Goal: Task Accomplishment & Management: Manage account settings

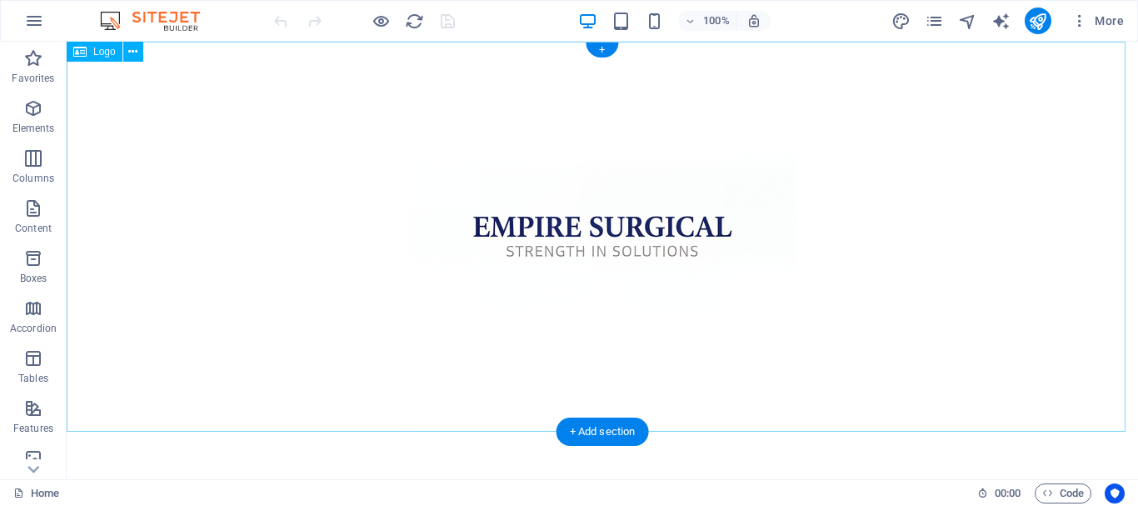
click at [718, 257] on div at bounding box center [602, 237] width 1071 height 390
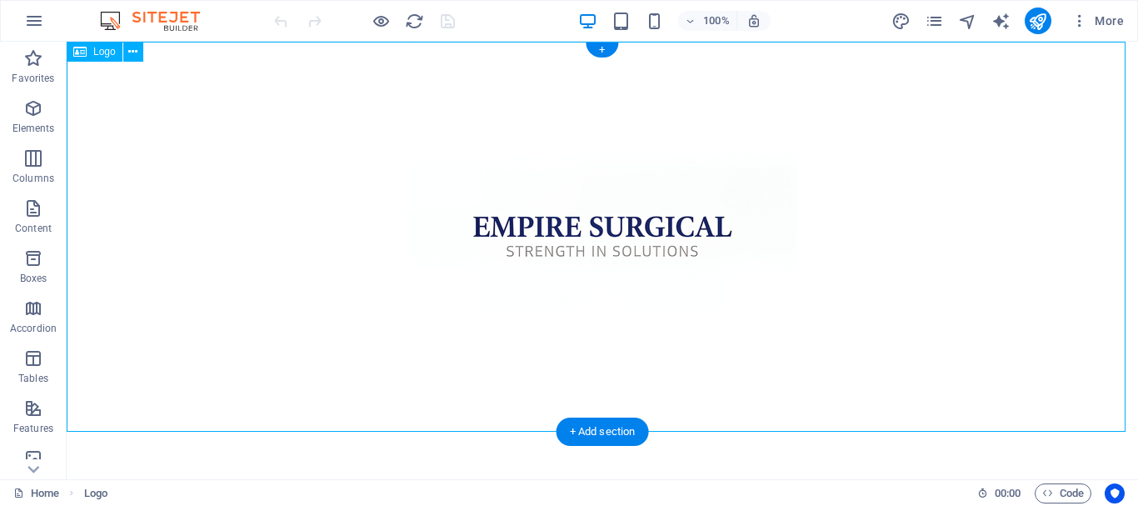
click at [699, 285] on div at bounding box center [602, 237] width 1071 height 390
select select "px"
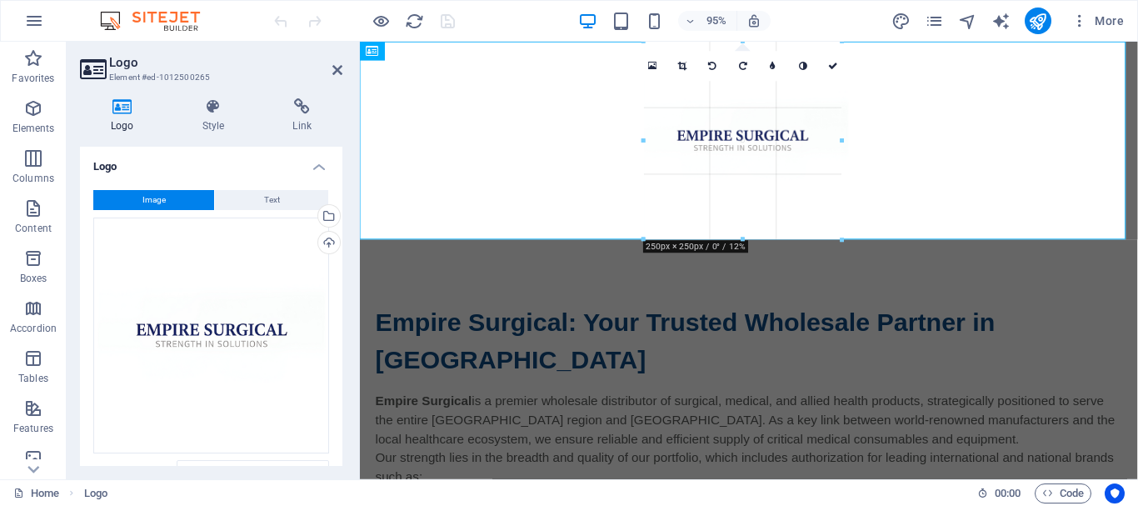
drag, startPoint x: 749, startPoint y: 411, endPoint x: 367, endPoint y: 203, distance: 434.6
type input "250"
click at [948, 282] on div "Empire Surgical: Your Trusted Wholesale Partner in Kerala Empire Surgical is a …" at bounding box center [769, 493] width 819 height 486
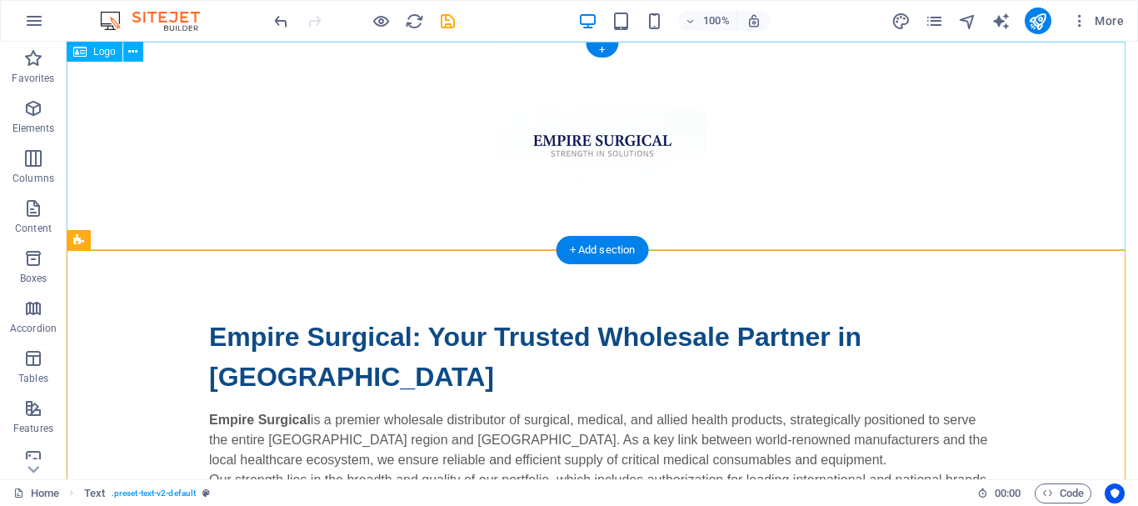
click at [650, 117] on div at bounding box center [602, 146] width 1071 height 208
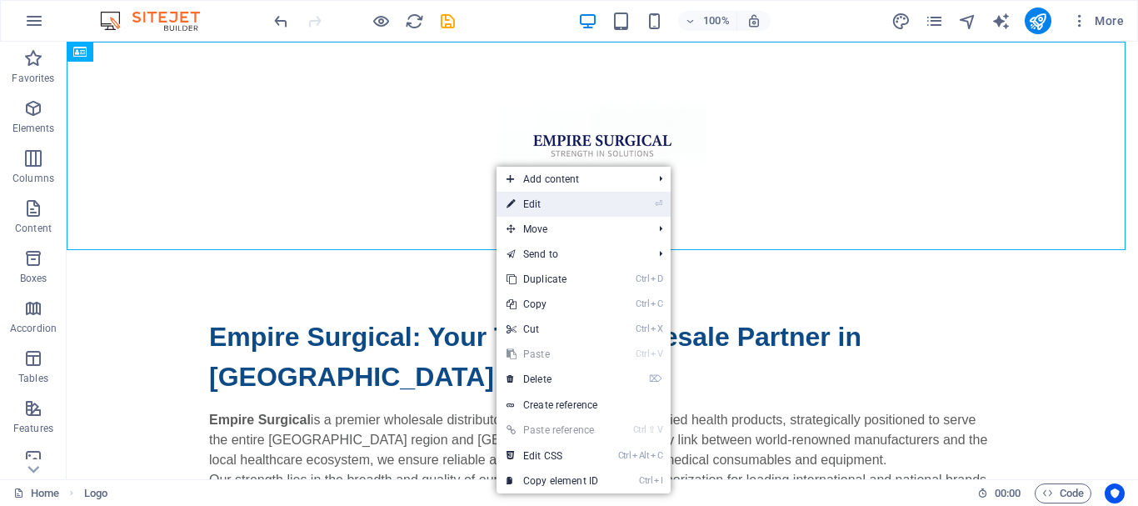
click at [586, 204] on link "⏎ Edit" at bounding box center [552, 204] width 112 height 25
select select "px"
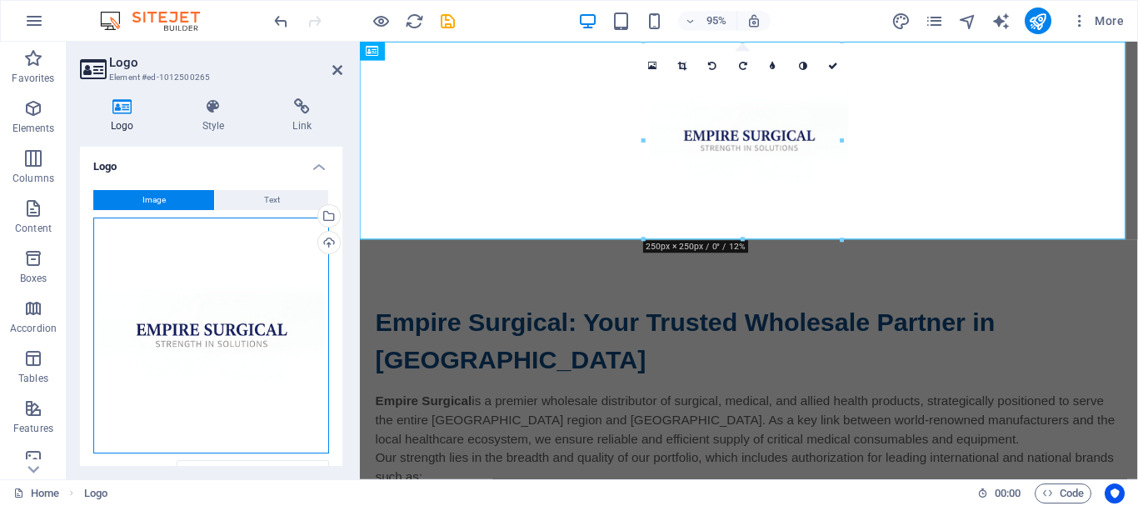
click at [208, 316] on div "Drag files here, click to choose files or select files from Files or our free s…" at bounding box center [211, 335] width 236 height 236
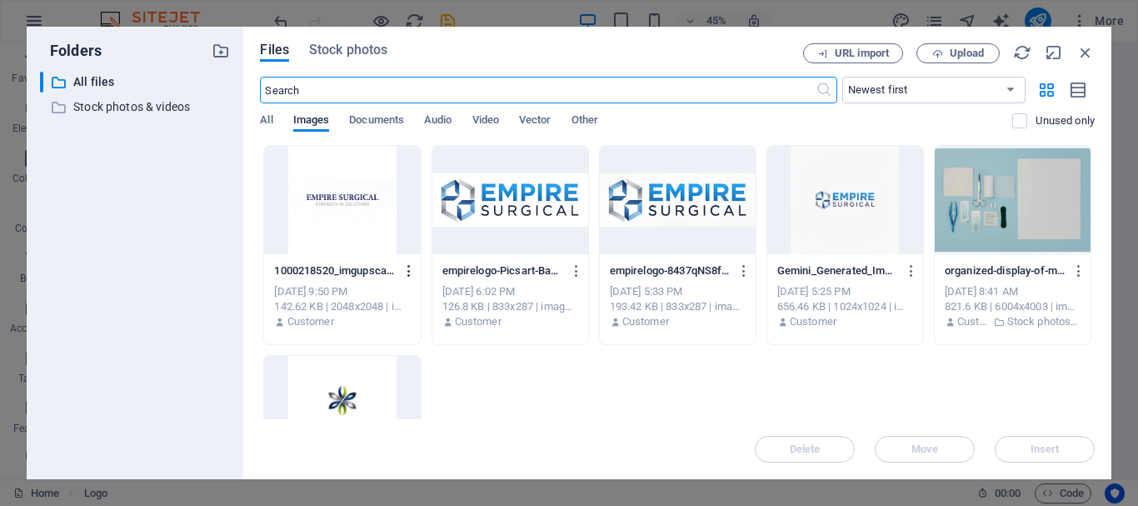
click at [410, 272] on icon "button" at bounding box center [409, 270] width 16 height 15
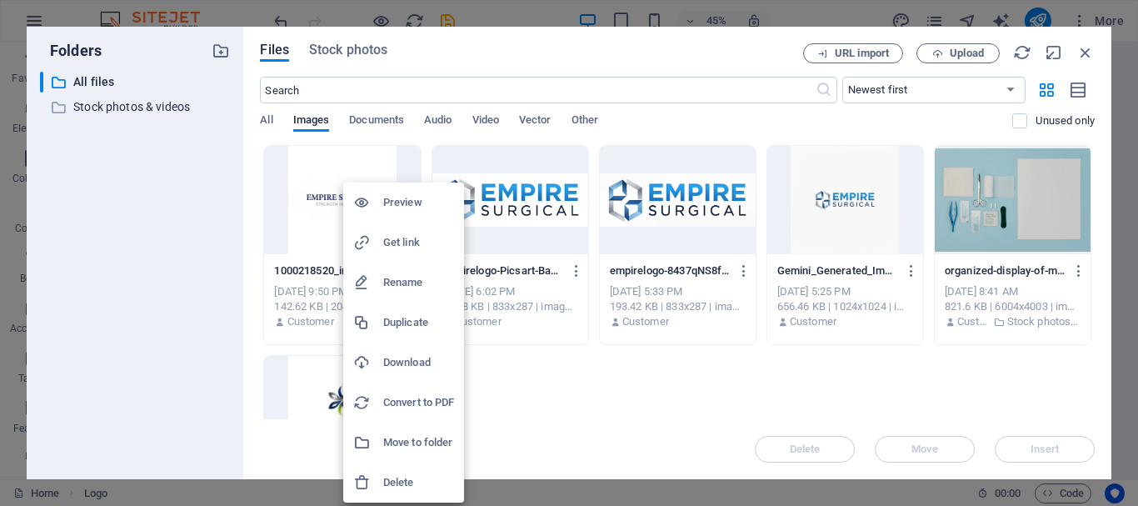
click at [412, 356] on h6 "Download" at bounding box center [418, 362] width 71 height 20
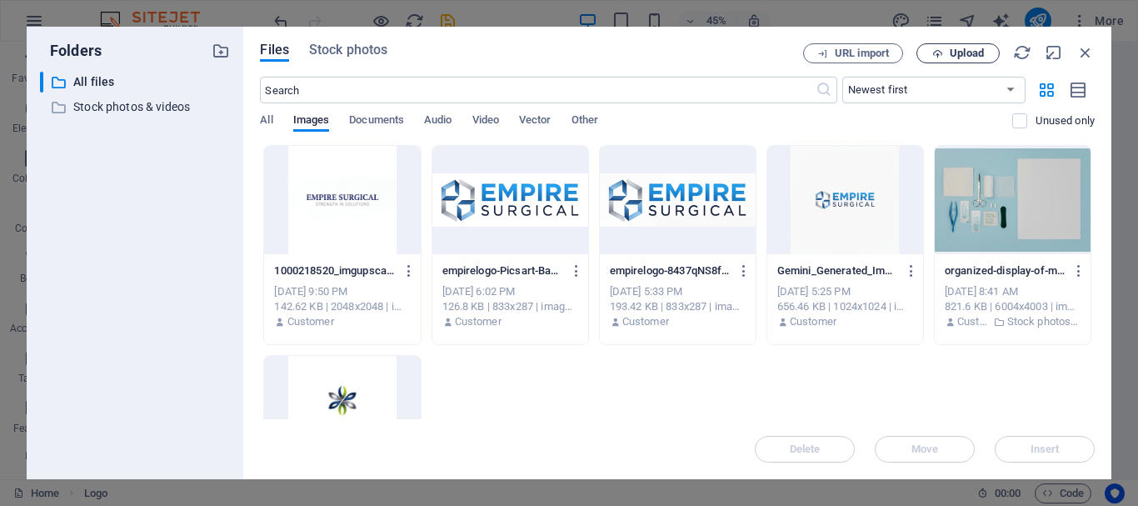
click at [960, 43] on button "Upload" at bounding box center [957, 53] width 83 height 20
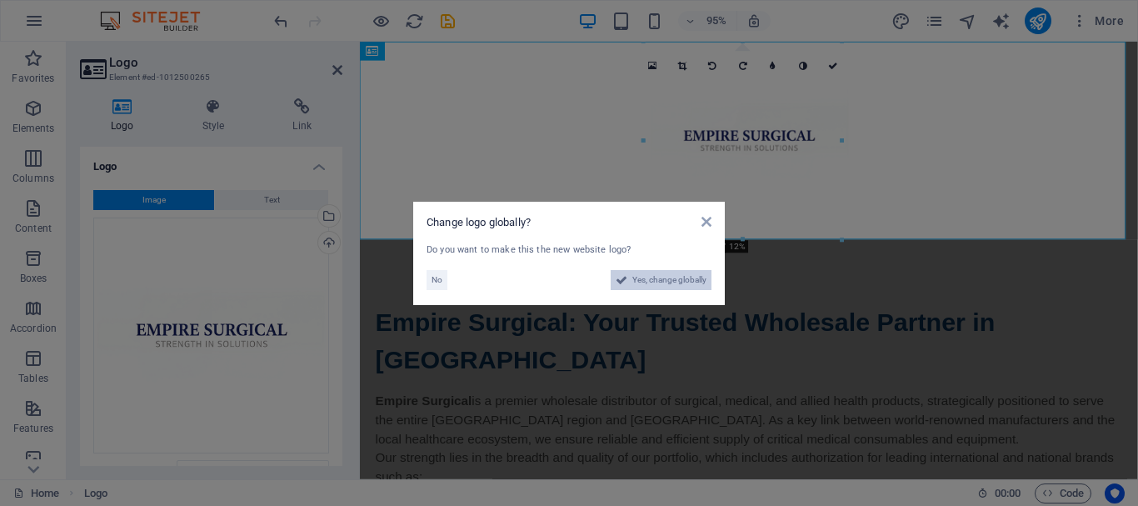
click at [672, 274] on span "Yes, change globally" at bounding box center [669, 280] width 74 height 20
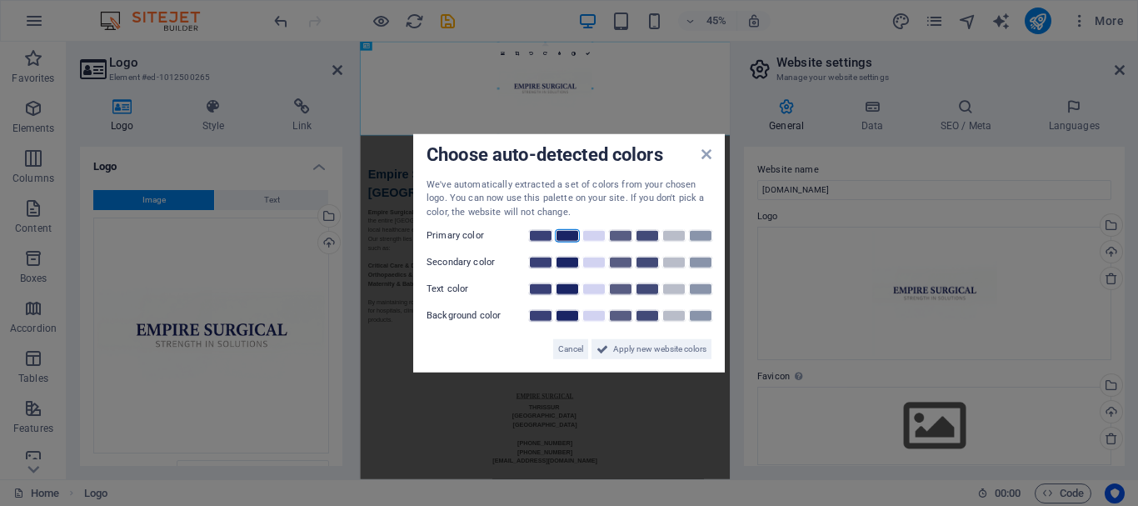
click at [565, 235] on link at bounding box center [567, 235] width 25 height 13
click at [635, 347] on span "Apply new website colors" at bounding box center [659, 349] width 93 height 20
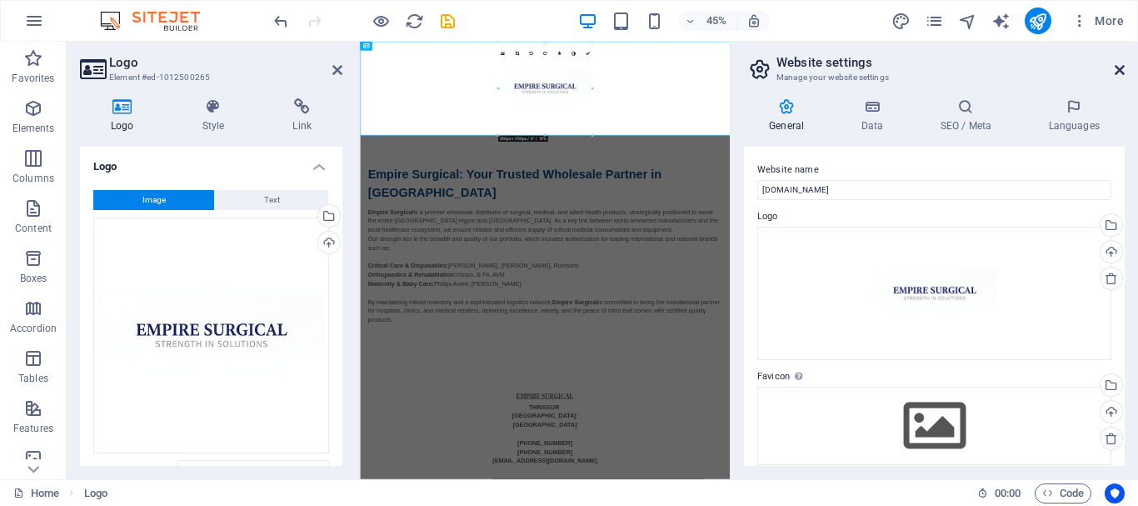
click at [1116, 64] on icon at bounding box center [1120, 69] width 10 height 13
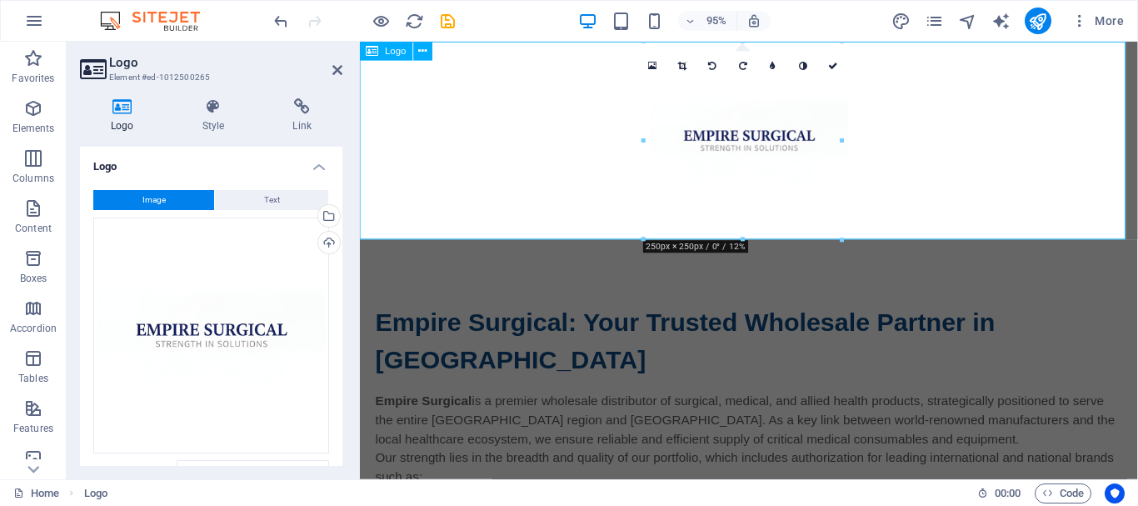
click at [855, 147] on div at bounding box center [769, 146] width 819 height 208
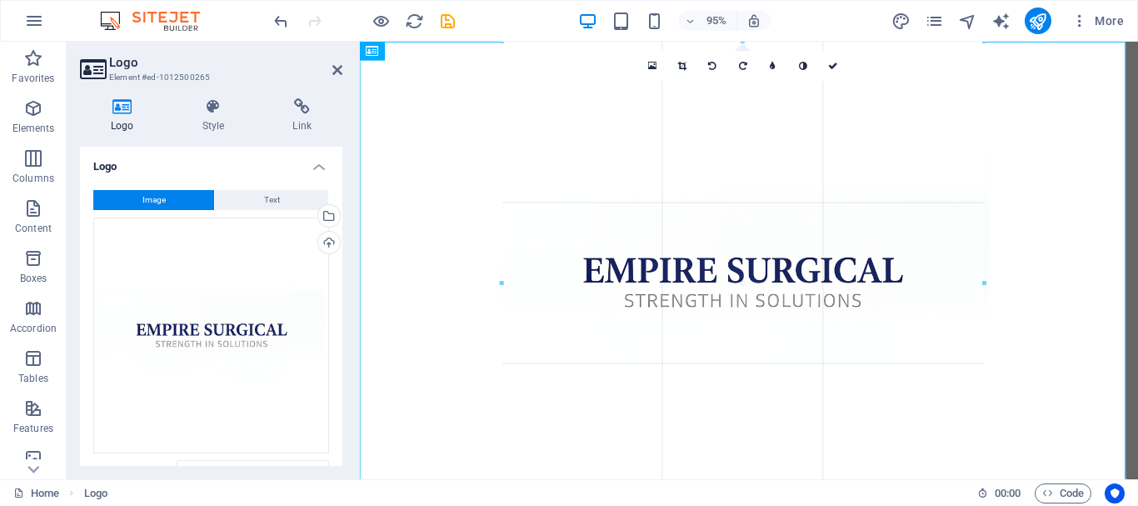
drag, startPoint x: 837, startPoint y: 236, endPoint x: 818, endPoint y: 443, distance: 208.3
type input "609"
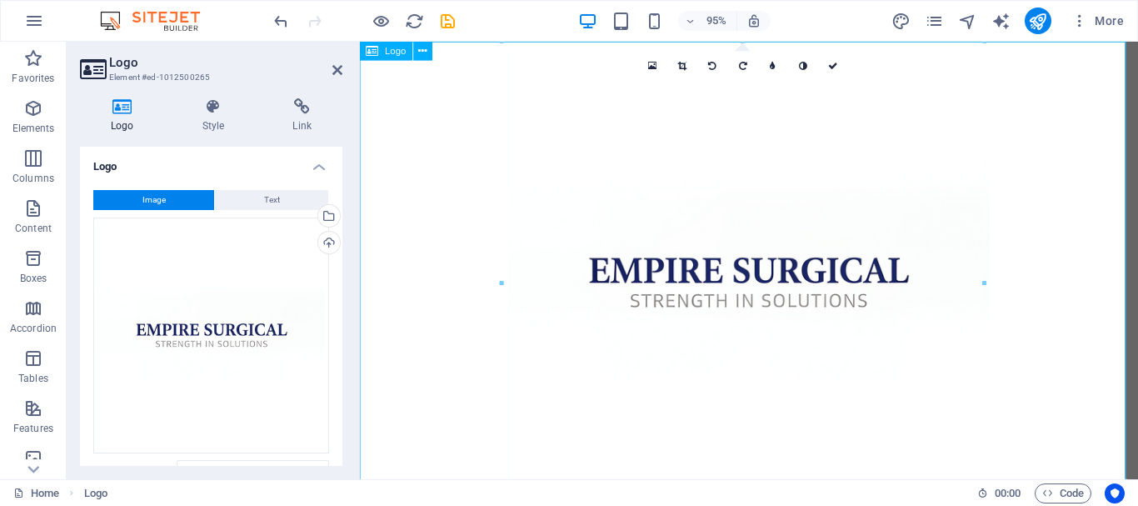
click at [885, 129] on div at bounding box center [769, 295] width 819 height 507
click at [823, 269] on div at bounding box center [769, 295] width 819 height 507
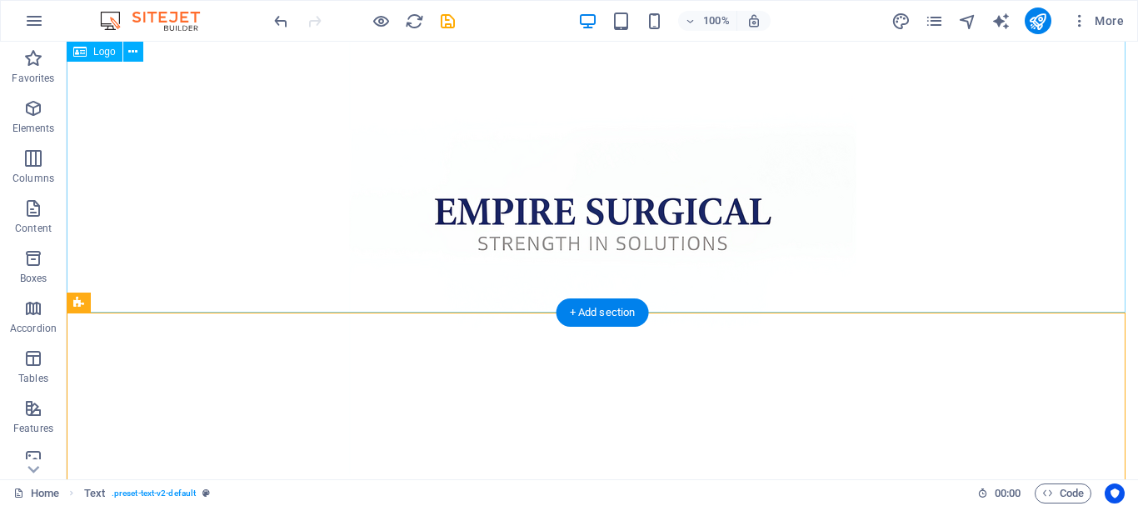
scroll to position [0, 0]
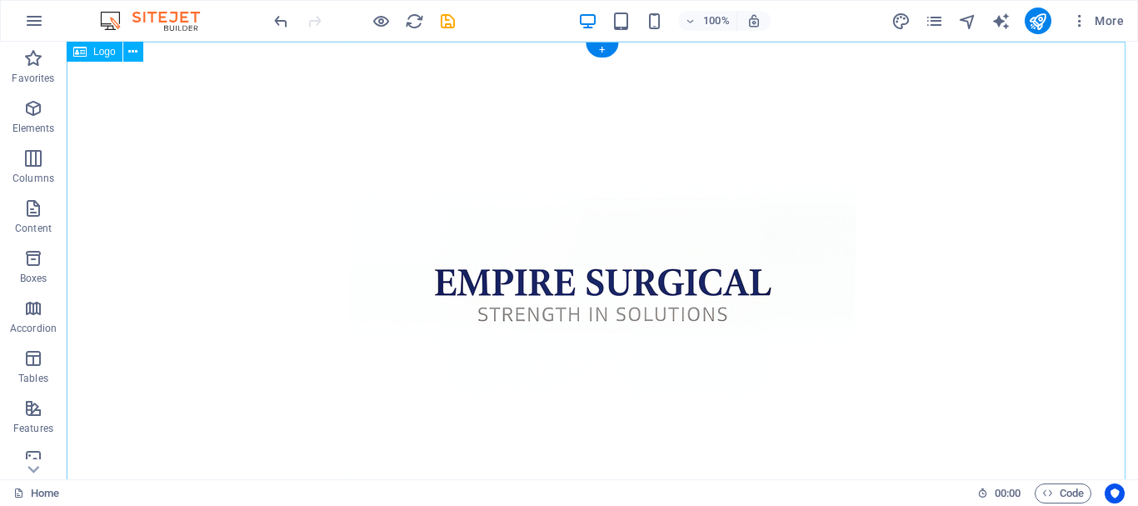
click at [653, 291] on div at bounding box center [602, 295] width 1071 height 507
select select "px"
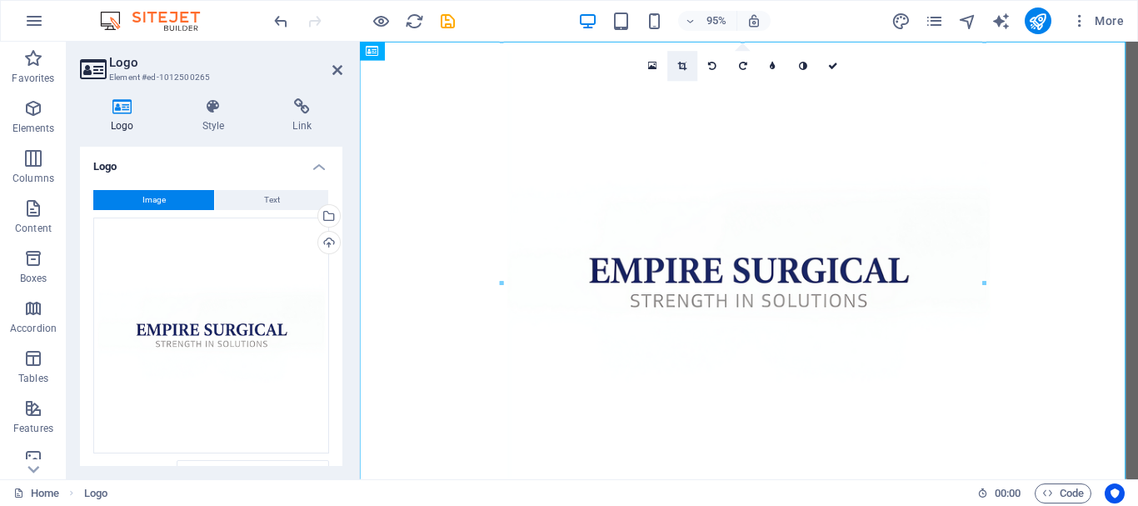
click at [686, 64] on icon at bounding box center [682, 66] width 9 height 9
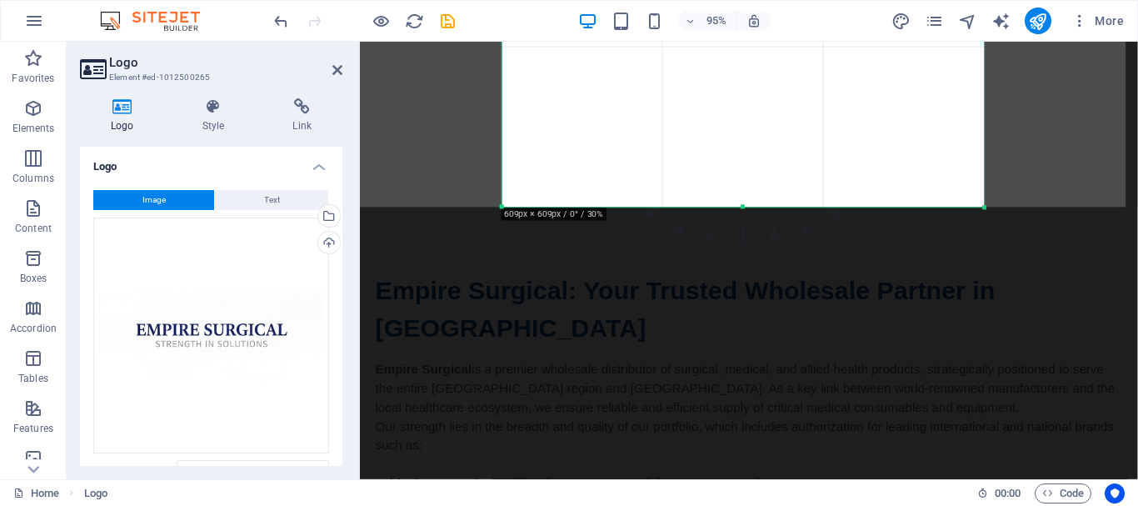
scroll to position [333, 0]
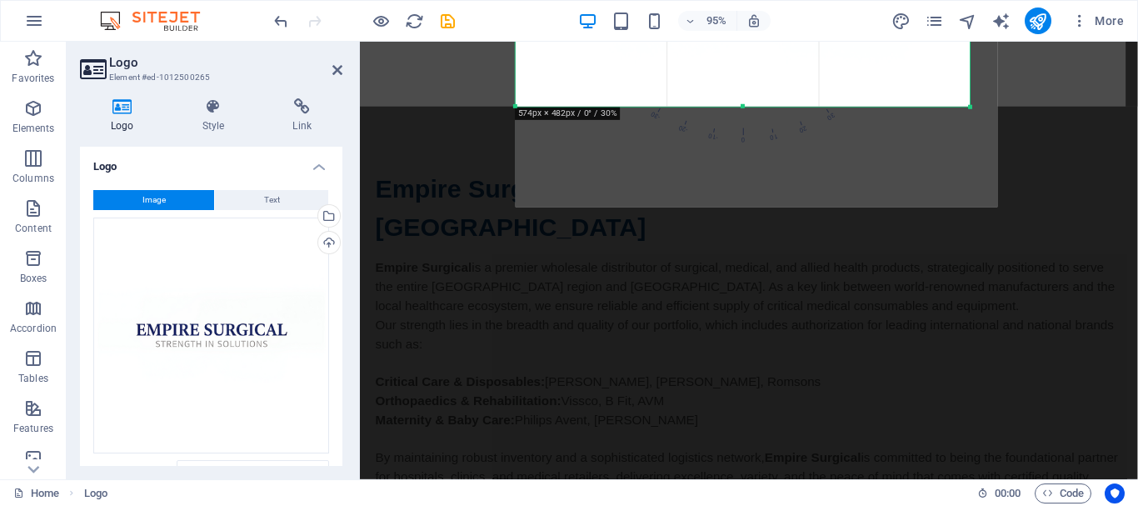
drag, startPoint x: 984, startPoint y: 209, endPoint x: 955, endPoint y: 103, distance: 109.7
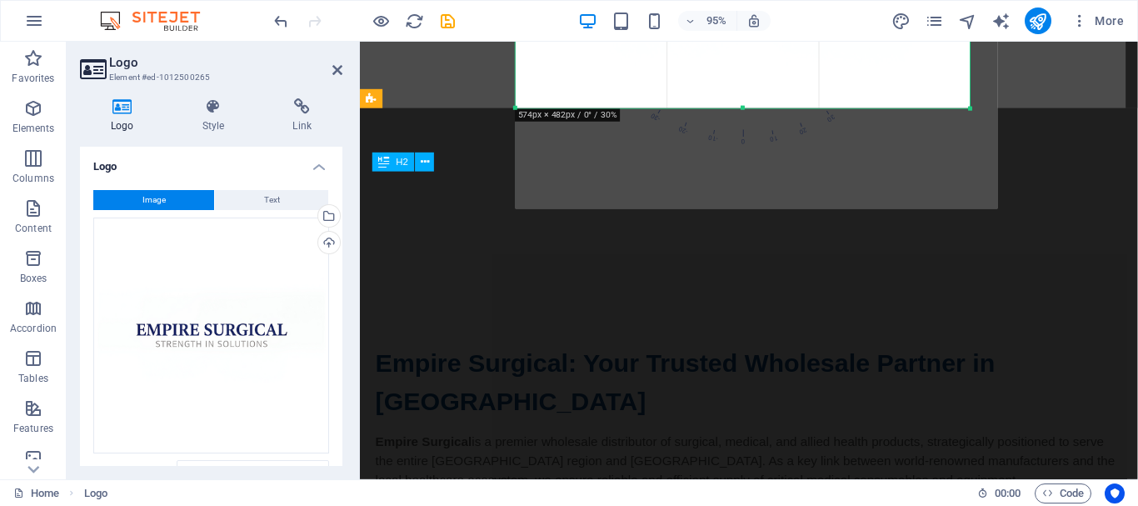
scroll to position [0, 0]
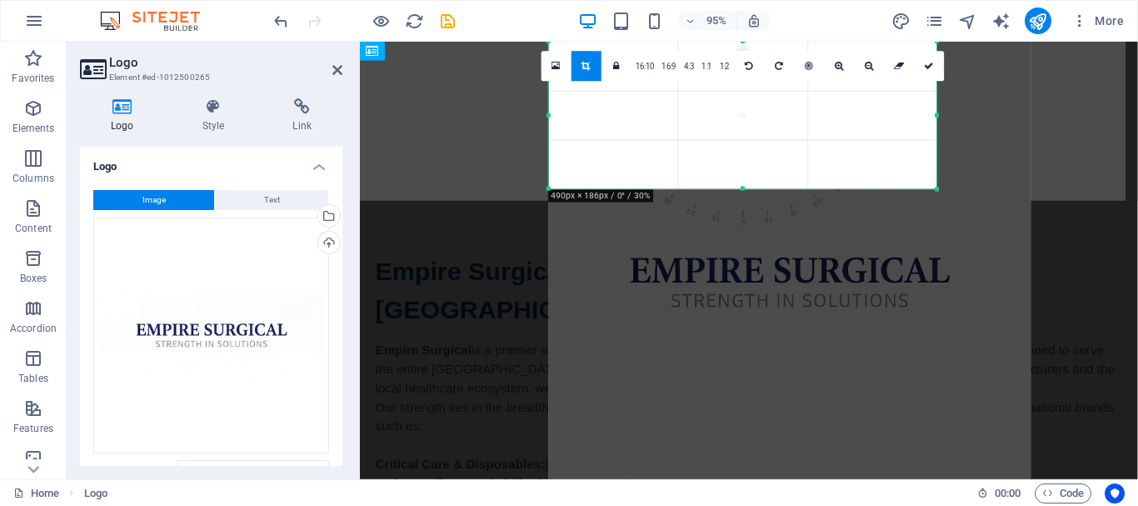
drag, startPoint x: 971, startPoint y: 425, endPoint x: 901, endPoint y: 178, distance: 256.3
click at [901, 178] on div "180 170 160 150 140 130 120 110 100 90 80 70 60 50 40 30 20 10 0 -10 -20 -30 -4…" at bounding box center [743, 115] width 388 height 147
click at [1044, 231] on div at bounding box center [790, 283] width 514 height 514
click at [993, 227] on div at bounding box center [790, 283] width 514 height 514
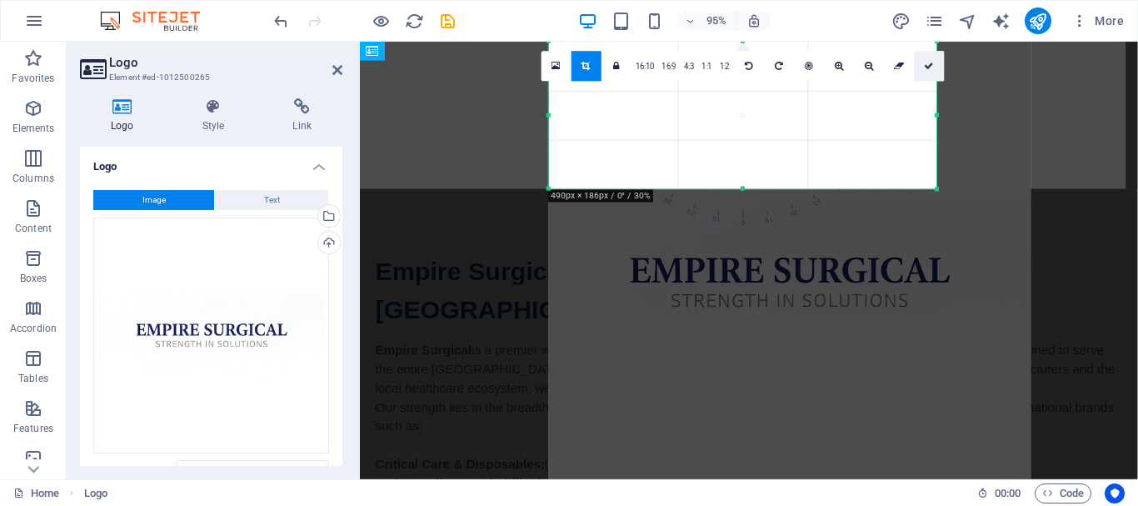
click at [930, 76] on link at bounding box center [929, 66] width 30 height 30
type input "490"
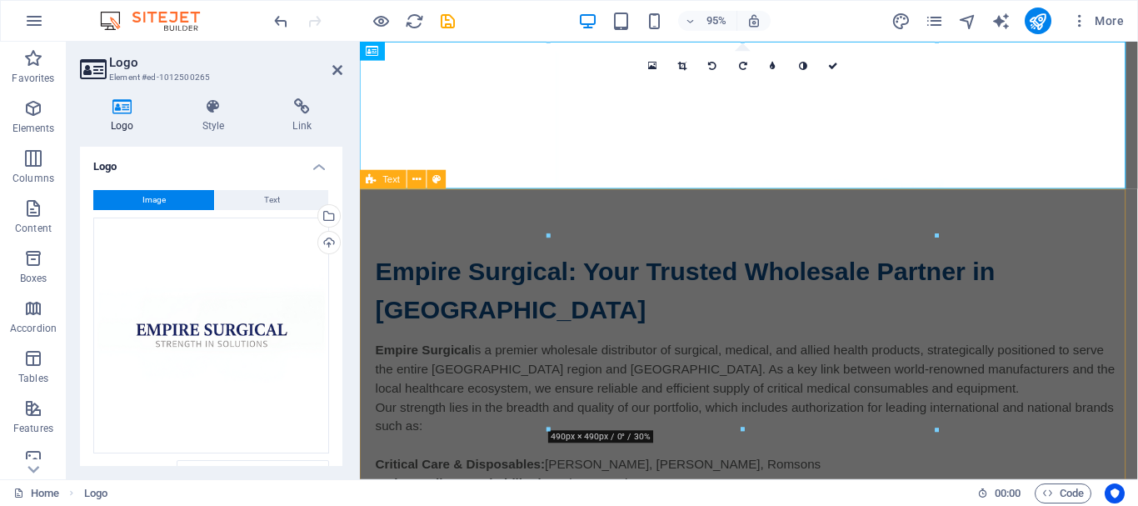
click at [1020, 230] on div "Empire Surgical: Your Trusted Wholesale Partner in Kerala Empire Surgical is a …" at bounding box center [769, 440] width 819 height 486
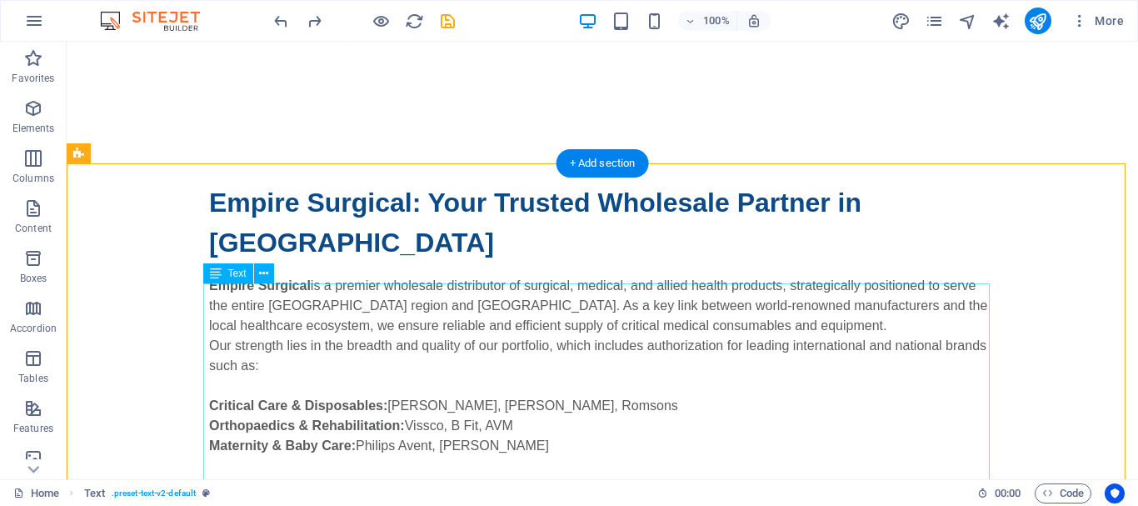
scroll to position [83, 0]
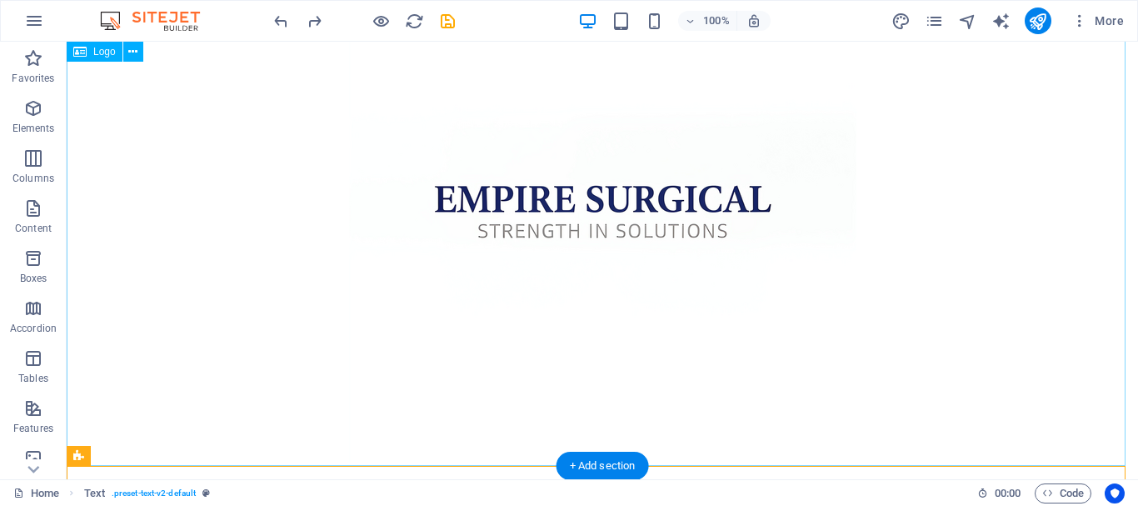
click at [661, 231] on div at bounding box center [602, 211] width 1071 height 507
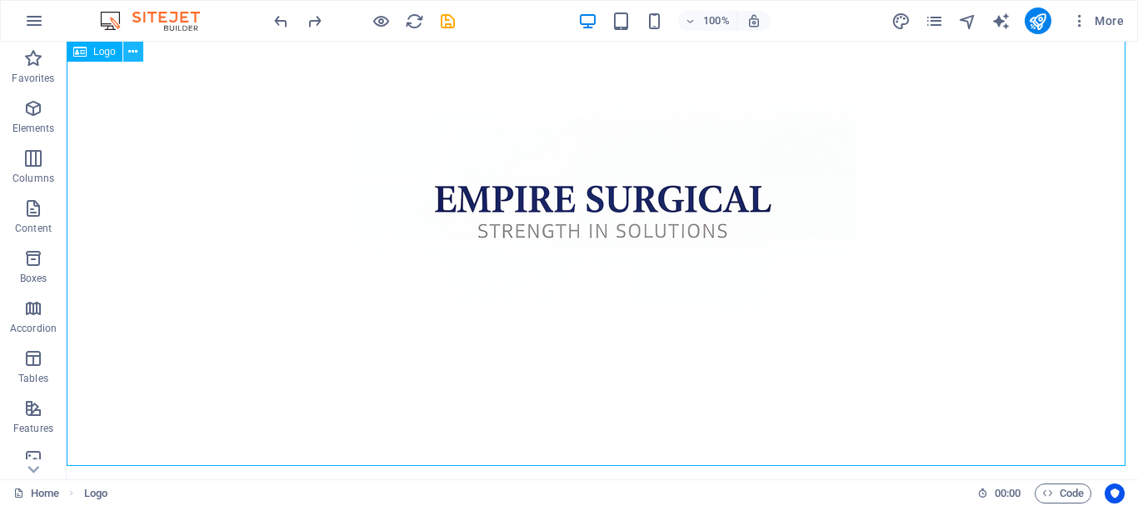
click at [141, 56] on button at bounding box center [133, 52] width 20 height 20
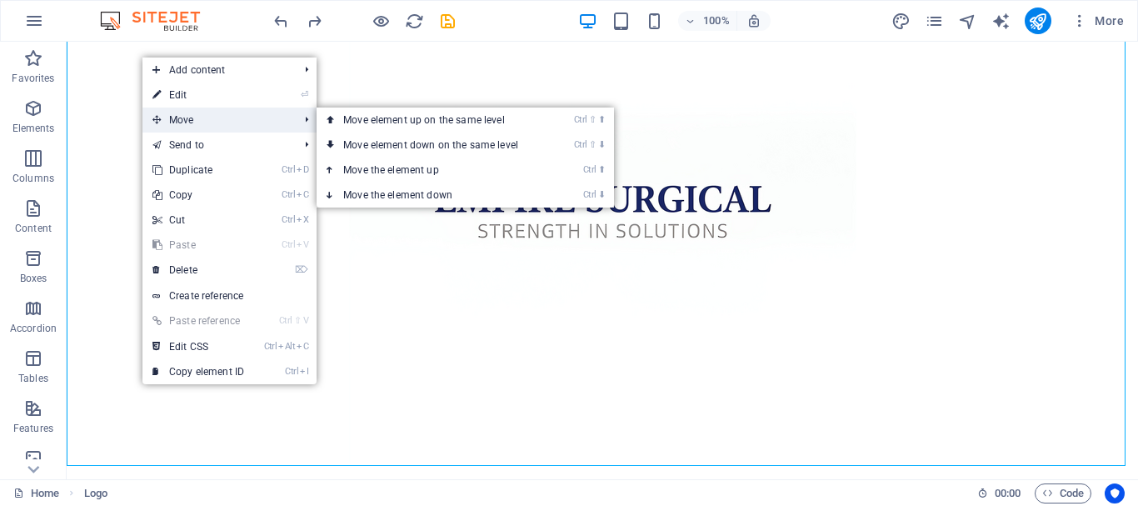
click at [297, 125] on li "Move Ctrl ⇧ ⬆ Move element up on the same level Ctrl ⇧ ⬇ Move element down on t…" at bounding box center [229, 119] width 174 height 25
click at [542, 145] on link "Ctrl ⇧ ⬇ Move element down on the same level" at bounding box center [434, 144] width 235 height 25
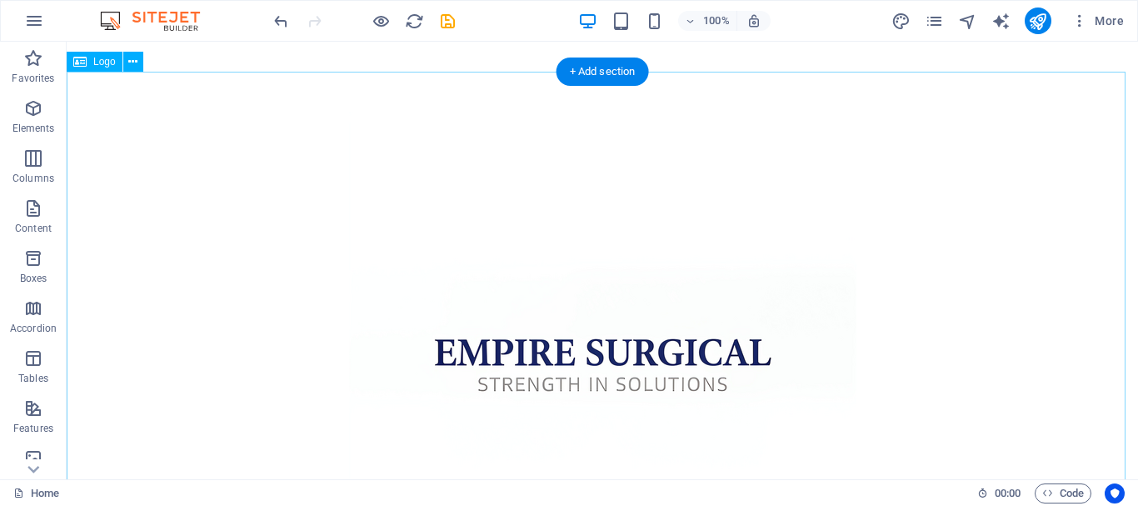
scroll to position [0, 0]
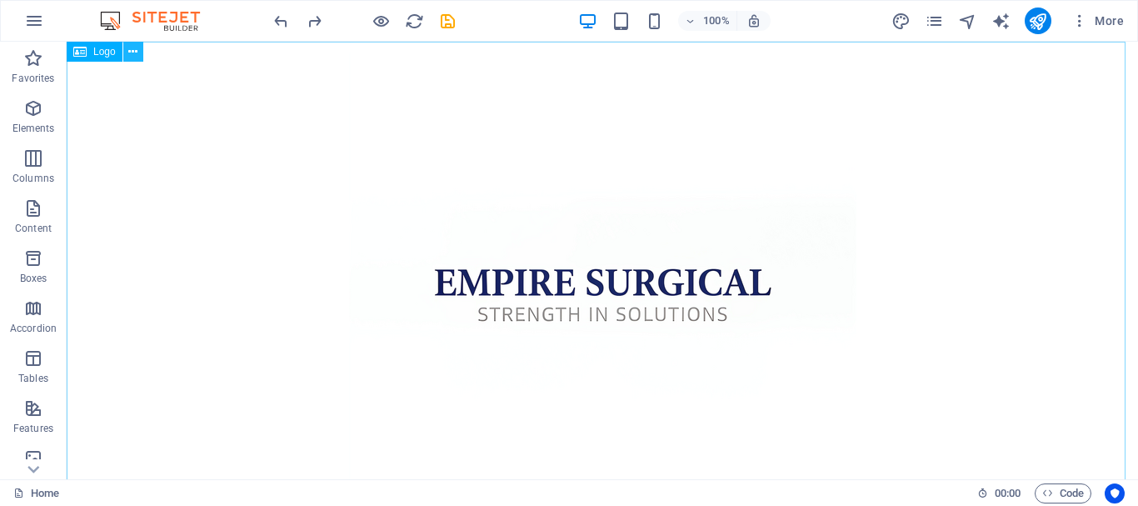
click at [137, 54] on icon at bounding box center [132, 51] width 9 height 17
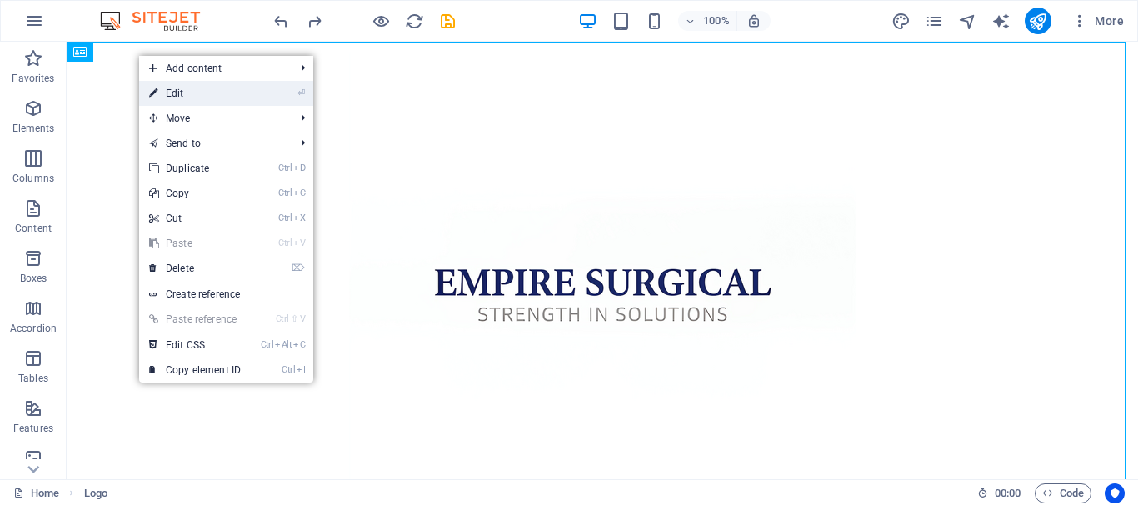
click at [266, 90] on li "⏎ Edit" at bounding box center [226, 93] width 174 height 25
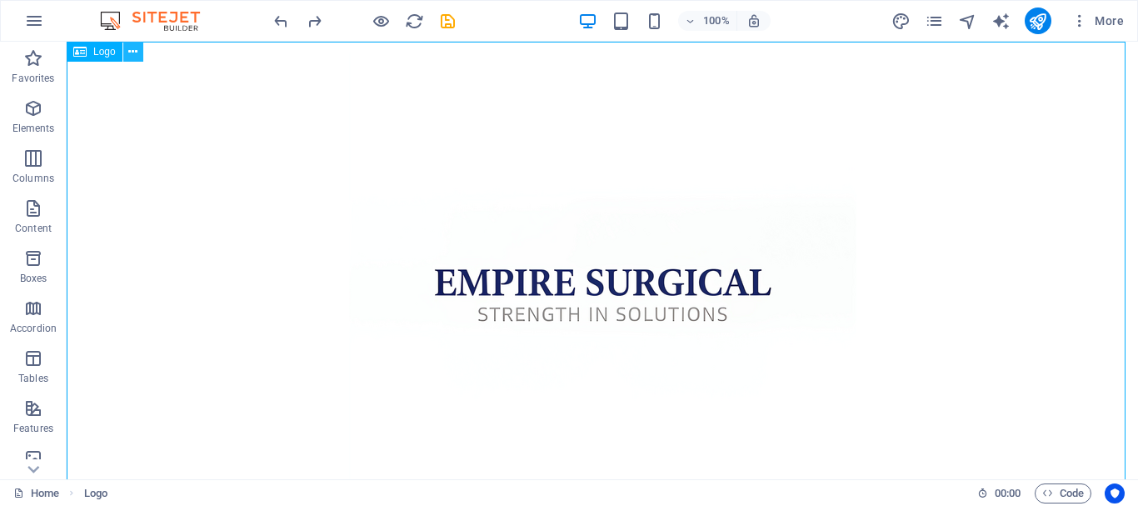
click at [132, 48] on icon at bounding box center [132, 51] width 9 height 17
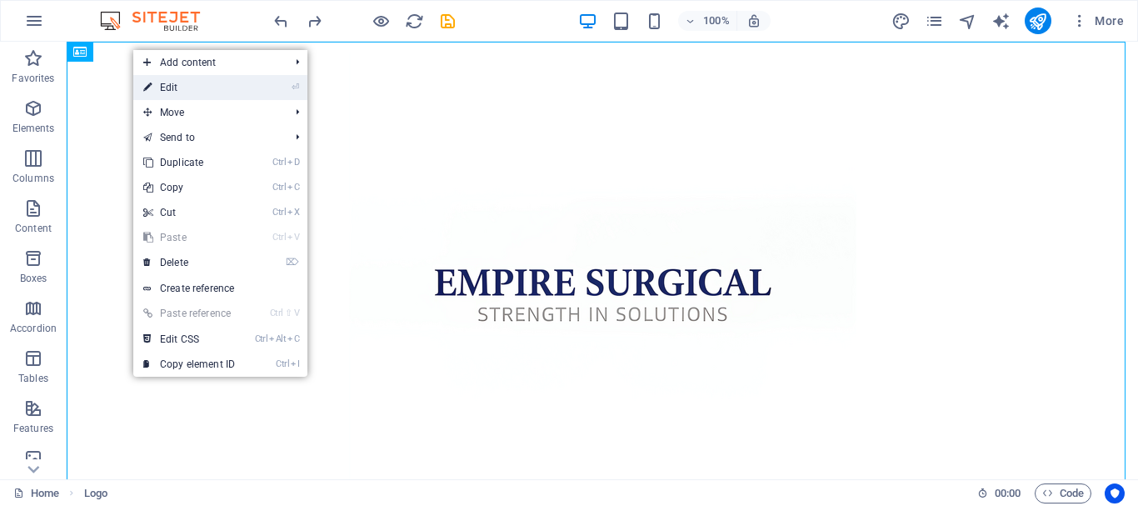
click at [165, 91] on link "⏎ Edit" at bounding box center [189, 87] width 112 height 25
select select "px"
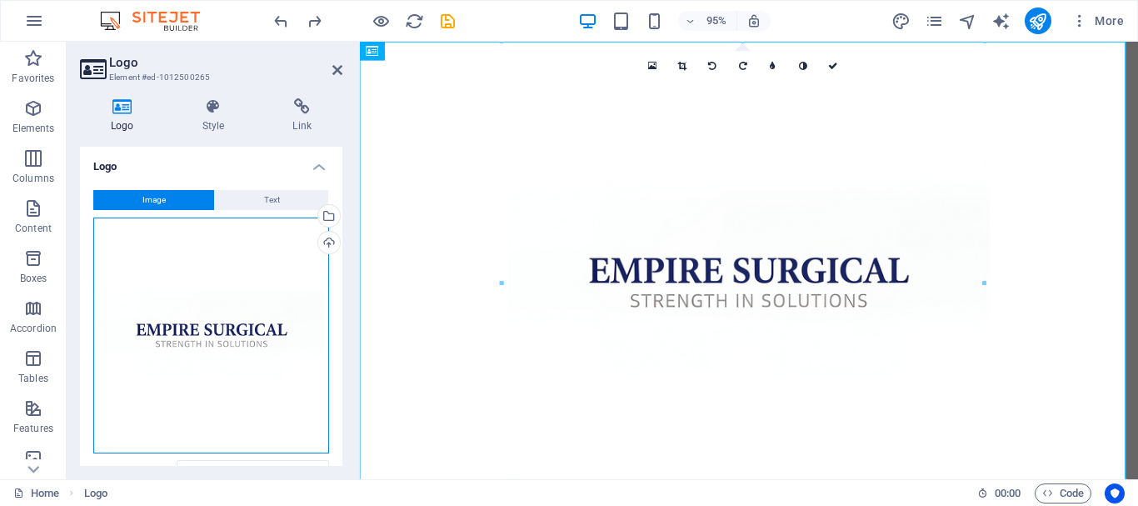
click at [220, 322] on div "Drag files here, click to choose files or select files from Files or our free s…" at bounding box center [211, 335] width 236 height 236
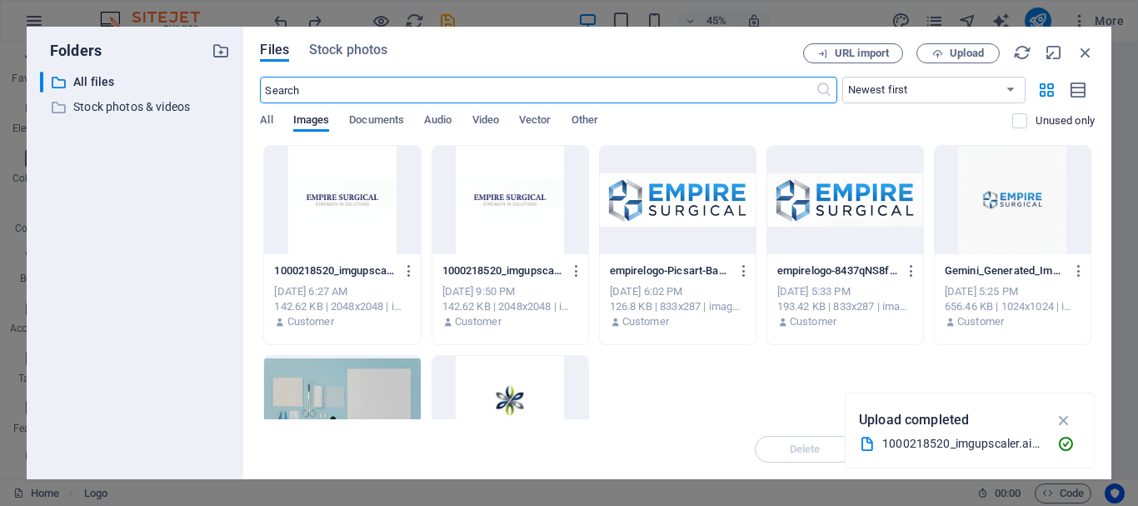
click at [345, 201] on div at bounding box center [342, 200] width 156 height 108
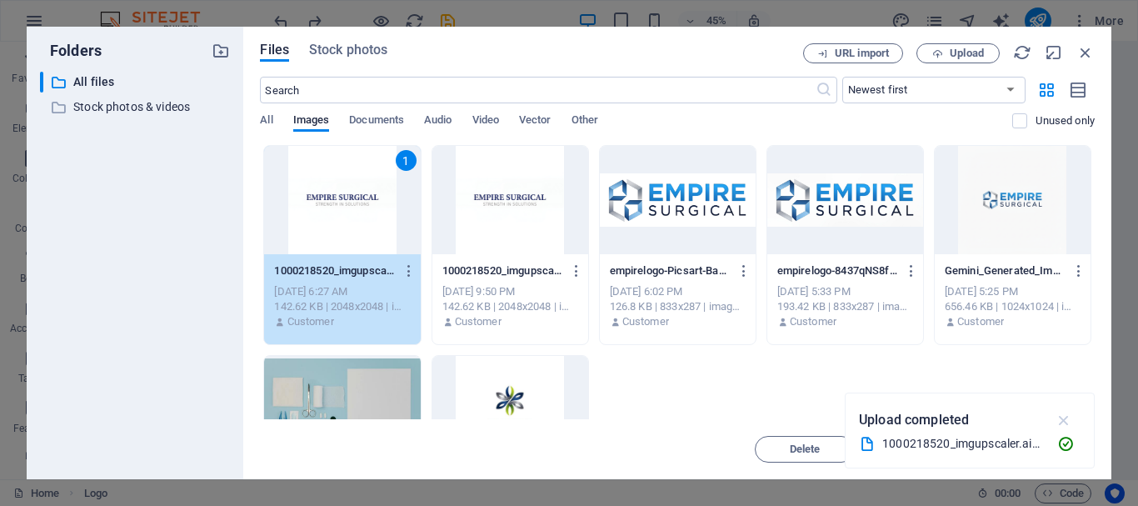
click at [1064, 416] on icon "button" at bounding box center [1064, 420] width 19 height 18
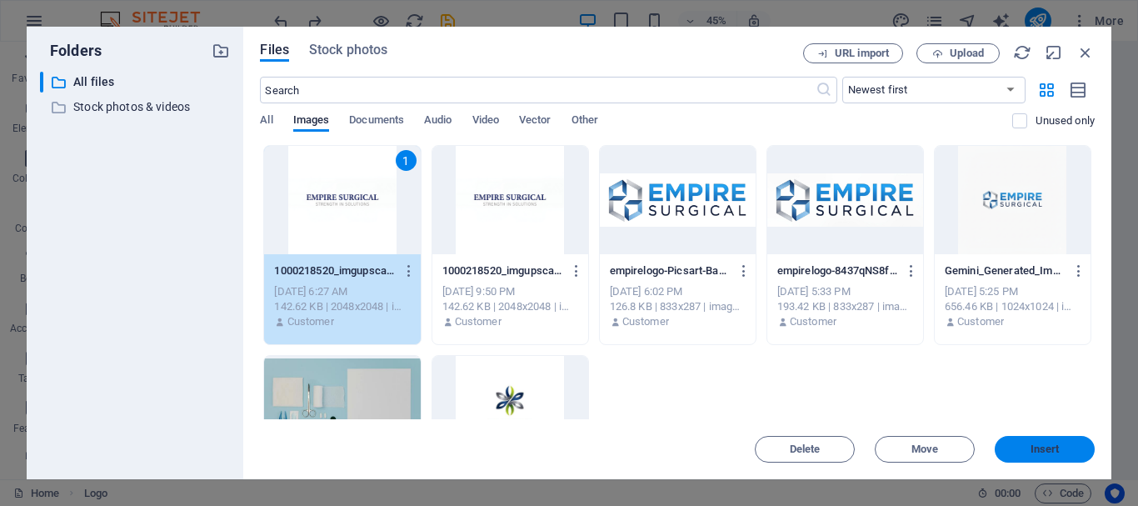
drag, startPoint x: 1057, startPoint y: 453, endPoint x: 738, endPoint y: 432, distance: 319.7
click at [1057, 453] on span "Insert" at bounding box center [1044, 449] width 29 height 10
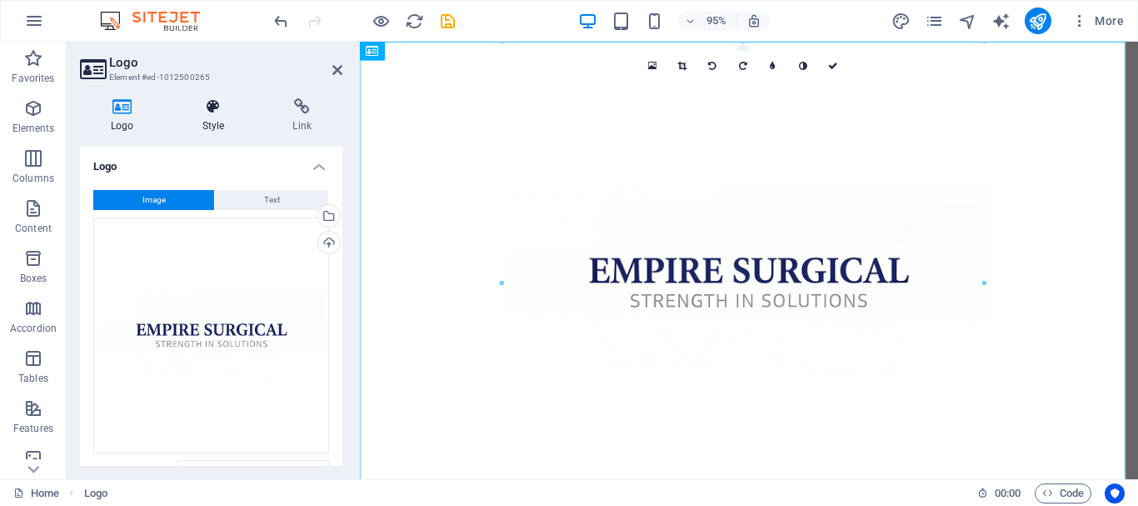
click at [200, 112] on icon at bounding box center [214, 106] width 84 height 17
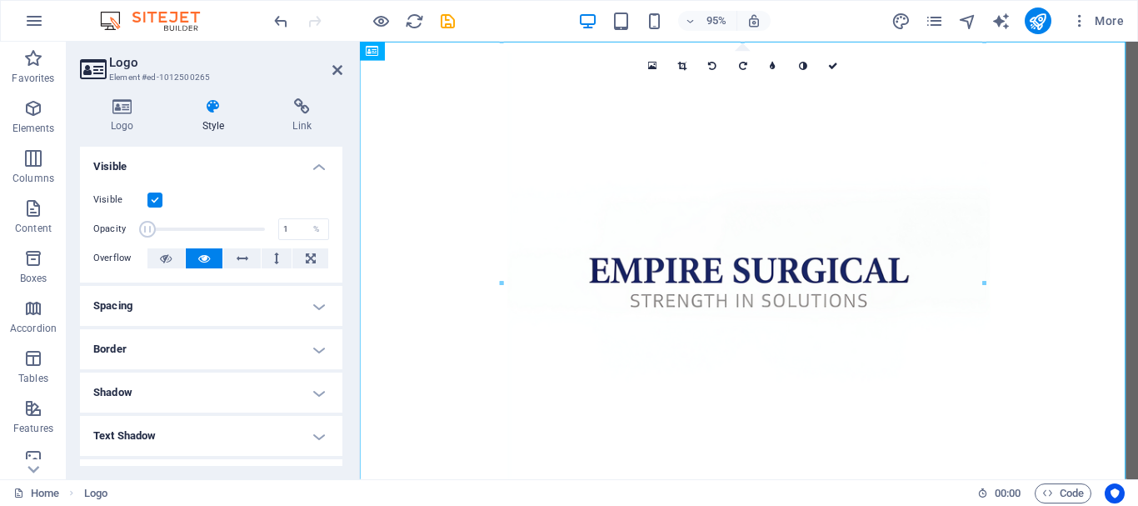
drag, startPoint x: 204, startPoint y: 228, endPoint x: 97, endPoint y: 224, distance: 107.5
click at [97, 224] on div "Opacity 1 %" at bounding box center [211, 229] width 236 height 25
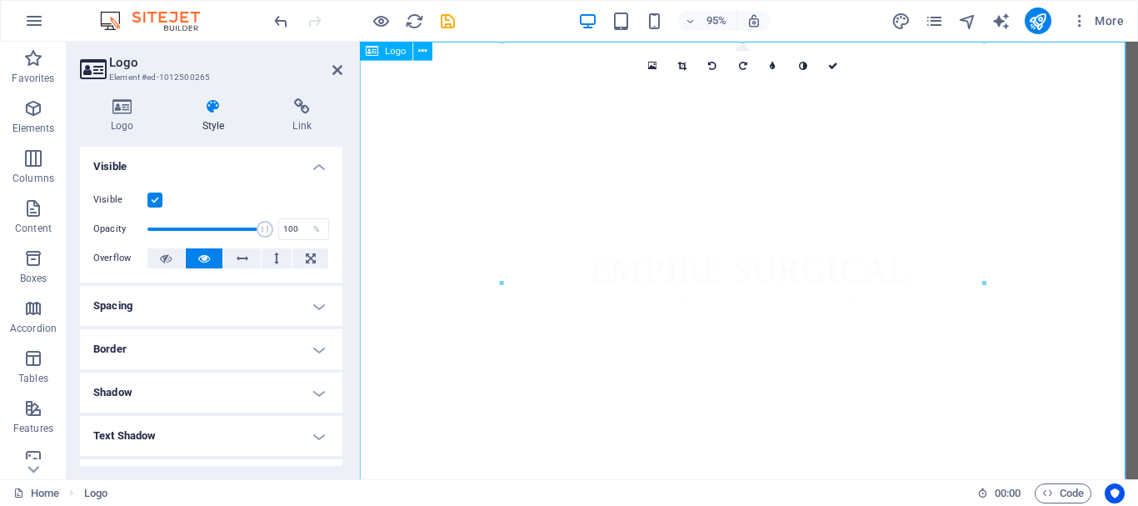
drag, startPoint x: 502, startPoint y: 266, endPoint x: 431, endPoint y: 238, distance: 76.7
type input "100"
click at [267, 231] on span at bounding box center [265, 229] width 17 height 17
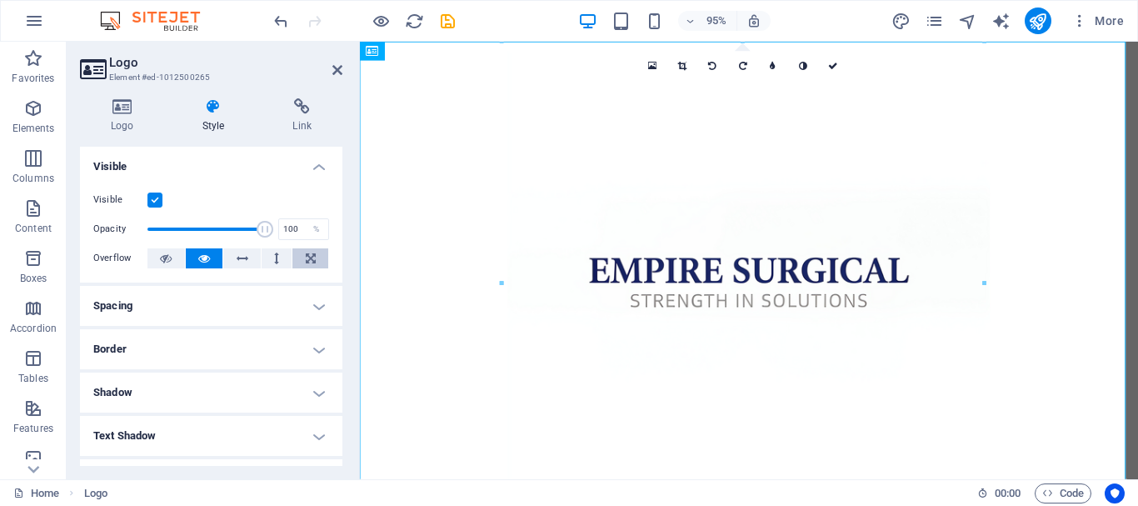
click at [300, 258] on button at bounding box center [310, 258] width 36 height 20
click at [267, 255] on button at bounding box center [277, 258] width 31 height 20
click at [232, 260] on button at bounding box center [241, 258] width 37 height 20
click at [276, 262] on icon at bounding box center [276, 258] width 5 height 20
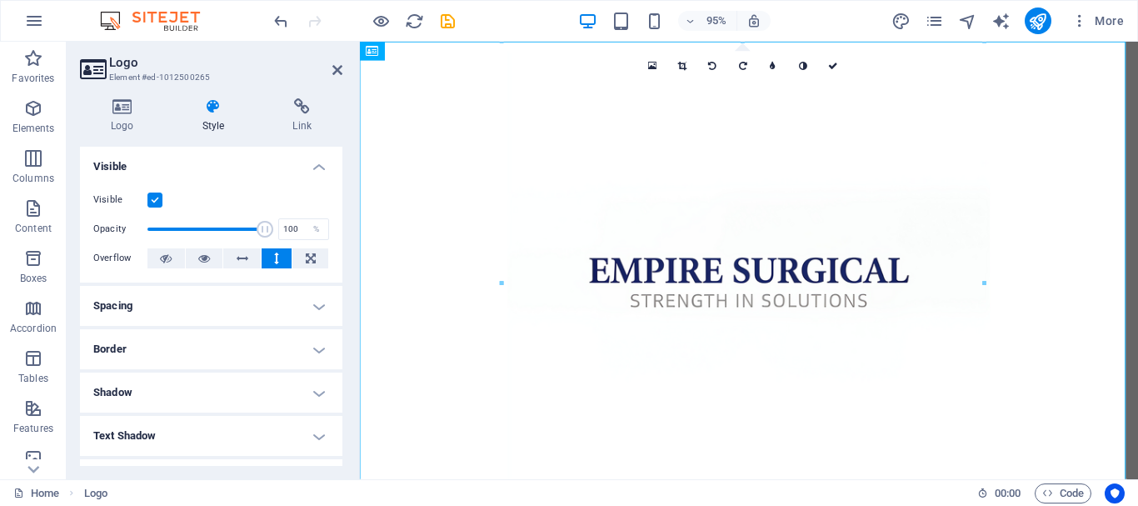
click at [276, 262] on icon at bounding box center [276, 258] width 5 height 20
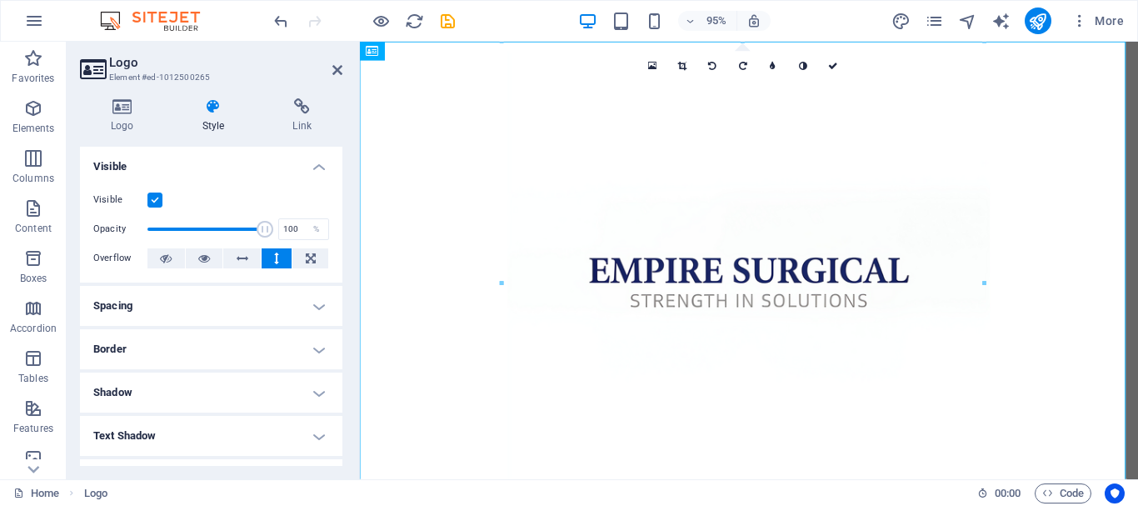
click at [276, 262] on icon at bounding box center [276, 258] width 5 height 20
click at [167, 257] on icon at bounding box center [166, 258] width 12 height 20
click at [166, 257] on icon at bounding box center [166, 258] width 12 height 20
click at [238, 297] on h4 "Spacing" at bounding box center [211, 306] width 262 height 40
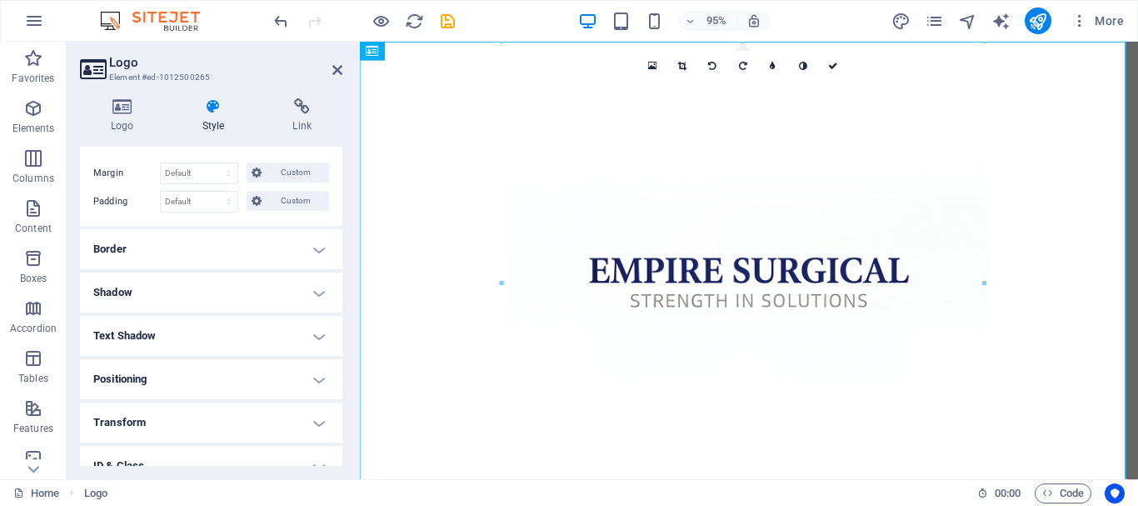
scroll to position [273, 0]
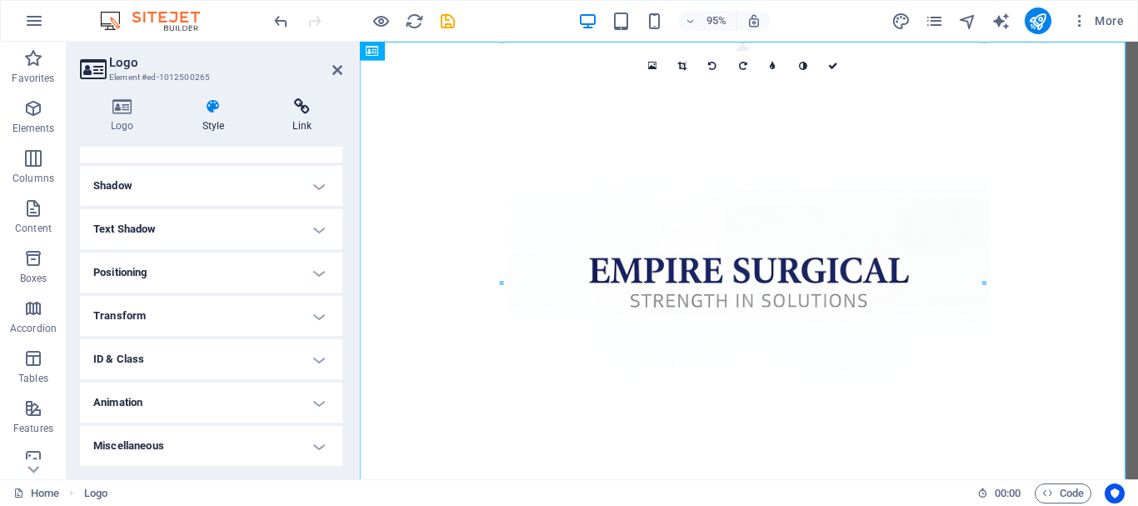
click at [302, 100] on icon at bounding box center [302, 106] width 81 height 17
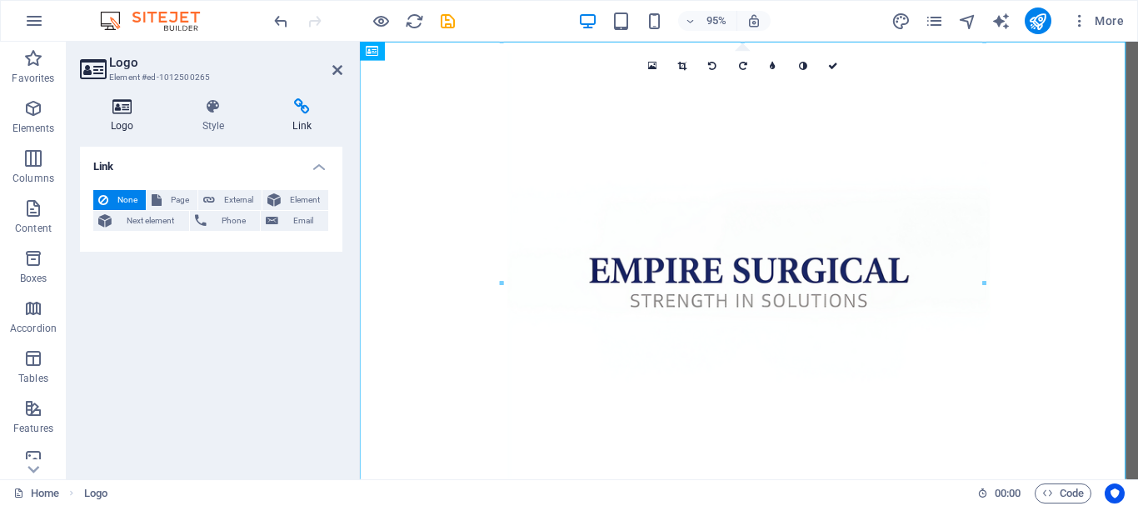
click at [122, 112] on icon at bounding box center [122, 106] width 85 height 17
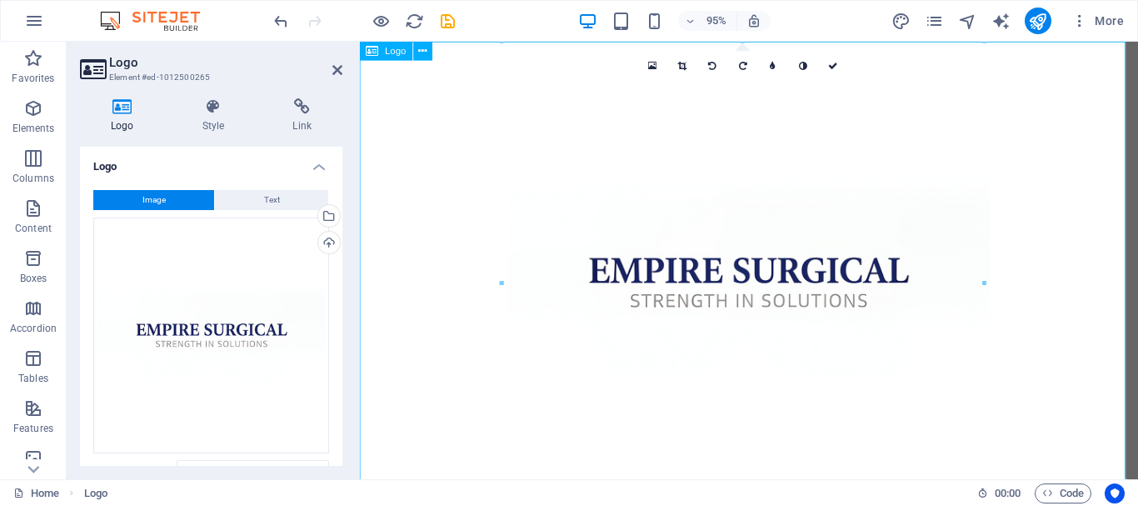
click at [800, 214] on div at bounding box center [769, 295] width 819 height 507
click at [756, 321] on div at bounding box center [769, 295] width 819 height 507
click at [735, 67] on link at bounding box center [743, 66] width 30 height 30
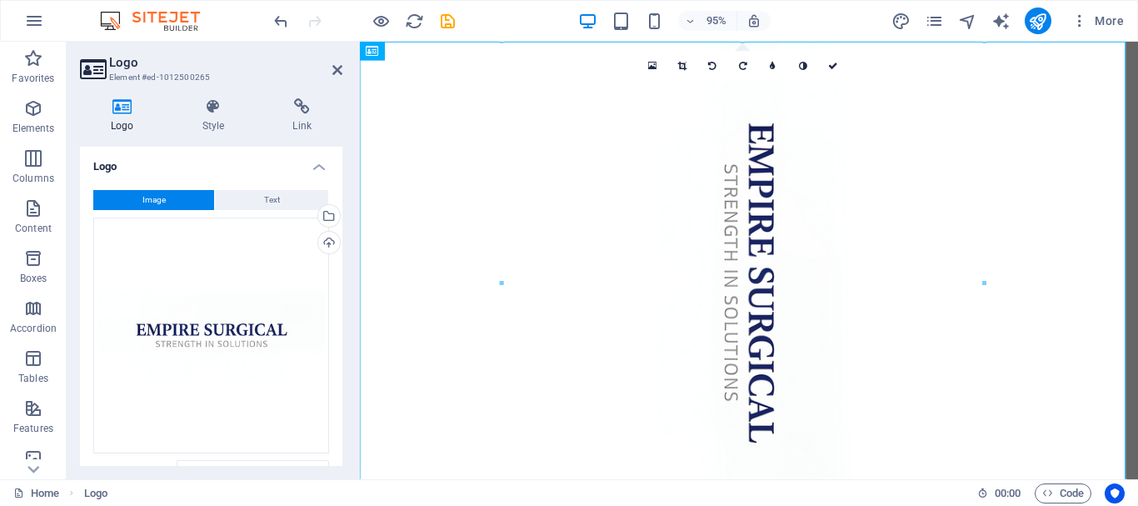
click at [735, 67] on link at bounding box center [743, 66] width 30 height 30
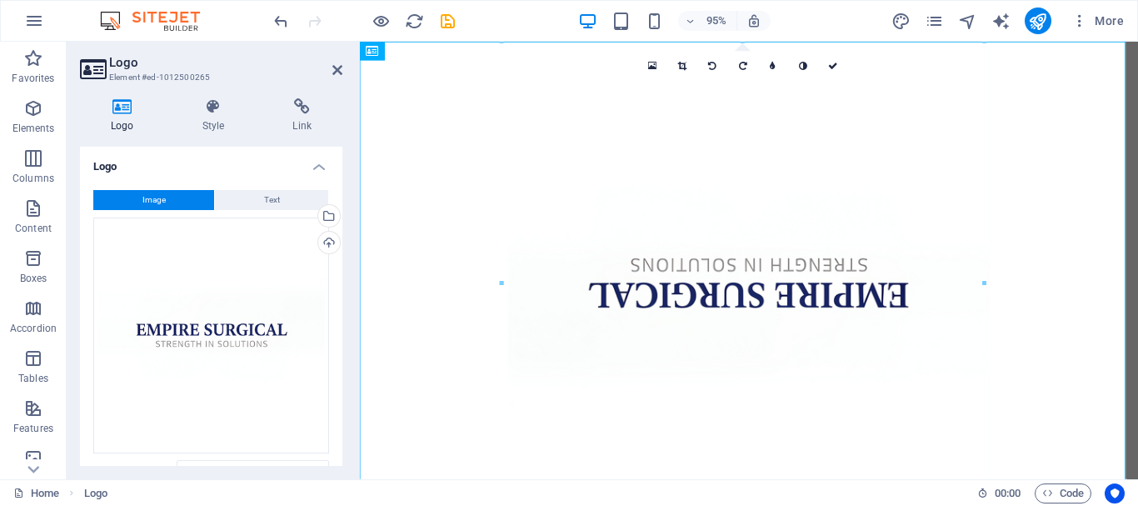
click at [735, 67] on link at bounding box center [743, 66] width 30 height 30
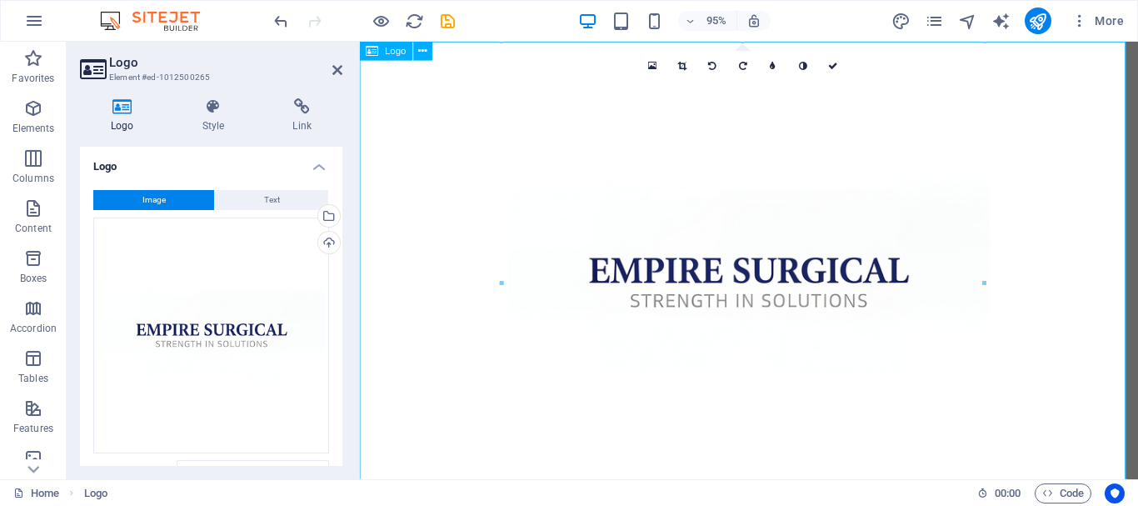
click at [786, 297] on div at bounding box center [769, 295] width 819 height 507
click at [342, 72] on icon at bounding box center [337, 69] width 10 height 13
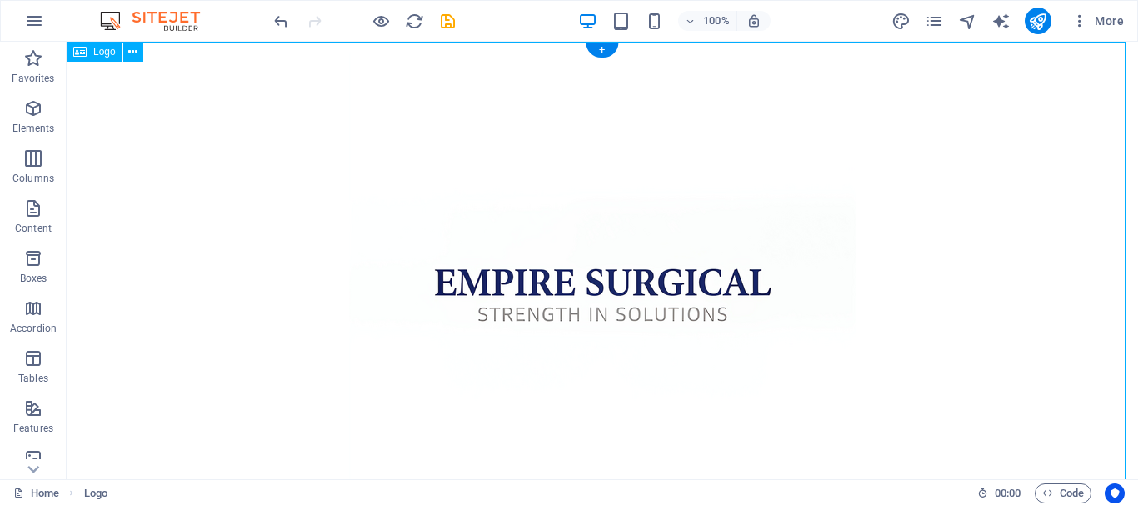
click at [593, 268] on div at bounding box center [602, 295] width 1071 height 507
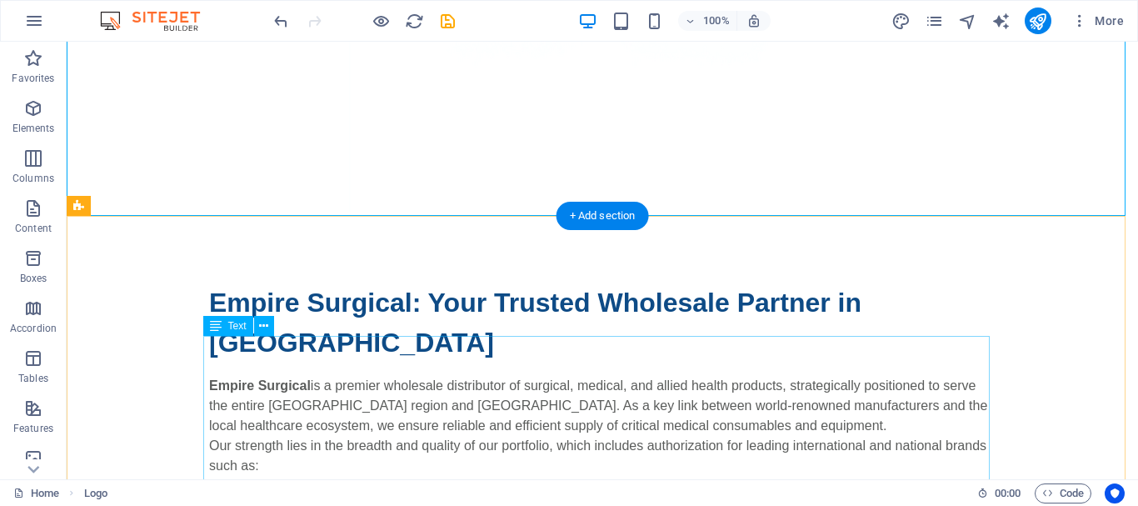
scroll to position [0, 0]
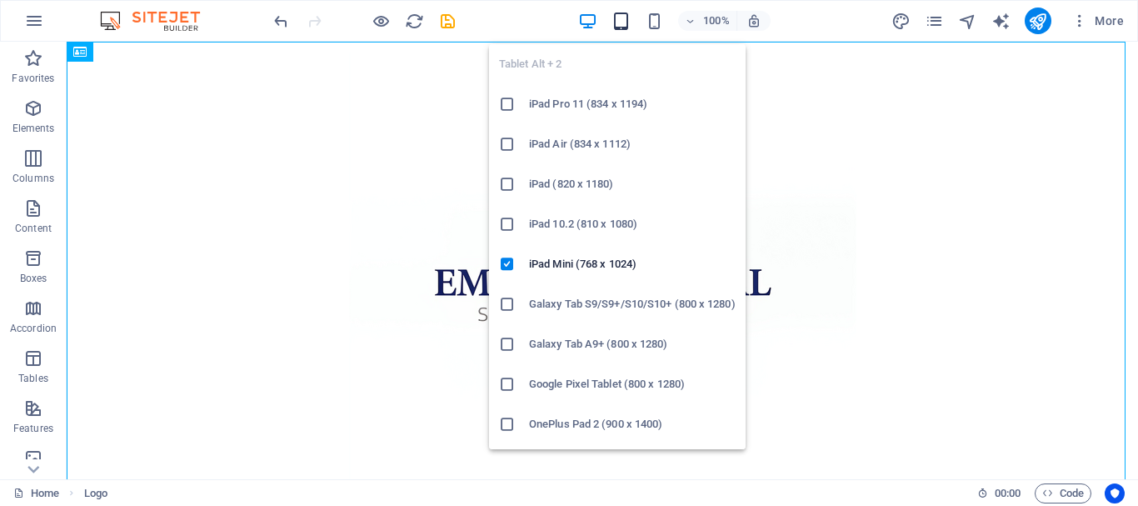
click at [624, 19] on icon "button" at bounding box center [620, 21] width 19 height 19
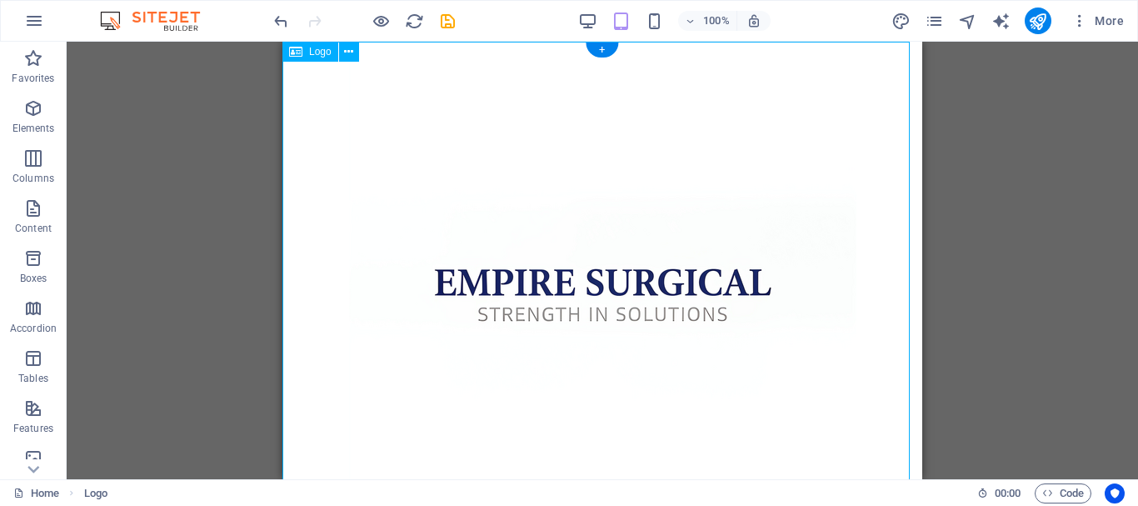
click at [881, 213] on div at bounding box center [602, 295] width 640 height 507
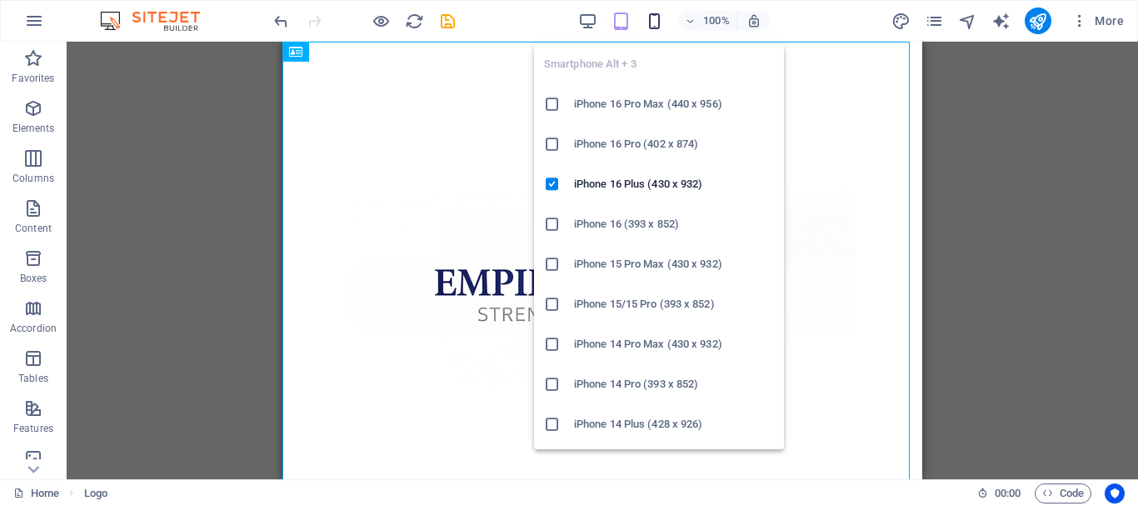
click at [659, 22] on icon "button" at bounding box center [654, 21] width 19 height 19
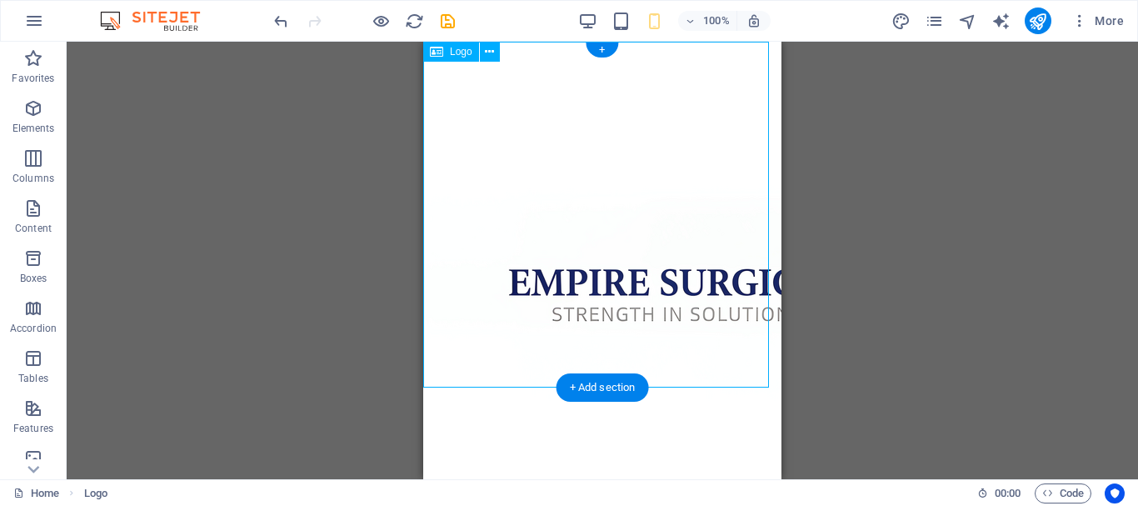
click at [691, 299] on div at bounding box center [602, 295] width 358 height 507
click at [646, 330] on div at bounding box center [602, 295] width 358 height 507
select select "px"
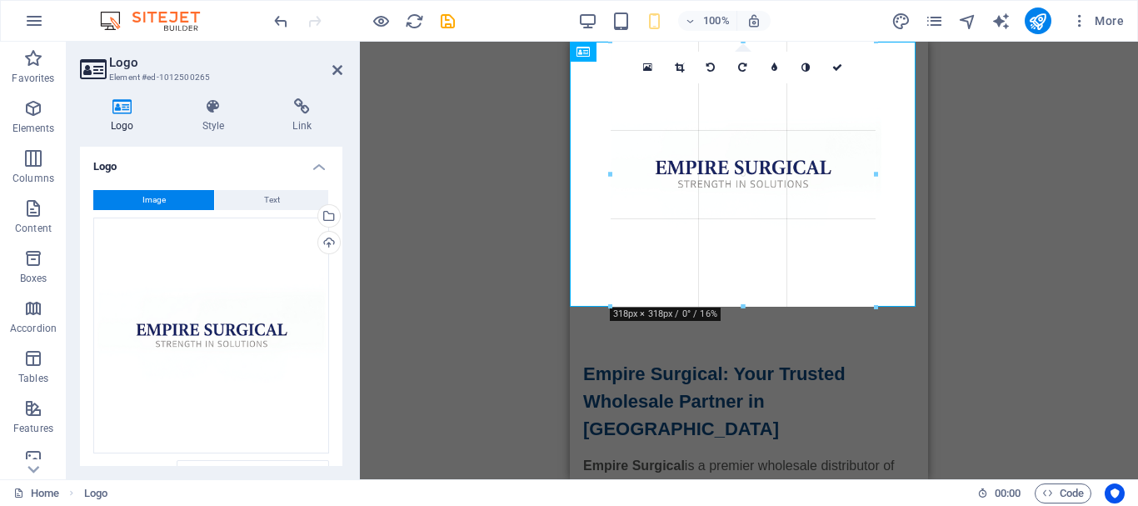
drag, startPoint x: 568, startPoint y: 386, endPoint x: 75, endPoint y: 142, distance: 550.2
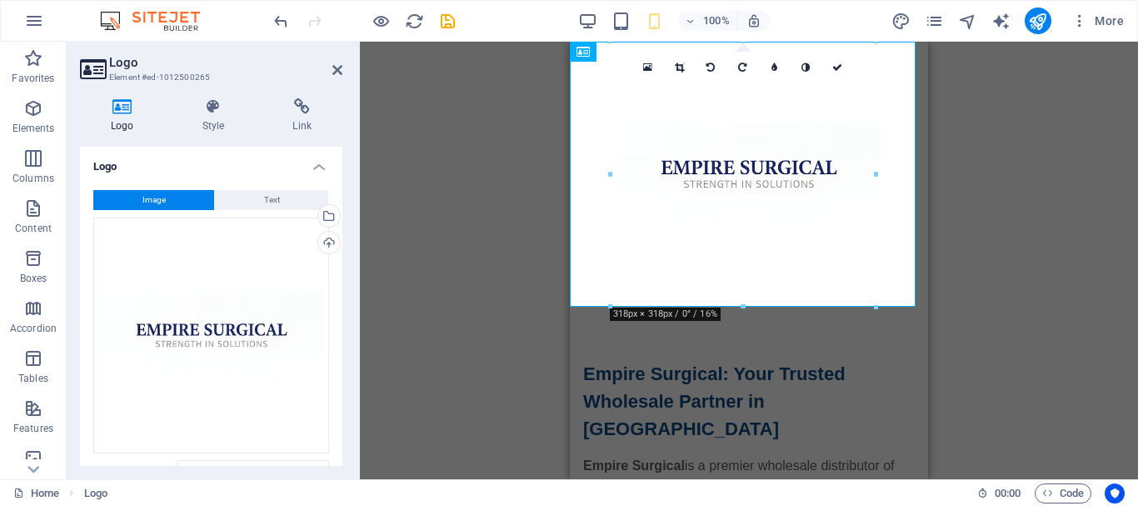
click at [1024, 164] on div "Drag here to replace the existing content. Press “Ctrl” if you want to create a…" at bounding box center [749, 260] width 778 height 437
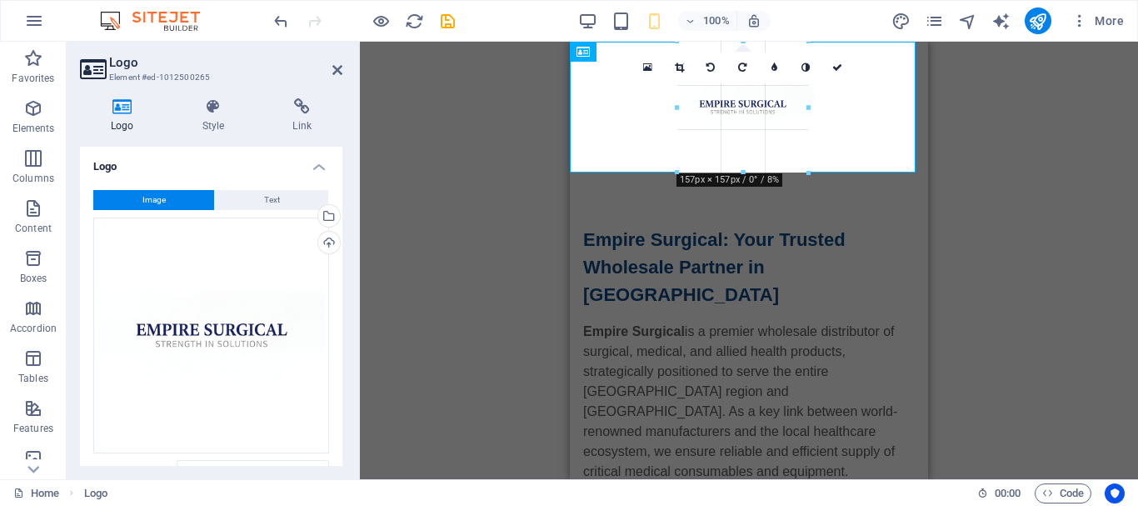
drag, startPoint x: 744, startPoint y: 308, endPoint x: 733, endPoint y: 178, distance: 130.4
type input "157"
click at [761, 107] on div at bounding box center [749, 107] width 358 height 131
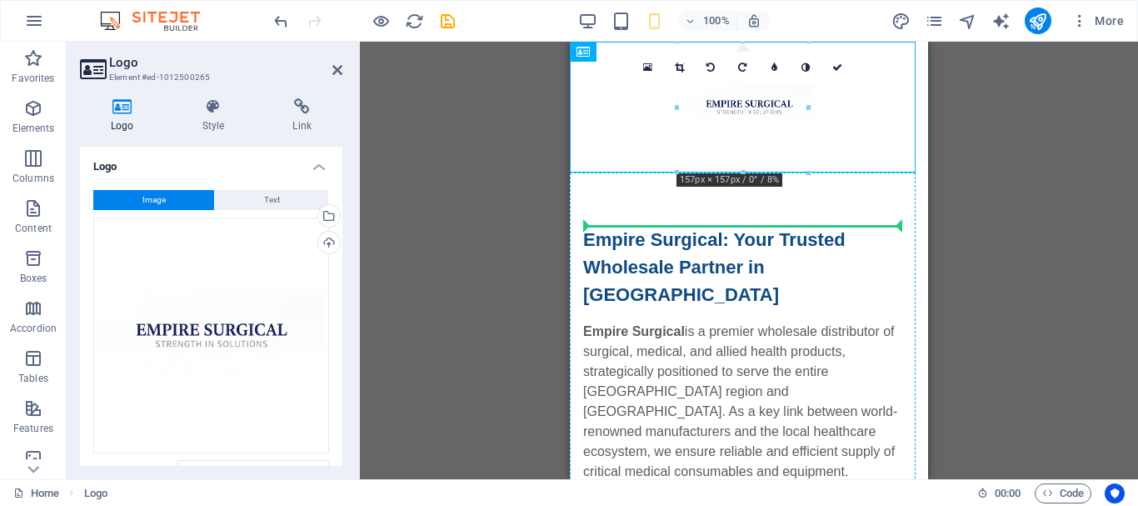
drag, startPoint x: 761, startPoint y: 107, endPoint x: 770, endPoint y: 234, distance: 126.9
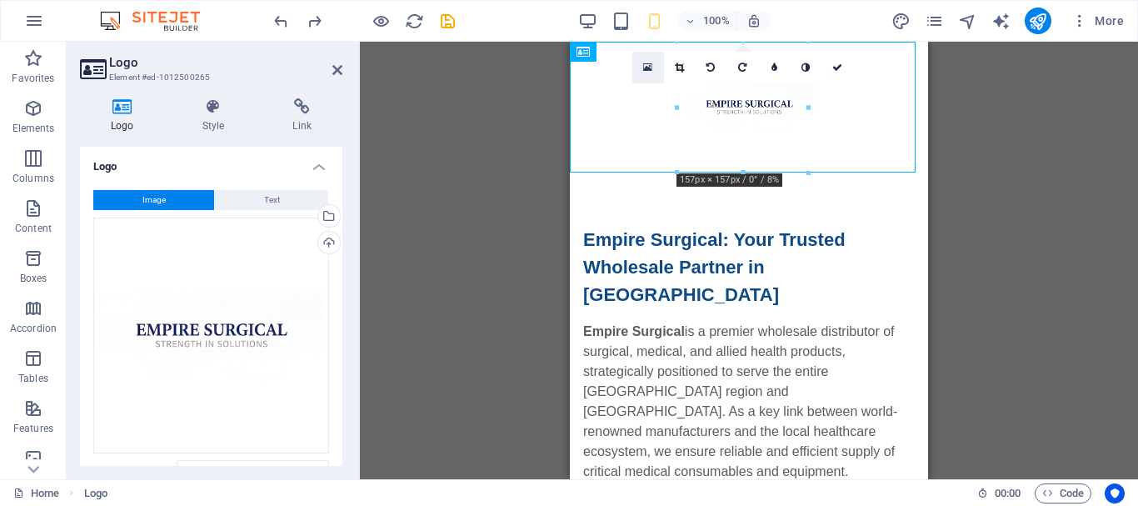
click at [646, 68] on icon at bounding box center [647, 68] width 9 height 12
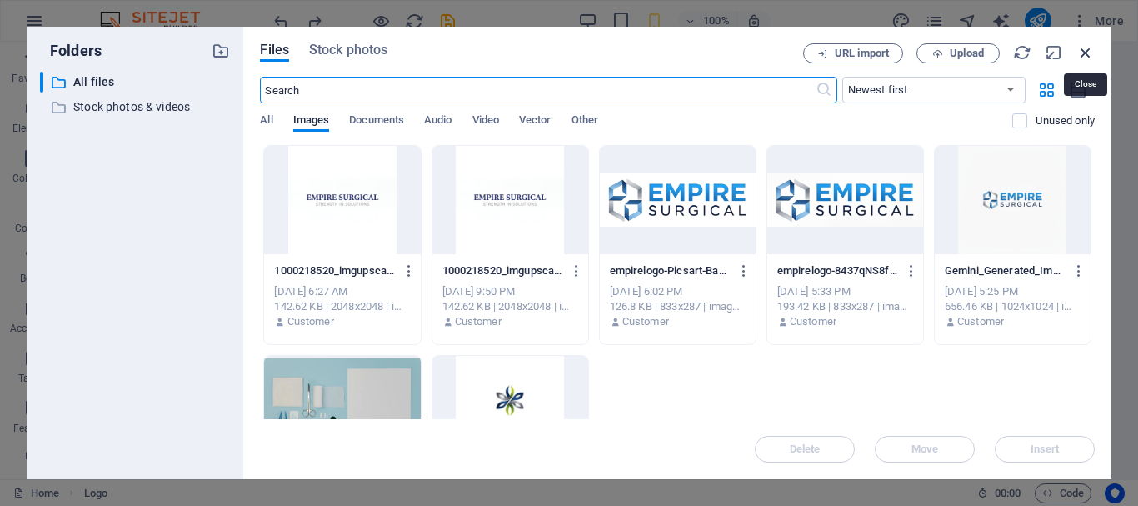
click at [1081, 57] on icon "button" at bounding box center [1085, 52] width 18 height 18
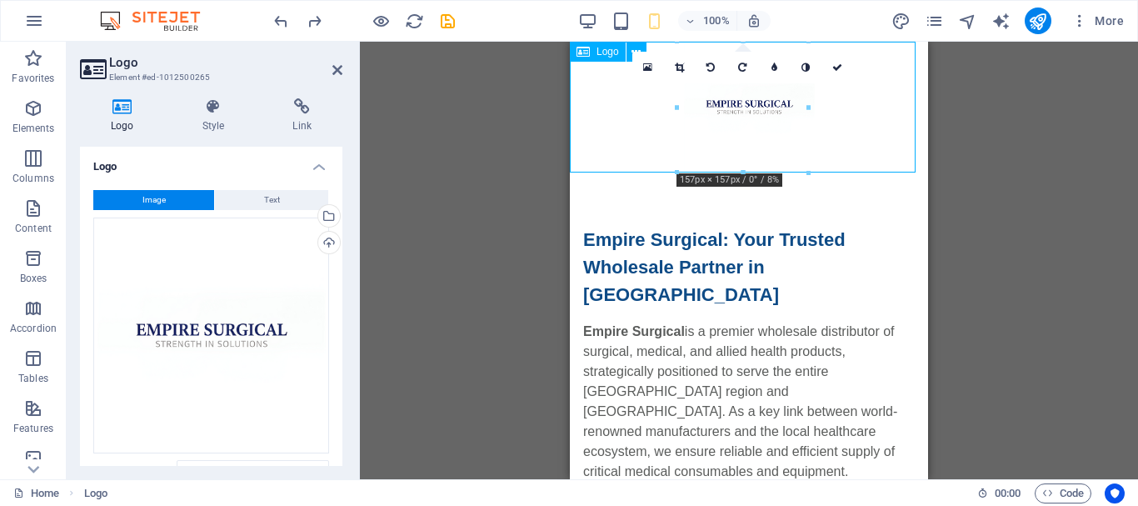
click at [750, 111] on div at bounding box center [749, 107] width 358 height 131
click at [685, 72] on link at bounding box center [680, 68] width 32 height 32
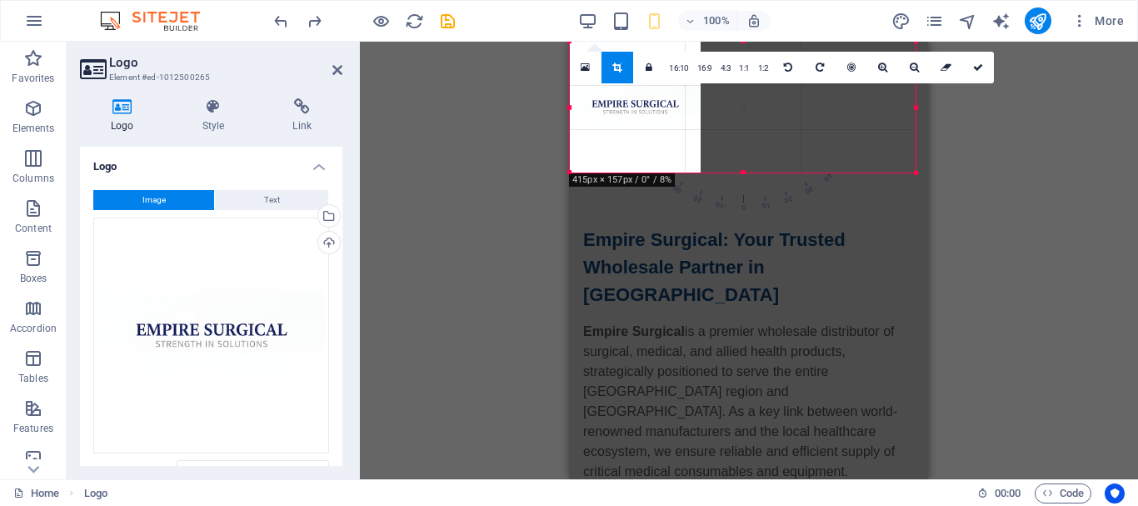
drag, startPoint x: 676, startPoint y: 105, endPoint x: 448, endPoint y: 101, distance: 227.4
click at [448, 101] on div "H2 Text Logo Text Spacer Spacer Text Text 180 170 160 150 140 130 120 110 100 9…" at bounding box center [749, 260] width 778 height 437
click at [1059, 158] on div "H2 Text Logo Text Spacer Spacer Text Text 180 170 160 150 140 130 120 110 100 9…" at bounding box center [749, 260] width 778 height 437
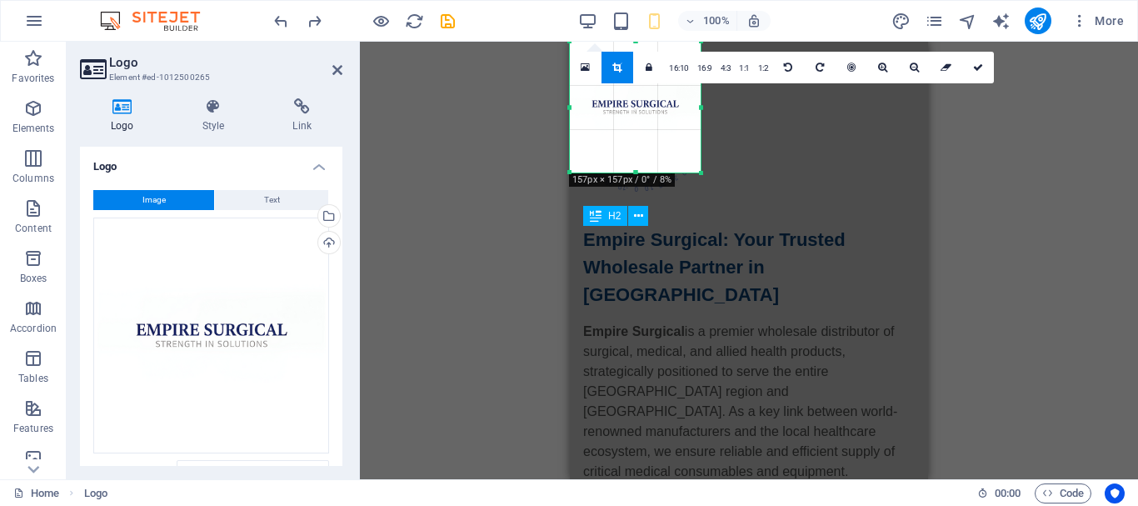
click at [859, 272] on div "Empire Surgical: Your Trusted Wholesale Partner in Kerala" at bounding box center [749, 267] width 332 height 82
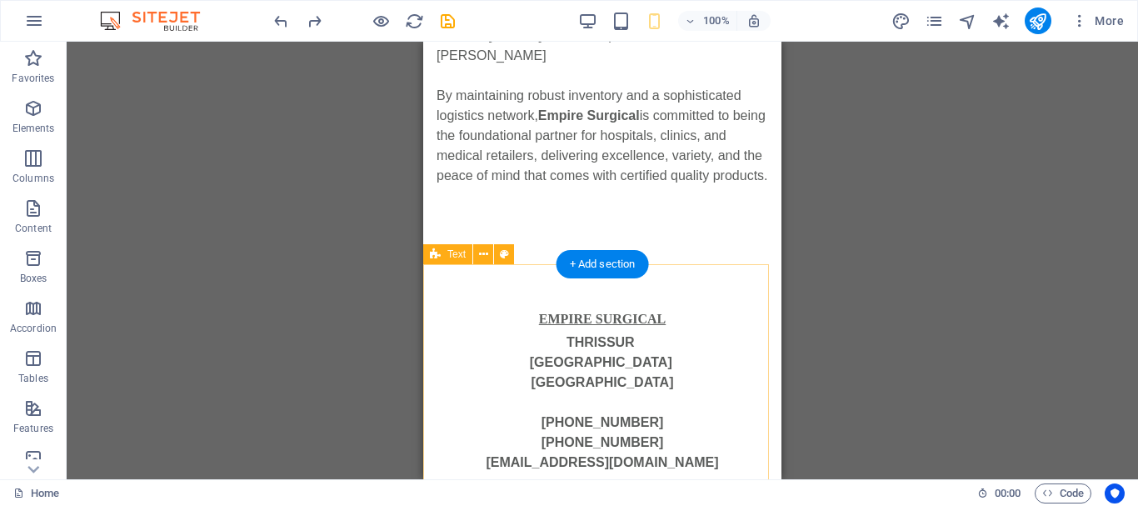
scroll to position [749, 0]
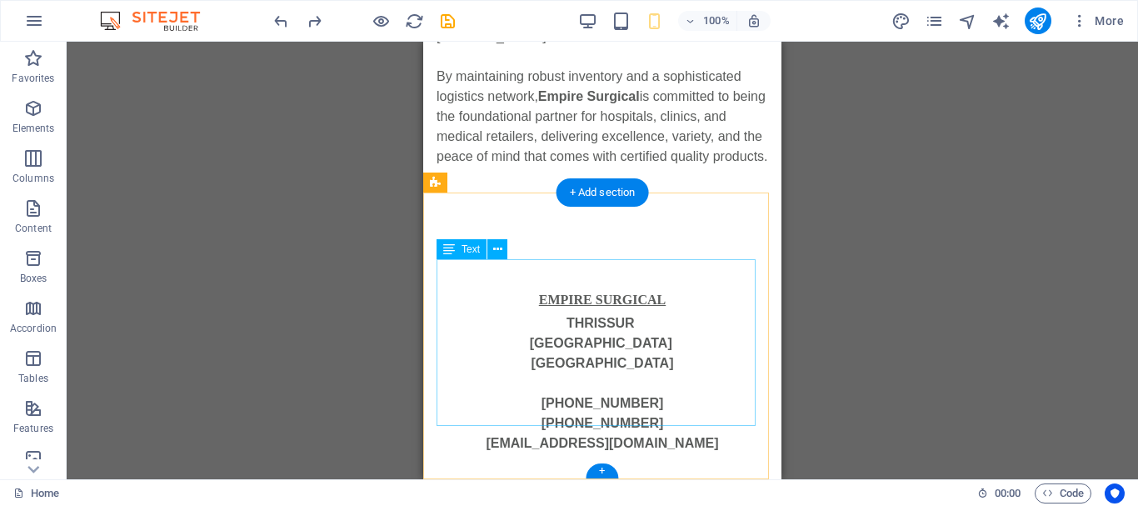
click at [644, 296] on div "EMPIRE SURGICAL THRISSUR   KERALA INDIA +91 9747700500 +91 9995317808 info@empi…" at bounding box center [602, 370] width 332 height 167
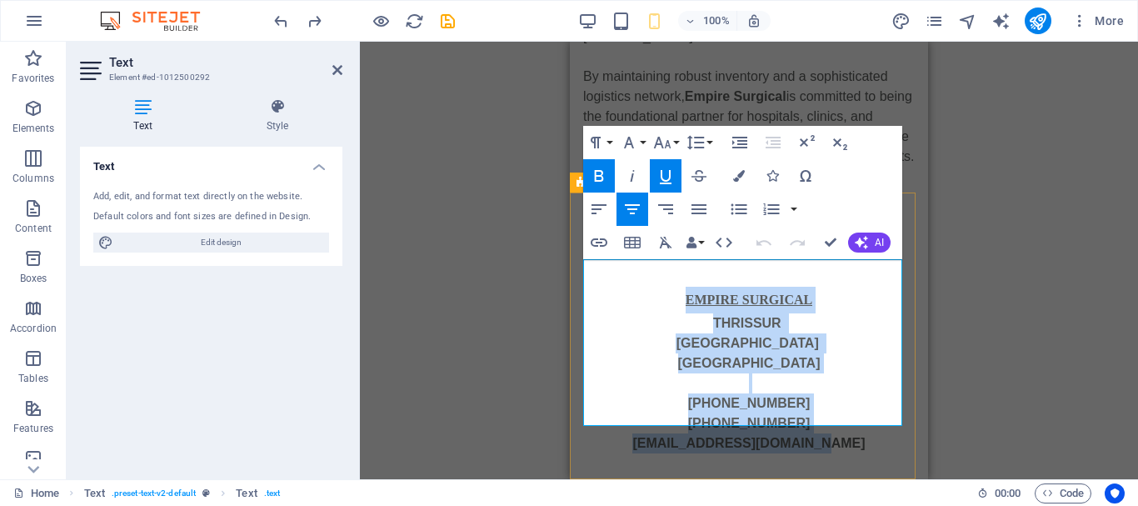
drag, startPoint x: 664, startPoint y: 271, endPoint x: 844, endPoint y: 412, distance: 229.0
click at [844, 412] on div "EMPIRE SURGICAL THRISSUR   KERALA INDIA +91 9747700500 +91 9995317808 info@empi…" at bounding box center [749, 370] width 332 height 167
click at [591, 217] on icon "button" at bounding box center [599, 209] width 20 height 20
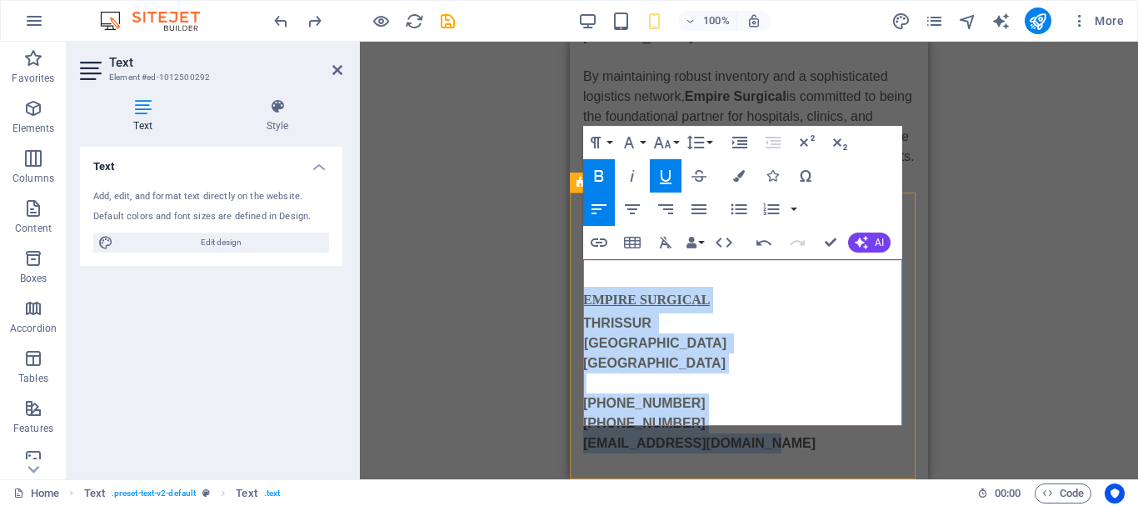
click at [743, 287] on p "EMPIRE SURGICAL" at bounding box center [749, 300] width 332 height 27
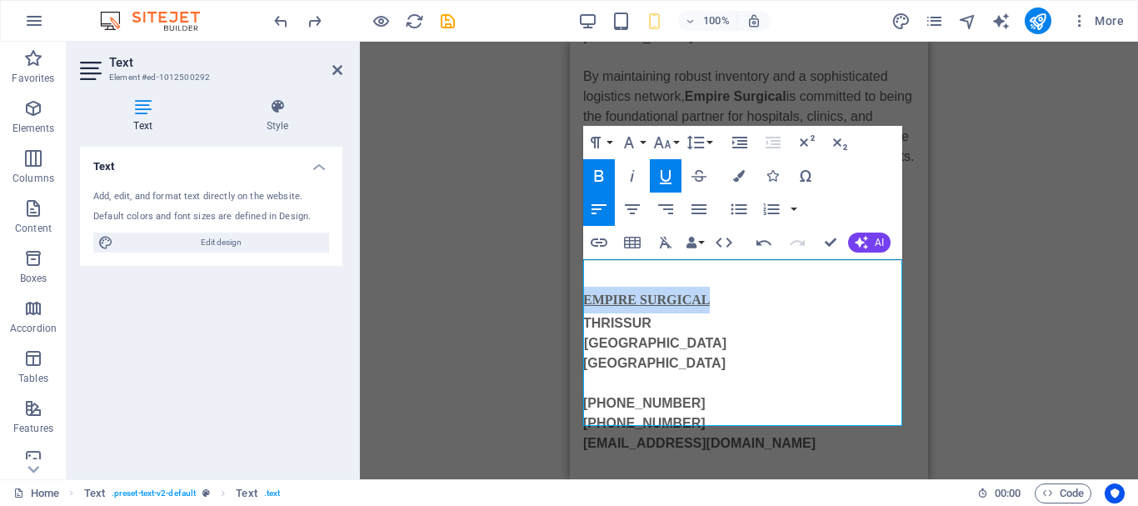
drag, startPoint x: 740, startPoint y: 274, endPoint x: 561, endPoint y: 266, distance: 179.3
click at [665, 177] on icon "button" at bounding box center [666, 176] width 20 height 20
click at [608, 416] on strong "+91 9995317808" at bounding box center [644, 423] width 122 height 14
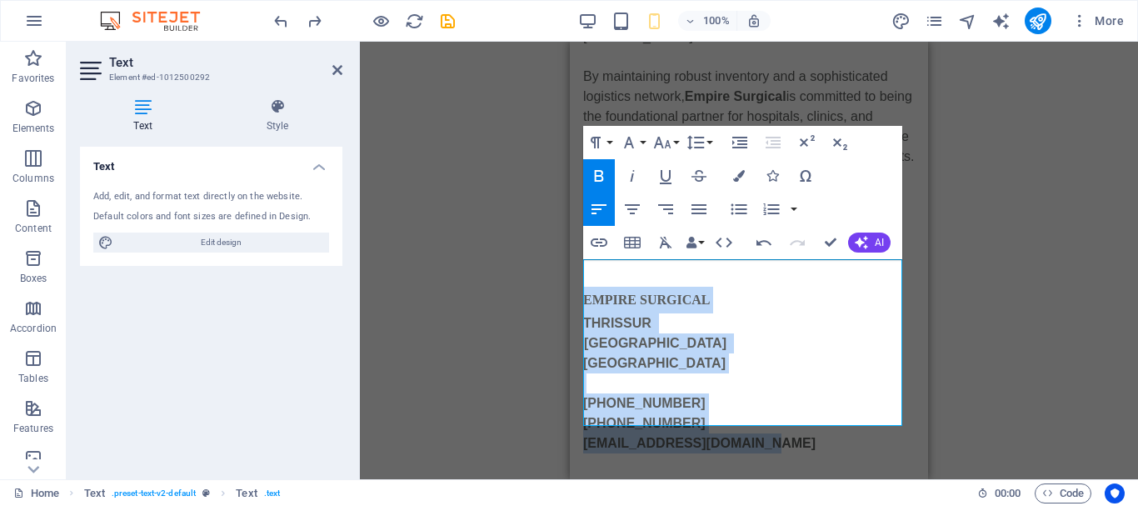
drag, startPoint x: 766, startPoint y: 416, endPoint x: 554, endPoint y: 268, distance: 258.6
click at [638, 177] on icon "button" at bounding box center [632, 176] width 20 height 20
click at [593, 181] on icon "button" at bounding box center [599, 176] width 20 height 20
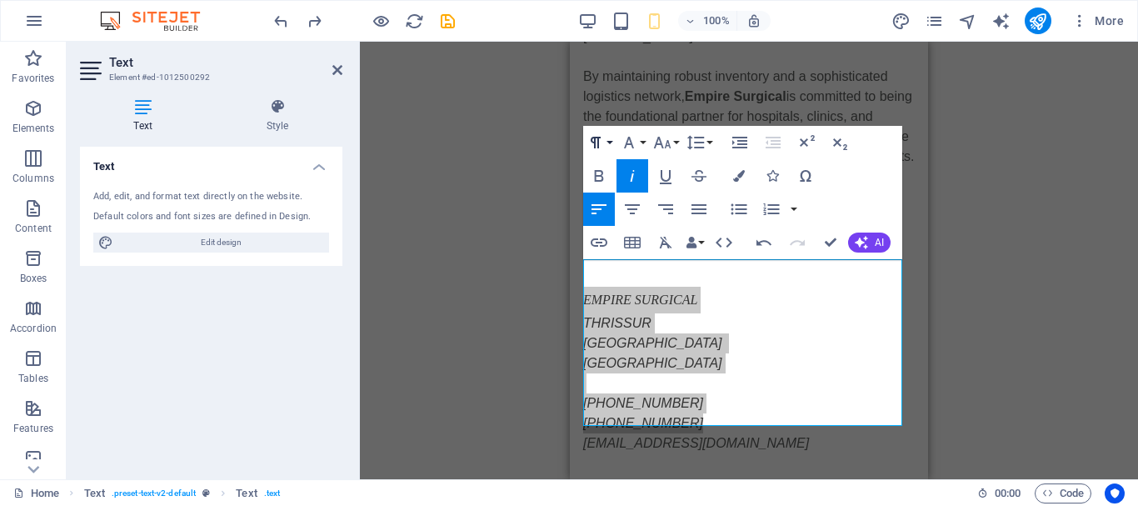
click at [608, 144] on button "Paragraph Format" at bounding box center [599, 142] width 32 height 33
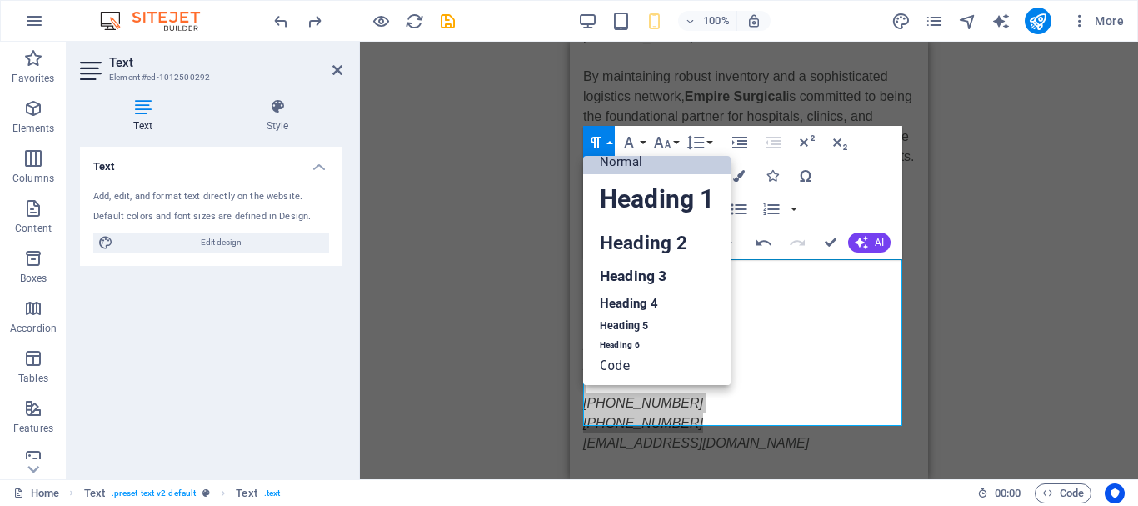
scroll to position [13, 0]
click at [608, 144] on button "Paragraph Format" at bounding box center [599, 142] width 32 height 33
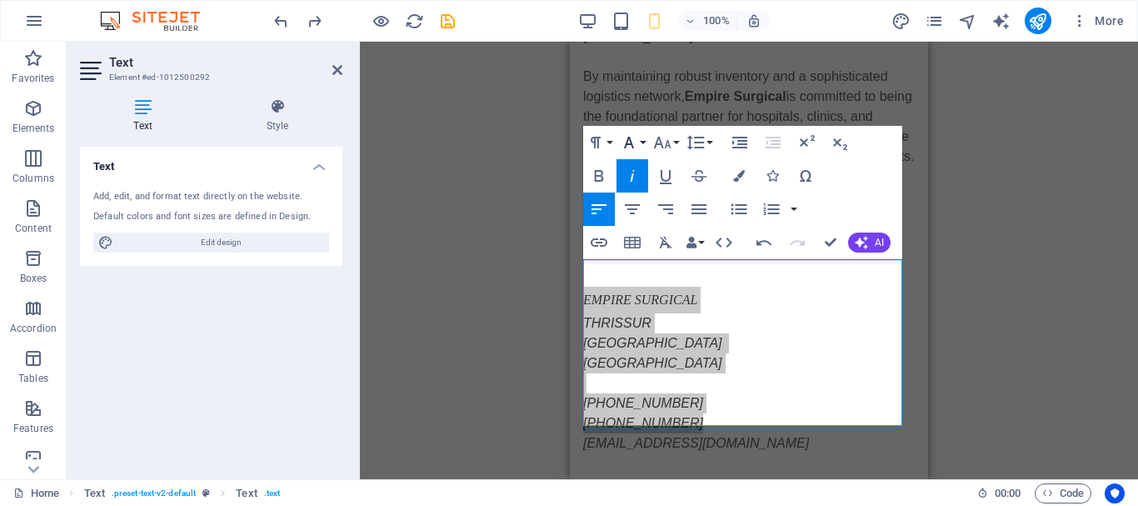
click at [644, 142] on button "Font Family" at bounding box center [632, 142] width 32 height 33
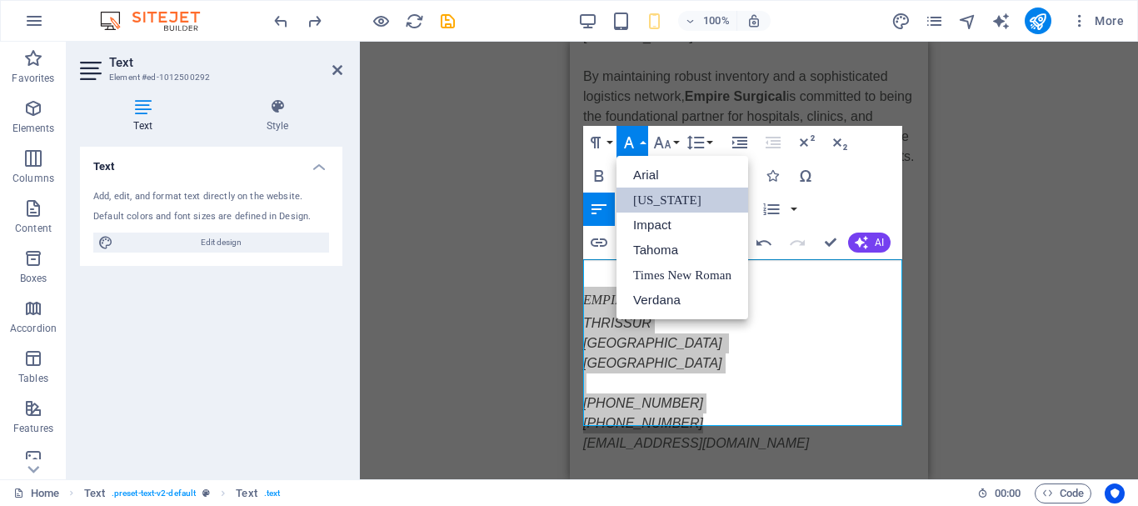
scroll to position [0, 0]
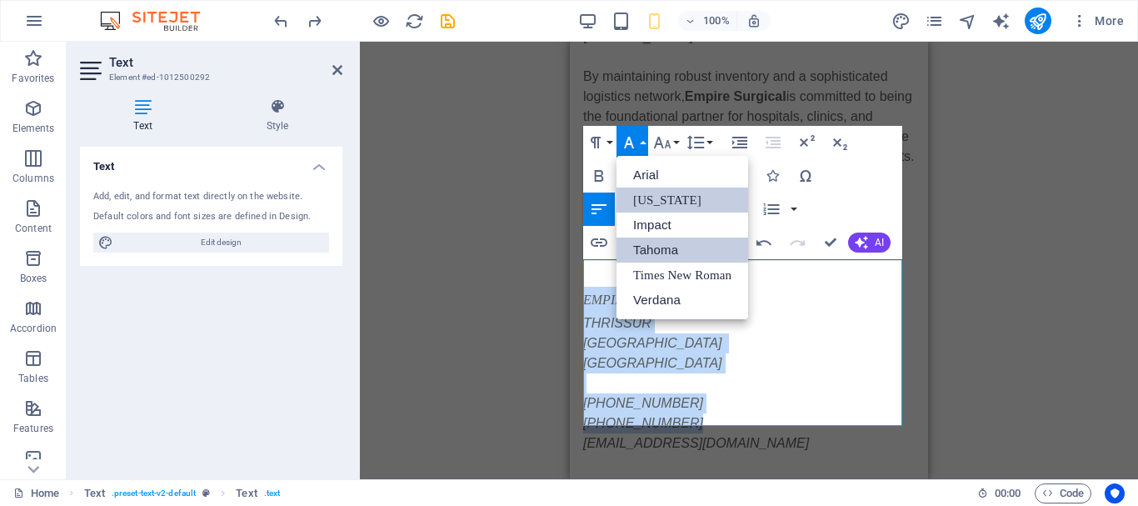
click at [660, 243] on link "Tahoma" at bounding box center [682, 249] width 132 height 25
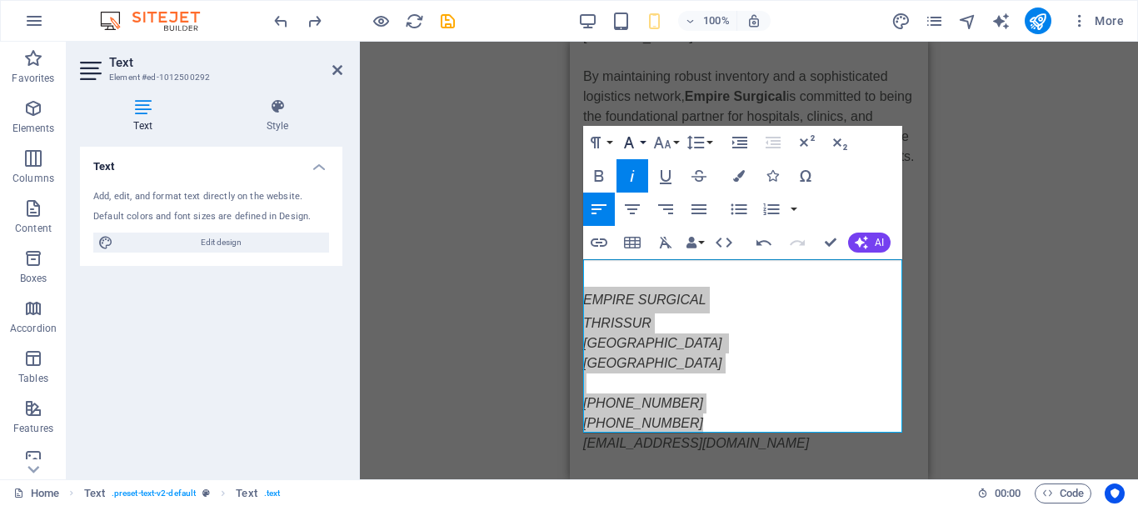
click at [643, 148] on button "Font Family" at bounding box center [632, 142] width 32 height 33
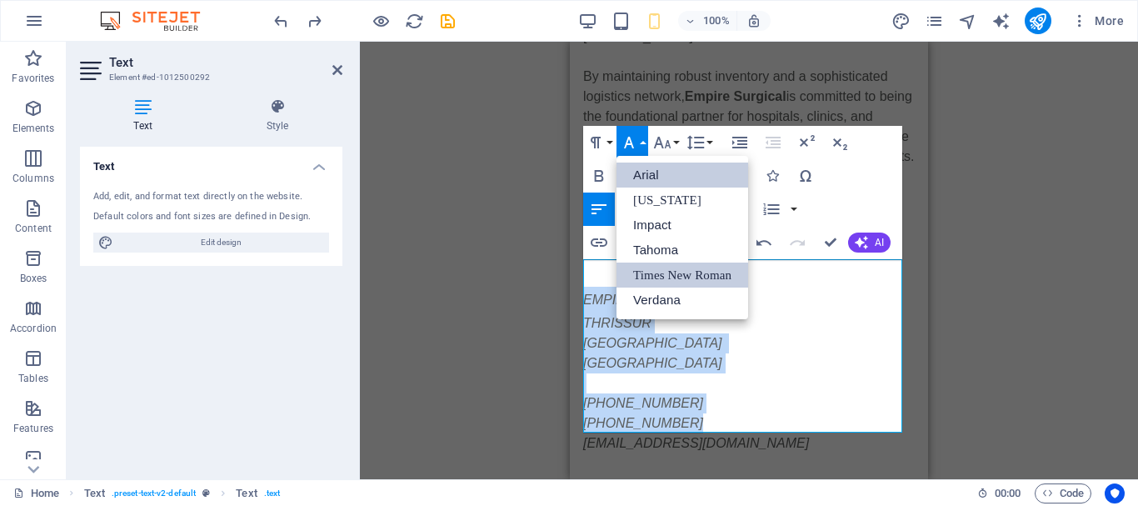
click at [657, 272] on link "Times New Roman" at bounding box center [682, 274] width 132 height 25
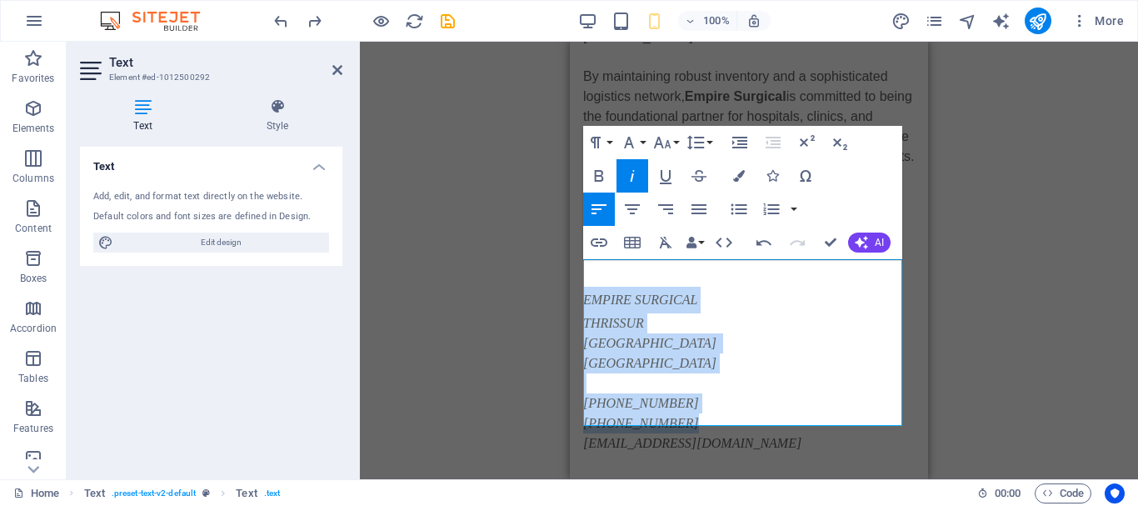
click at [632, 177] on icon "button" at bounding box center [633, 176] width 4 height 12
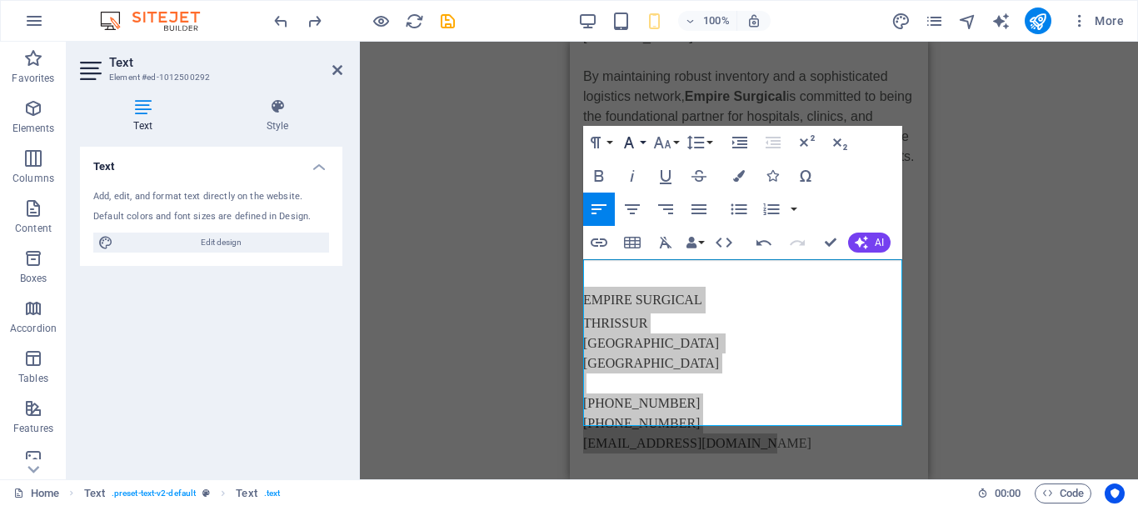
click at [647, 145] on button "Font Family" at bounding box center [632, 142] width 32 height 33
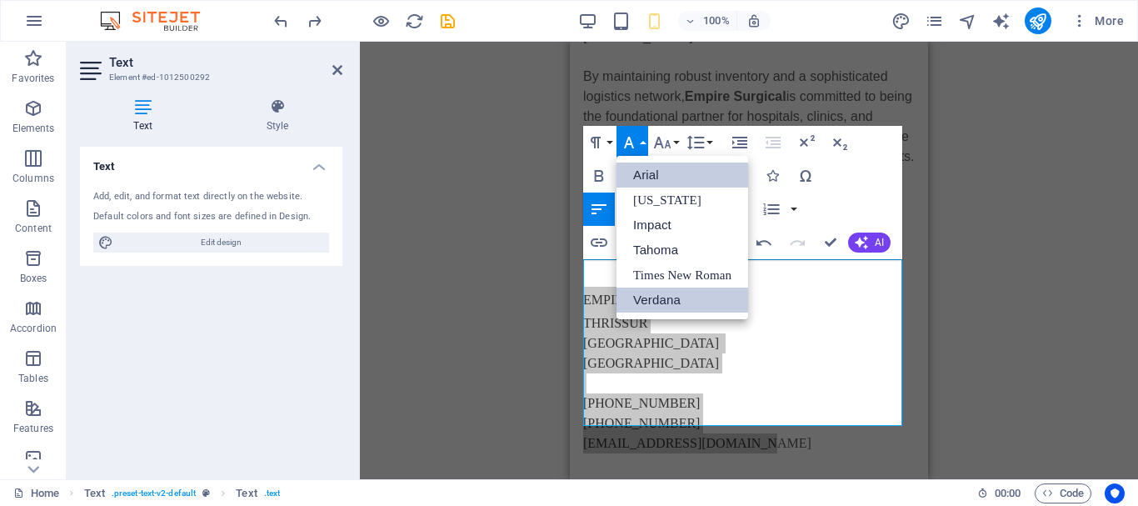
drag, startPoint x: 671, startPoint y: 293, endPoint x: 109, endPoint y: 250, distance: 563.1
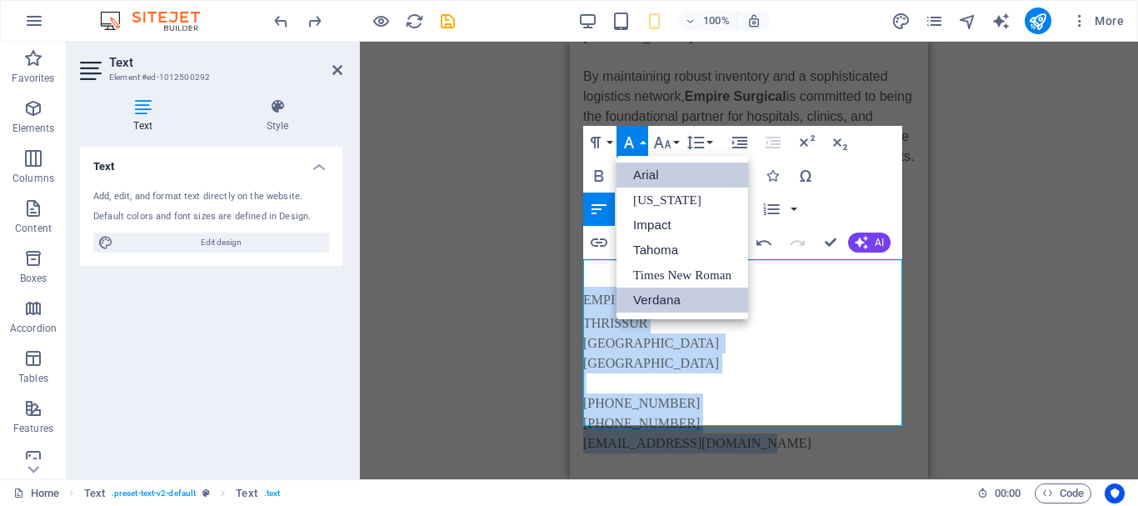
click at [671, 293] on link "Verdana" at bounding box center [682, 299] width 132 height 25
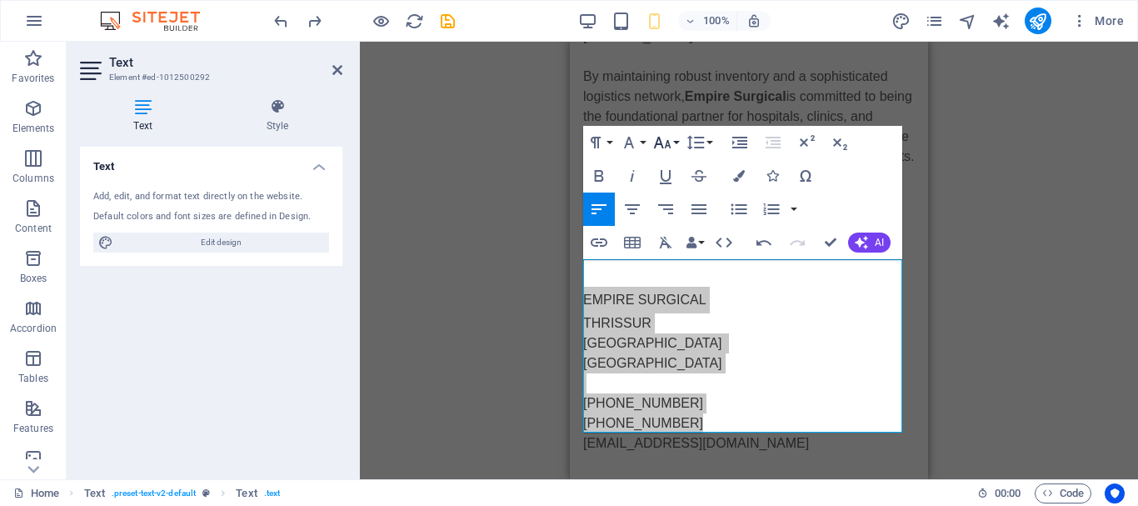
click at [671, 144] on icon "button" at bounding box center [662, 142] width 20 height 20
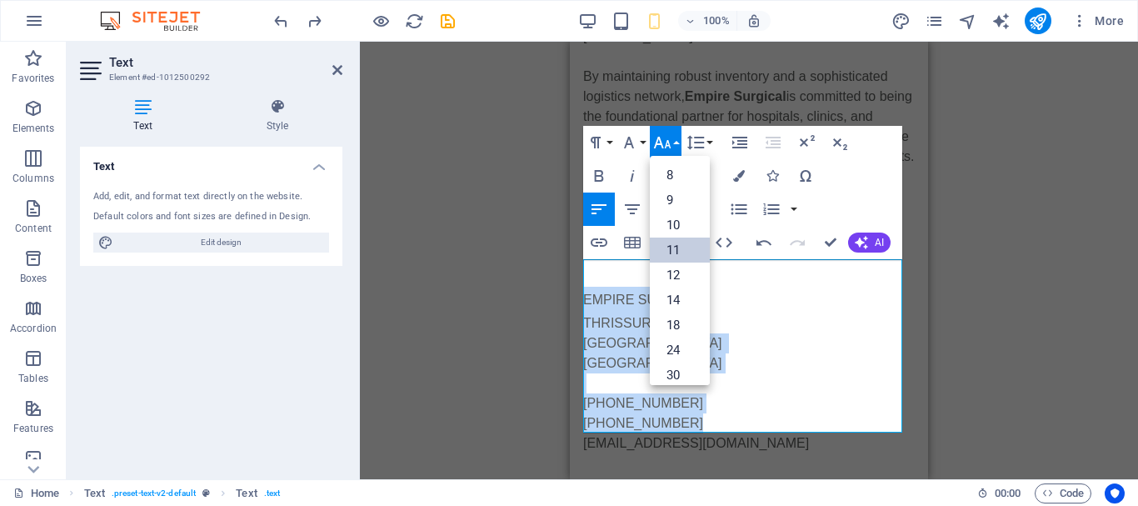
click at [670, 244] on link "11" at bounding box center [680, 249] width 60 height 25
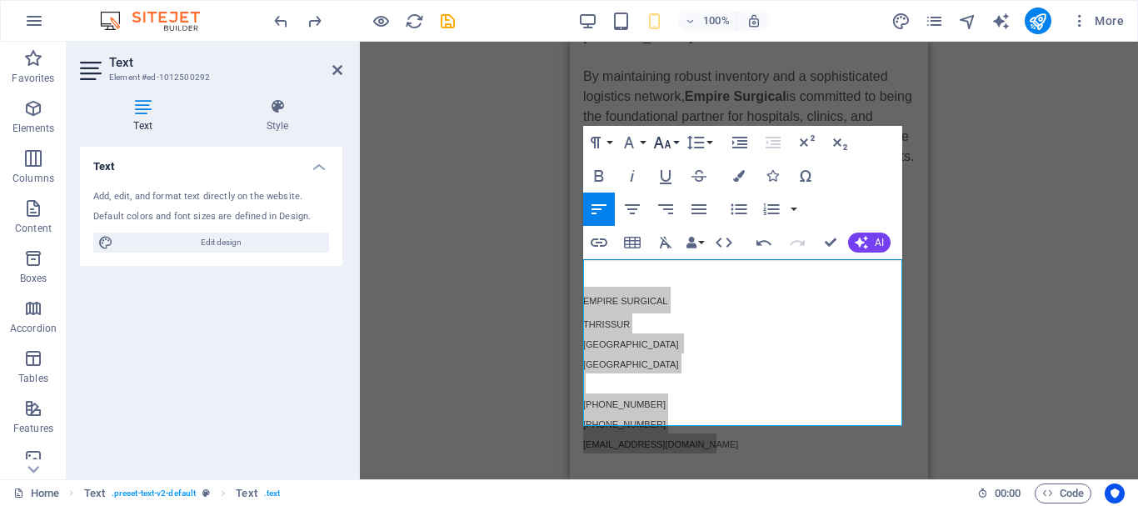
click at [668, 149] on icon "button" at bounding box center [662, 142] width 20 height 20
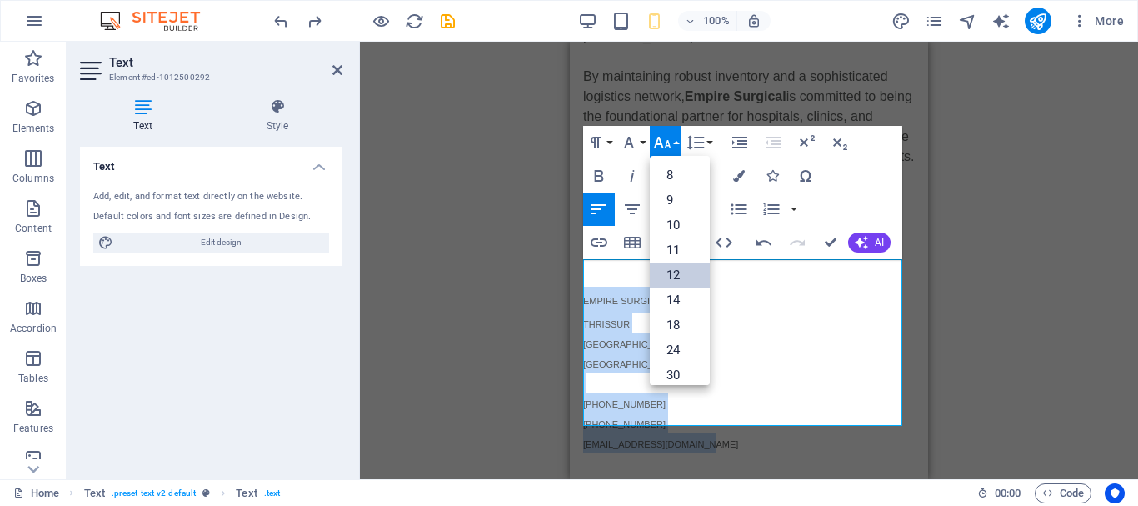
click at [675, 272] on link "12" at bounding box center [680, 274] width 60 height 25
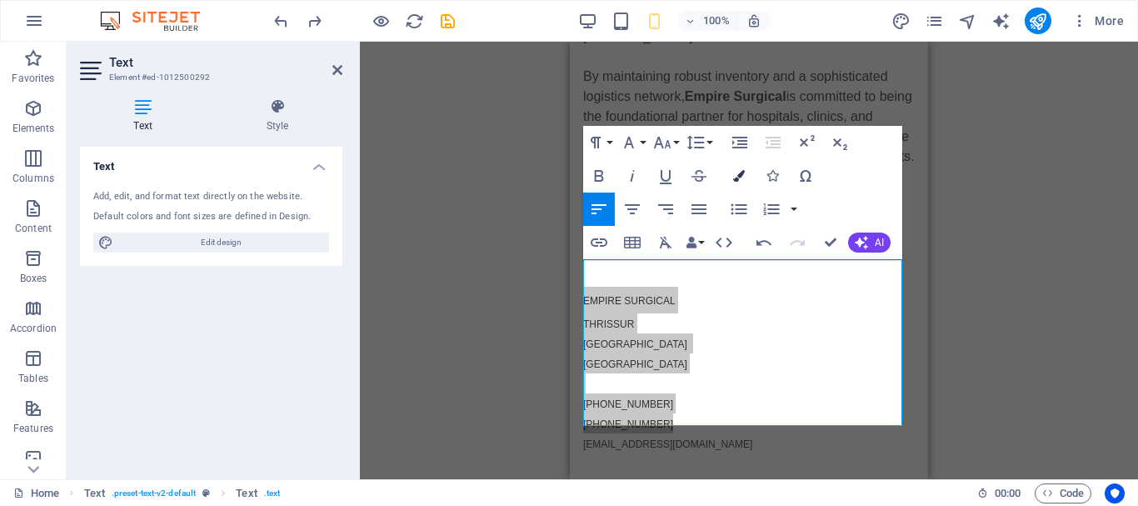
click at [737, 172] on icon "button" at bounding box center [739, 176] width 12 height 12
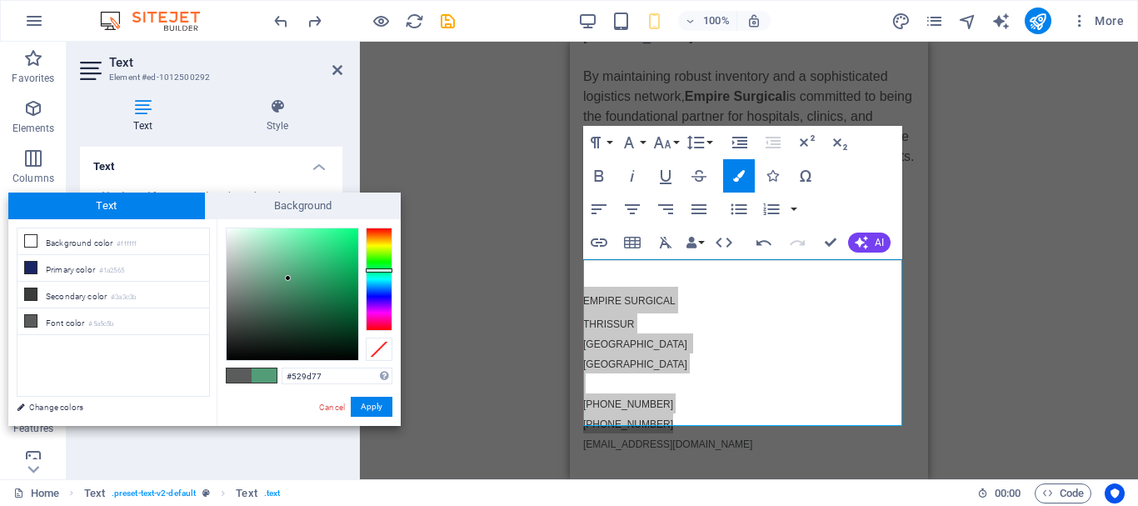
drag, startPoint x: 230, startPoint y: 307, endPoint x: 288, endPoint y: 278, distance: 64.8
click at [288, 278] on div at bounding box center [293, 294] width 132 height 132
drag, startPoint x: 288, startPoint y: 278, endPoint x: 352, endPoint y: 312, distance: 72.3
click at [352, 308] on div at bounding box center [352, 305] width 6 height 6
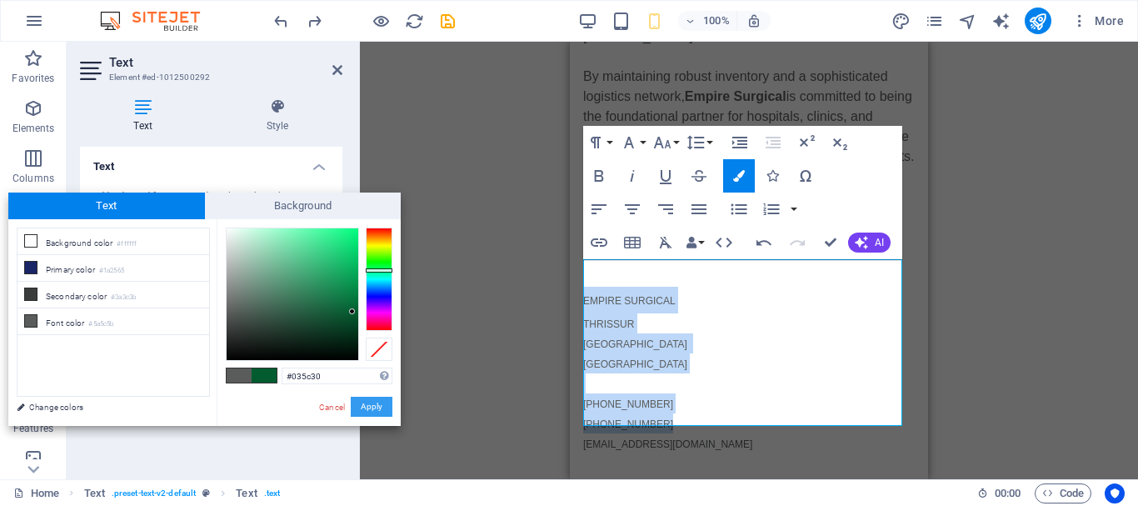
click at [376, 402] on button "Apply" at bounding box center [372, 406] width 42 height 20
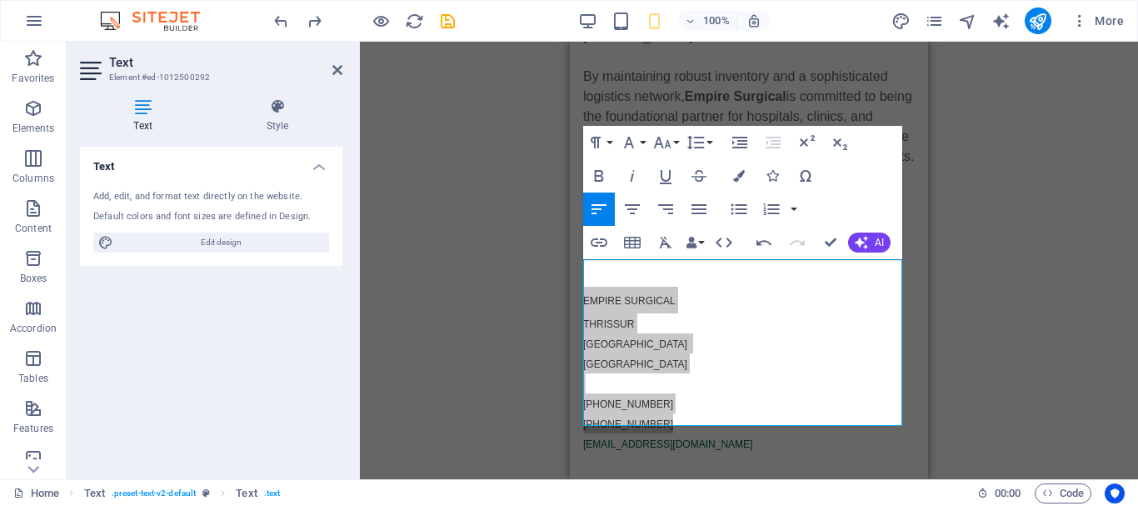
click at [486, 373] on div "Drag here to replace the existing content. Press “Ctrl” if you want to create a…" at bounding box center [749, 260] width 778 height 437
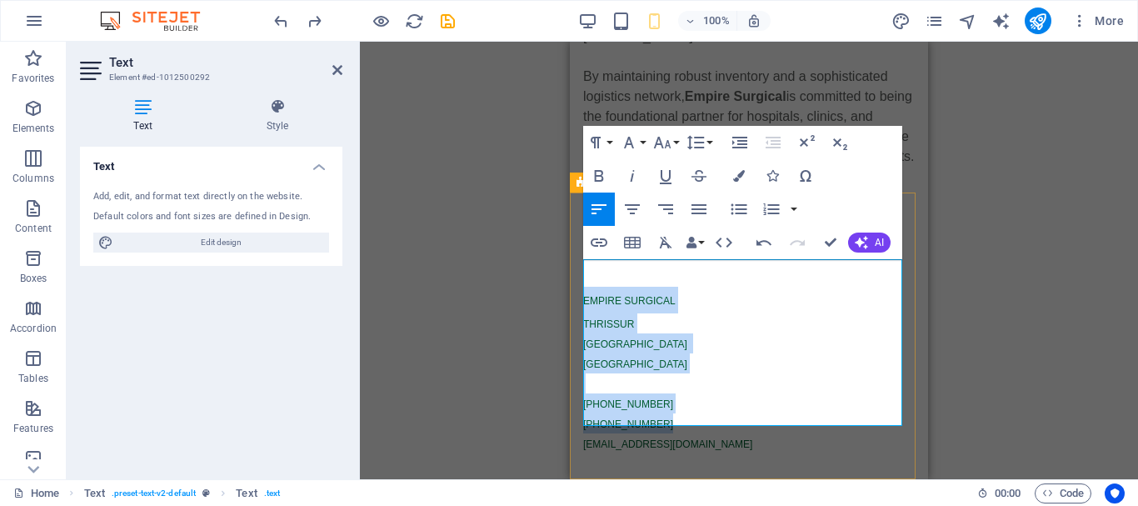
click at [741, 333] on p "KERALA" at bounding box center [749, 343] width 332 height 20
drag, startPoint x: 724, startPoint y: 415, endPoint x: 516, endPoint y: 256, distance: 261.4
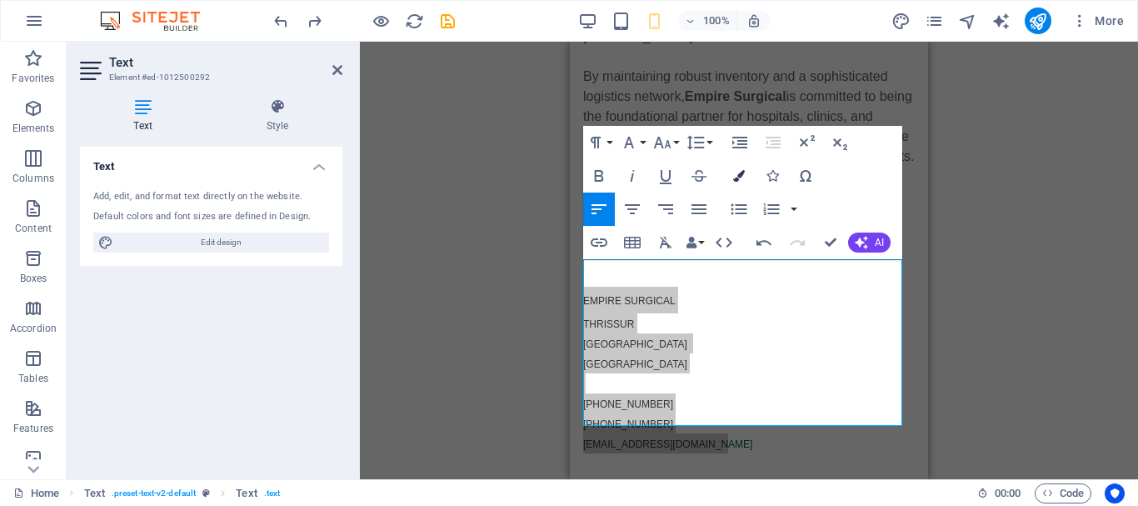
click at [740, 178] on icon "button" at bounding box center [739, 176] width 12 height 12
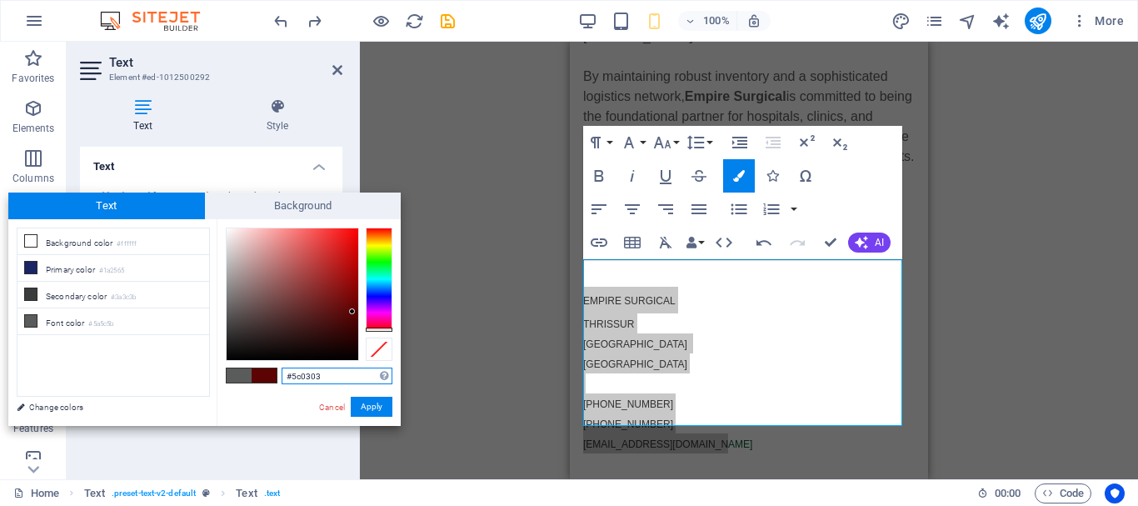
drag, startPoint x: 374, startPoint y: 306, endPoint x: 369, endPoint y: 334, distance: 28.8
click at [369, 334] on div at bounding box center [309, 293] width 167 height 133
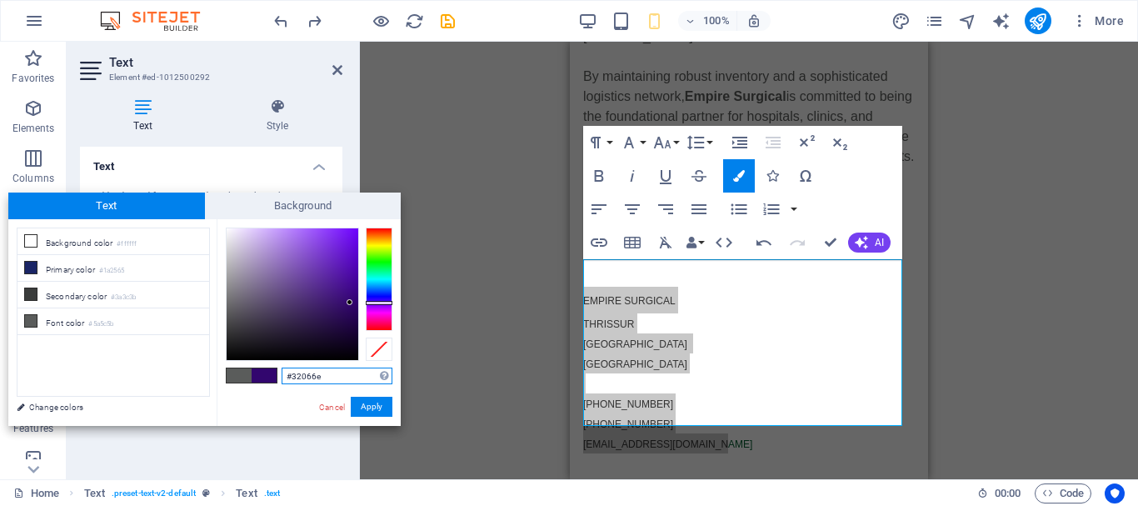
drag, startPoint x: 298, startPoint y: 297, endPoint x: 365, endPoint y: 321, distance: 70.6
click at [351, 304] on div at bounding box center [293, 294] width 132 height 132
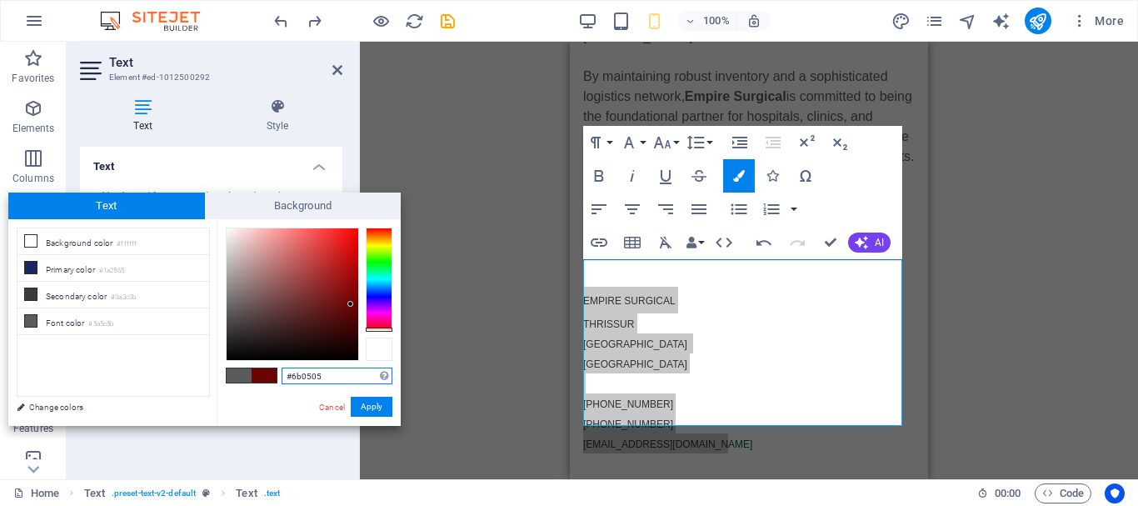
drag, startPoint x: 374, startPoint y: 324, endPoint x: 383, endPoint y: 342, distance: 19.7
click at [383, 342] on div at bounding box center [309, 293] width 167 height 133
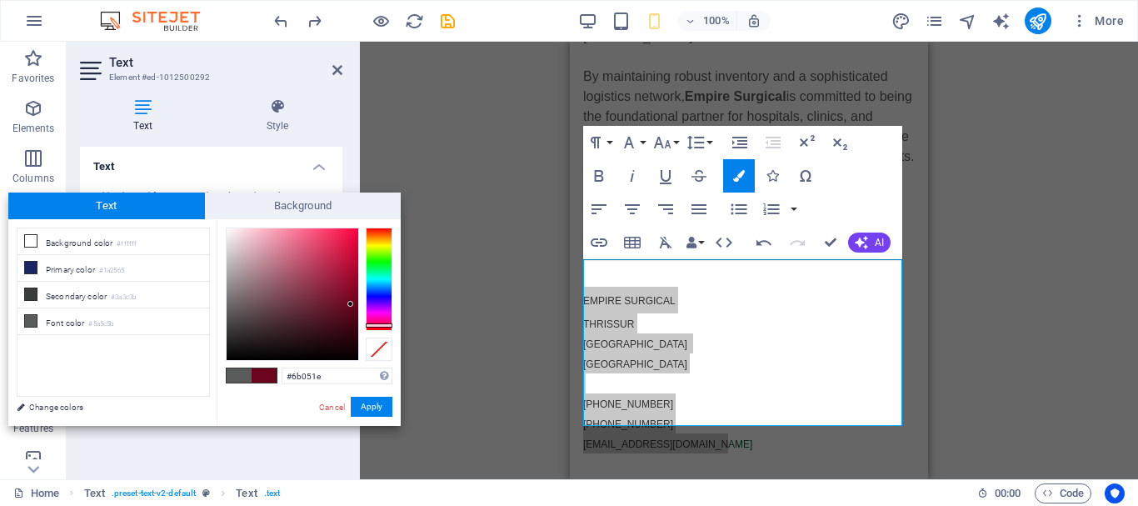
click at [369, 325] on div at bounding box center [379, 325] width 27 height 4
drag, startPoint x: 337, startPoint y: 309, endPoint x: 360, endPoint y: 289, distance: 30.7
click at [360, 289] on div at bounding box center [309, 293] width 167 height 133
type input "#000000"
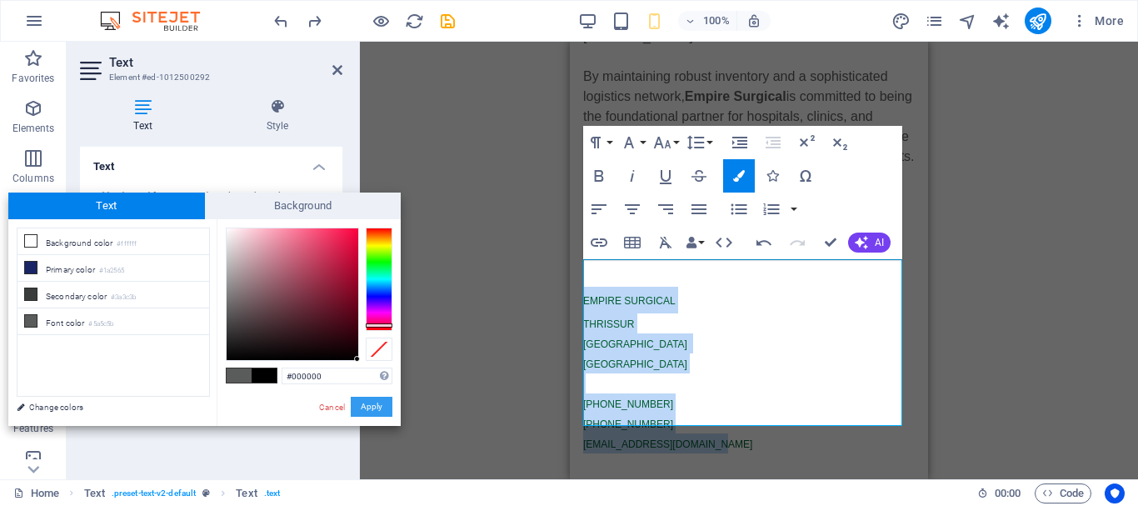
click at [370, 412] on button "Apply" at bounding box center [372, 406] width 42 height 20
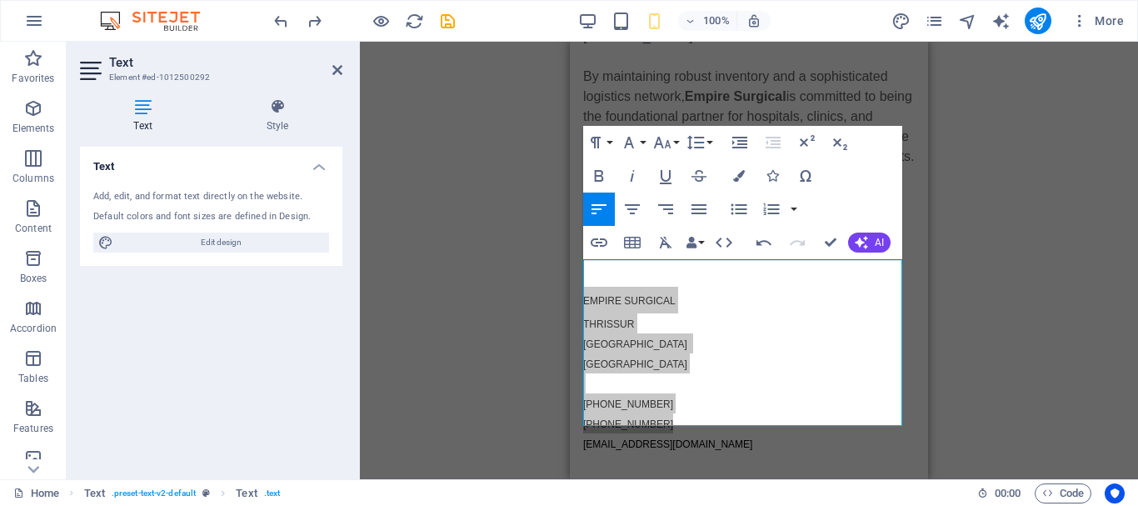
click at [978, 238] on div "Drag here to replace the existing content. Press “Ctrl” if you want to create a…" at bounding box center [749, 260] width 778 height 437
click at [834, 451] on div "EMPIRE SURGICAL THRISSUR  KERALA INDIA +91 9747700500 +91 9995317808 info@empir…" at bounding box center [749, 363] width 358 height 287
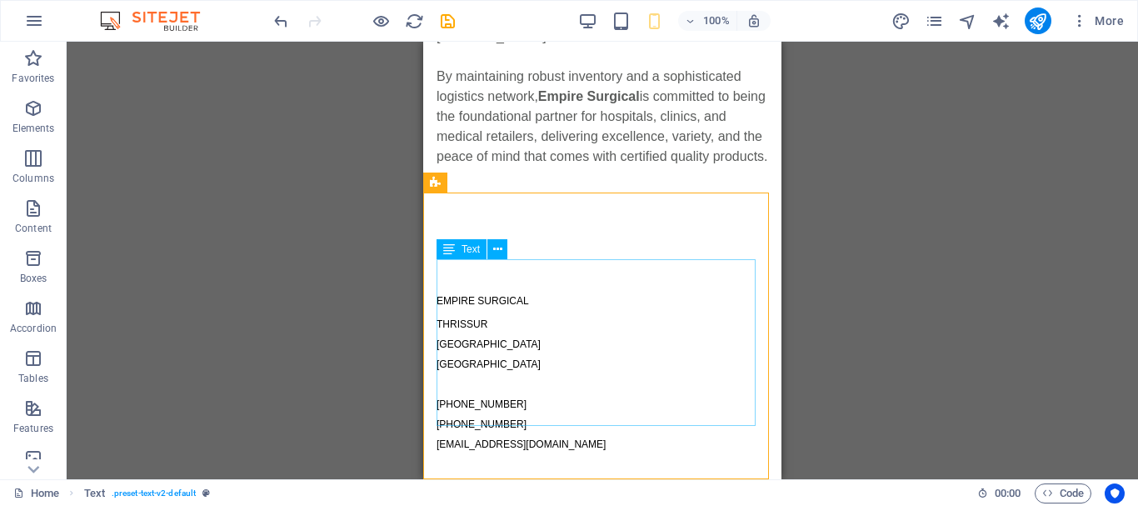
click at [1033, 283] on div "Drag here to replace the existing content. Press “Ctrl” if you want to create a…" at bounding box center [602, 260] width 1071 height 437
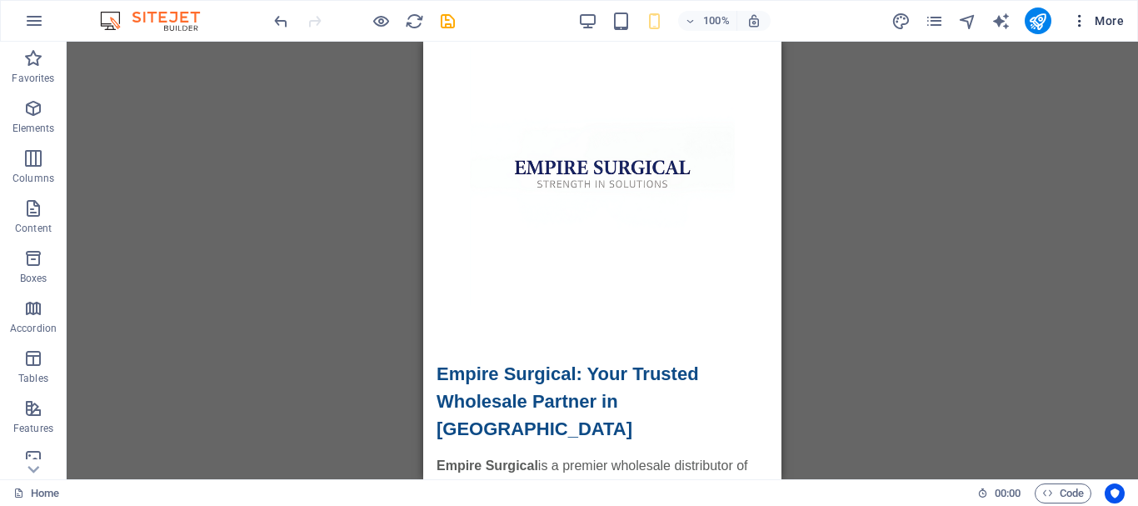
click at [1084, 16] on icon "button" at bounding box center [1079, 20] width 17 height 17
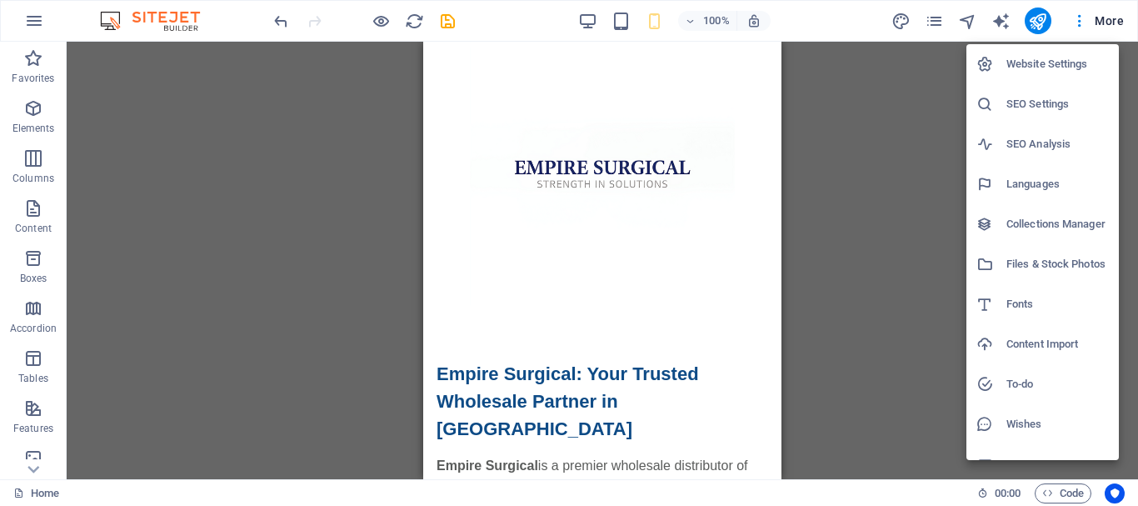
click at [930, 22] on div at bounding box center [569, 253] width 1138 height 506
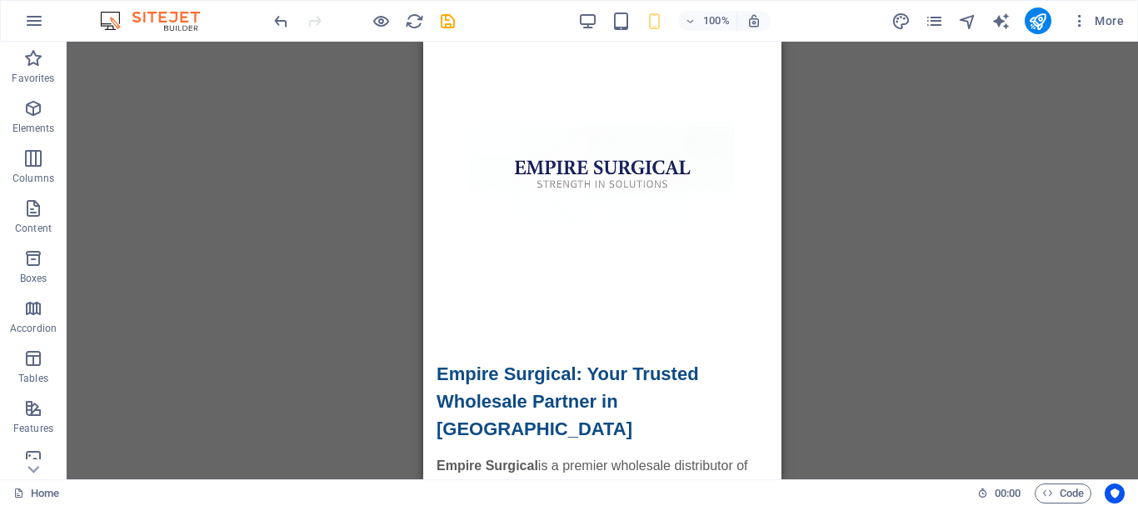
click at [937, 19] on icon "pages" at bounding box center [934, 21] width 19 height 19
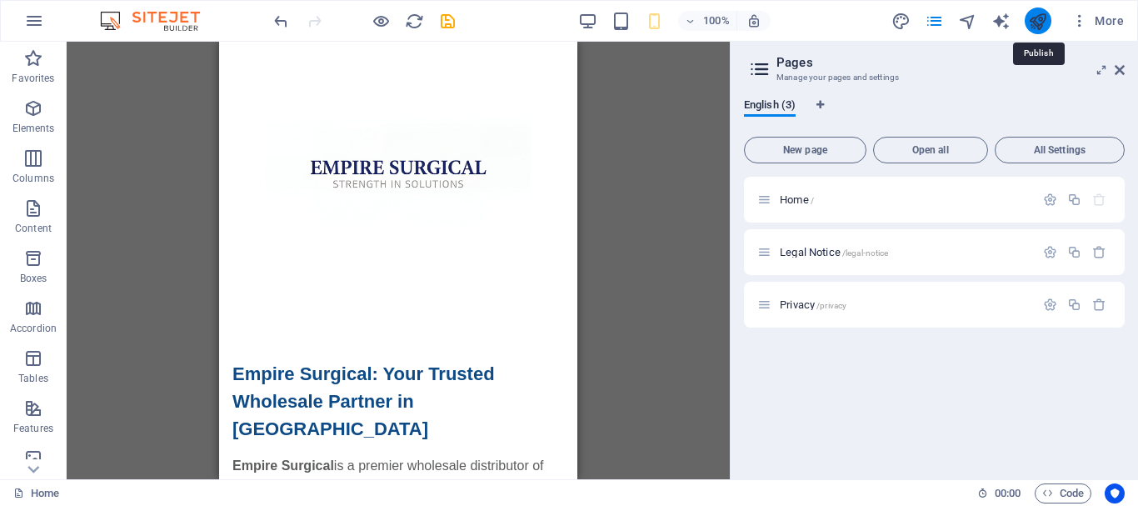
click at [1046, 18] on icon "publish" at bounding box center [1037, 21] width 19 height 19
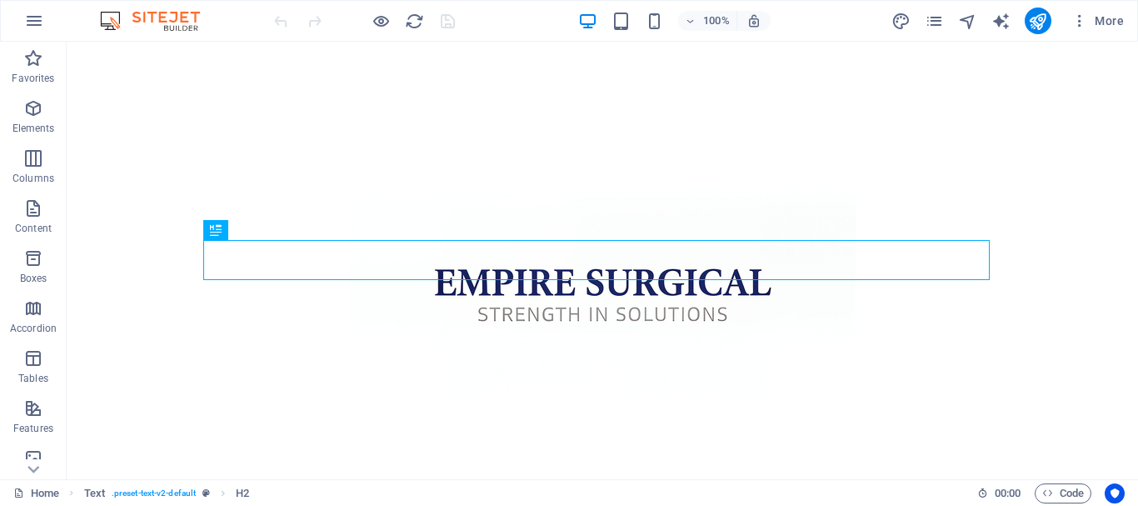
scroll to position [376, 0]
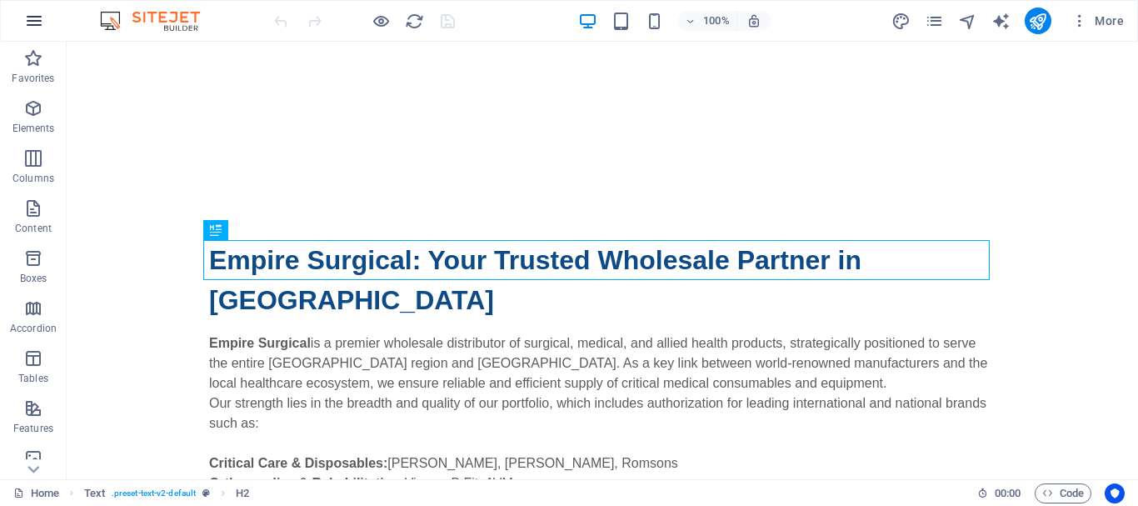
click at [32, 14] on icon "button" at bounding box center [34, 21] width 20 height 20
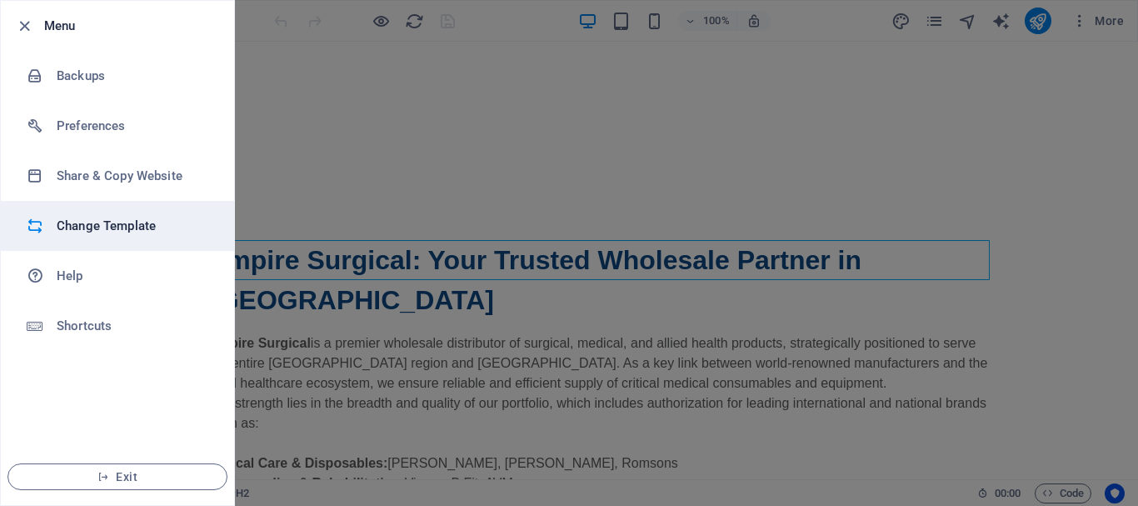
click at [142, 233] on h6 "Change Template" at bounding box center [134, 226] width 154 height 20
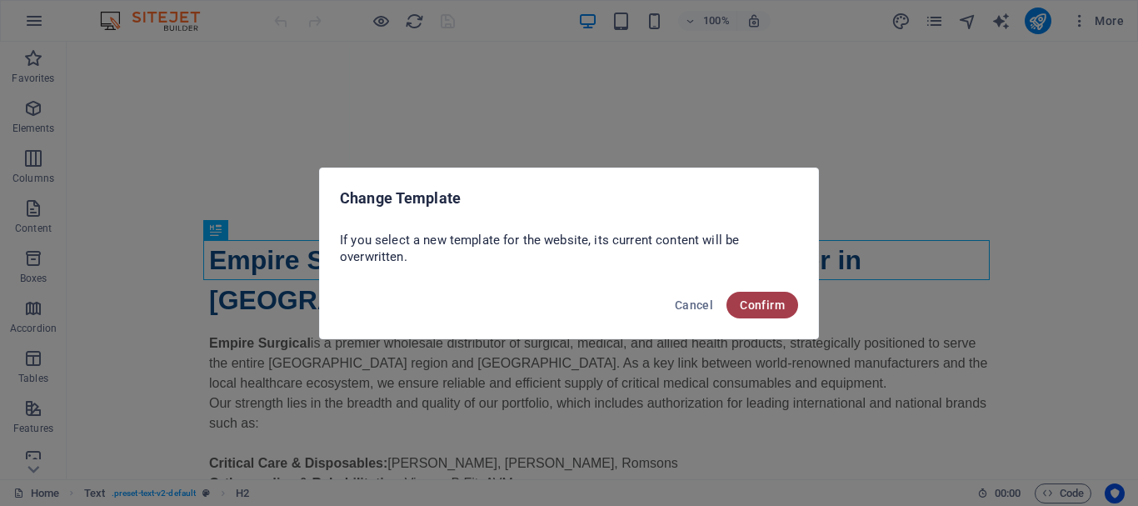
click at [761, 292] on button "Confirm" at bounding box center [762, 305] width 72 height 27
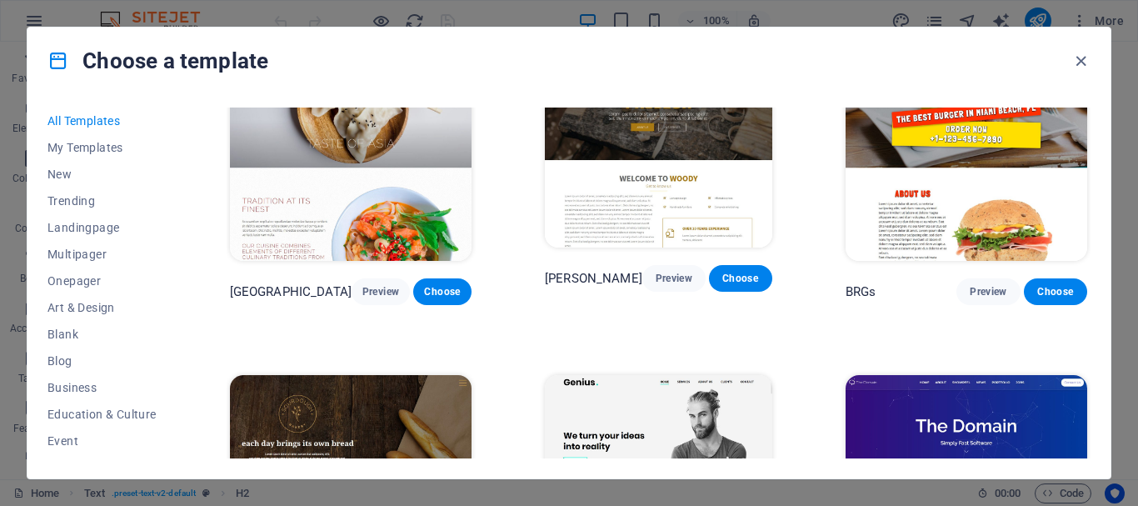
scroll to position [7997, 0]
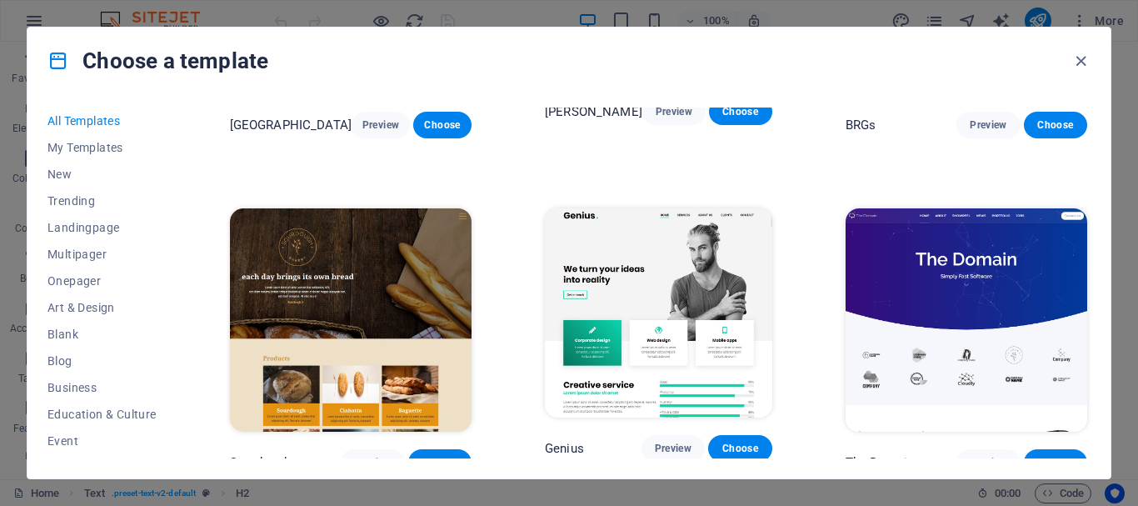
click at [681, 208] on img at bounding box center [658, 312] width 227 height 209
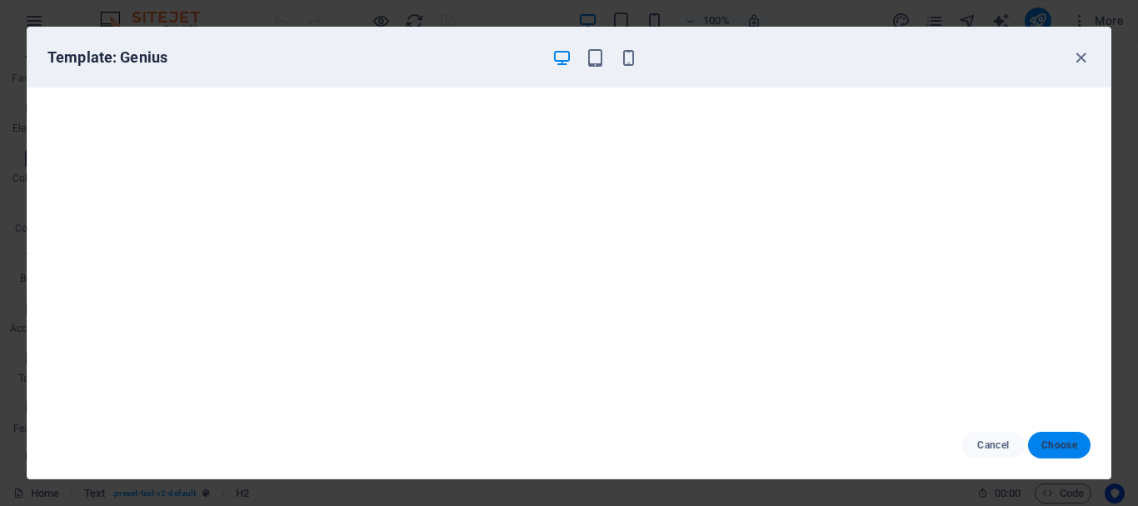
click at [1065, 445] on span "Choose" at bounding box center [1059, 444] width 36 height 13
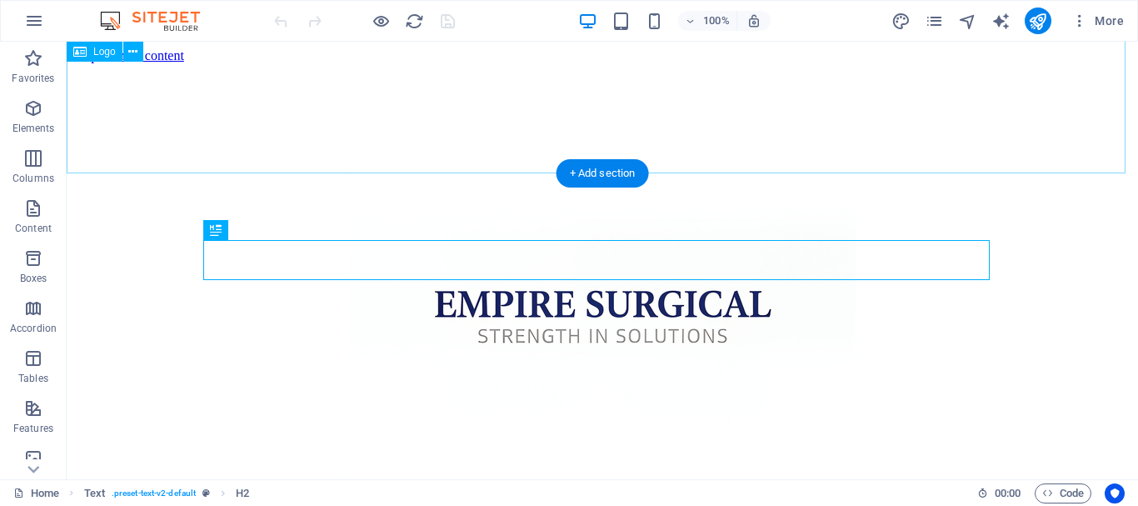
scroll to position [376, 0]
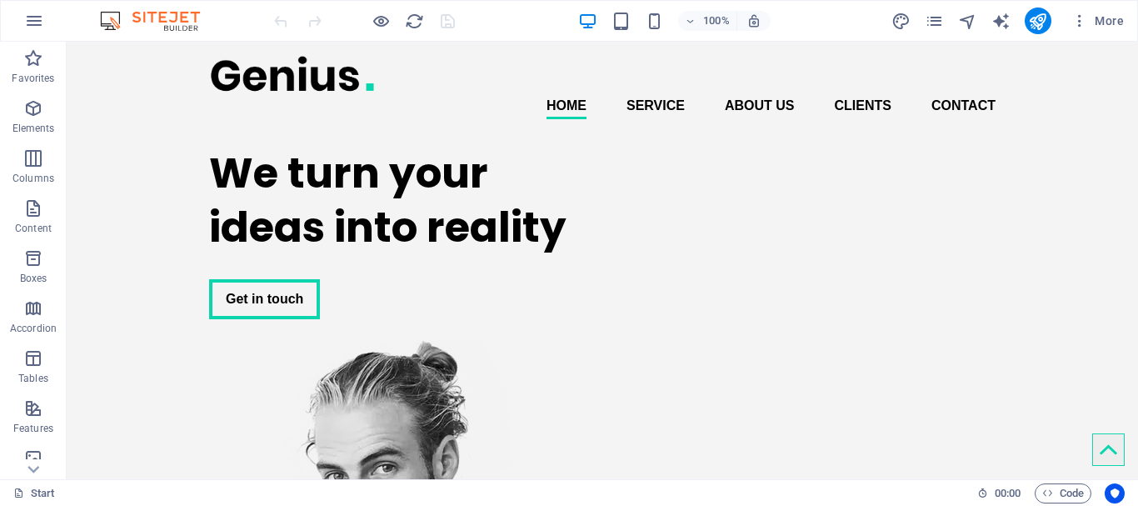
drag, startPoint x: 1133, startPoint y: 450, endPoint x: 1173, endPoint y: 68, distance: 383.6
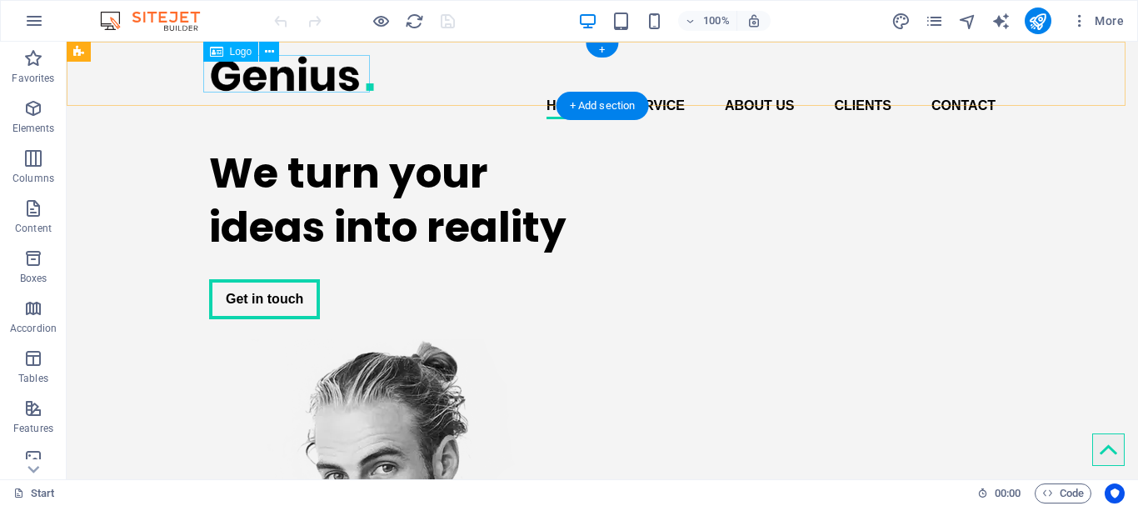
click at [277, 78] on div at bounding box center [602, 73] width 786 height 37
select select "px"
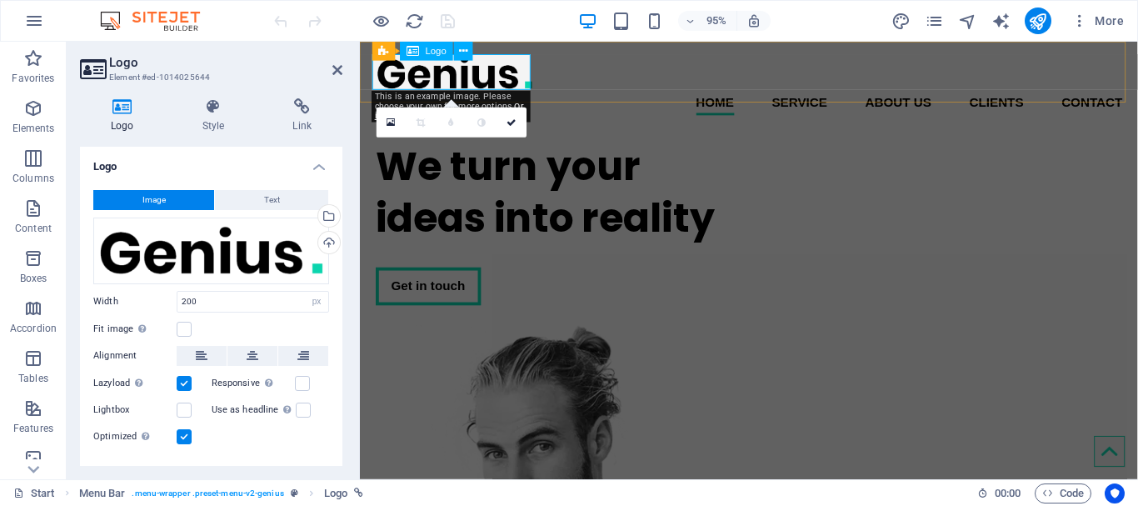
click at [496, 64] on div at bounding box center [770, 73] width 786 height 37
click at [503, 71] on div at bounding box center [770, 73] width 786 height 37
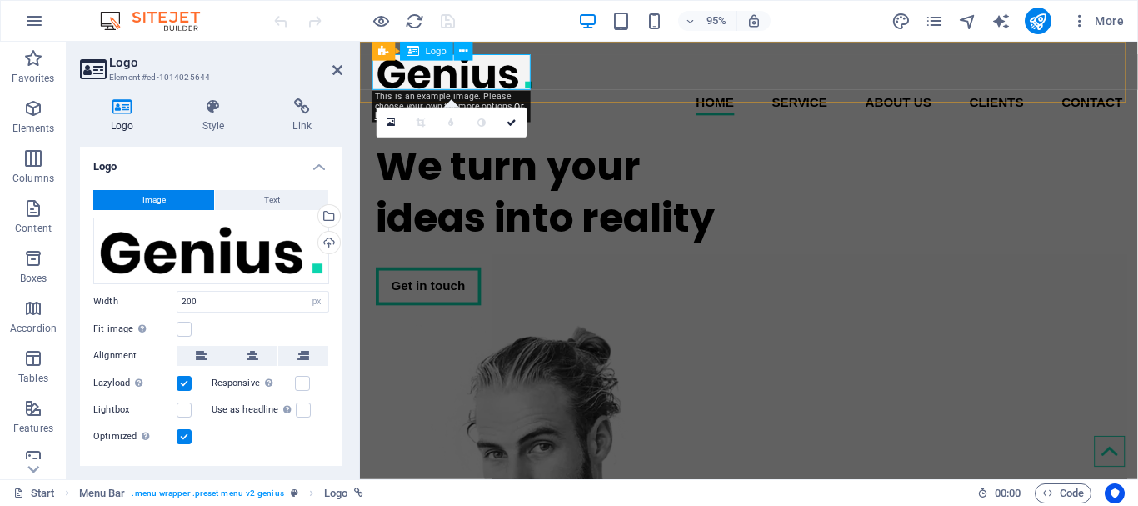
click at [503, 71] on div at bounding box center [770, 73] width 786 height 37
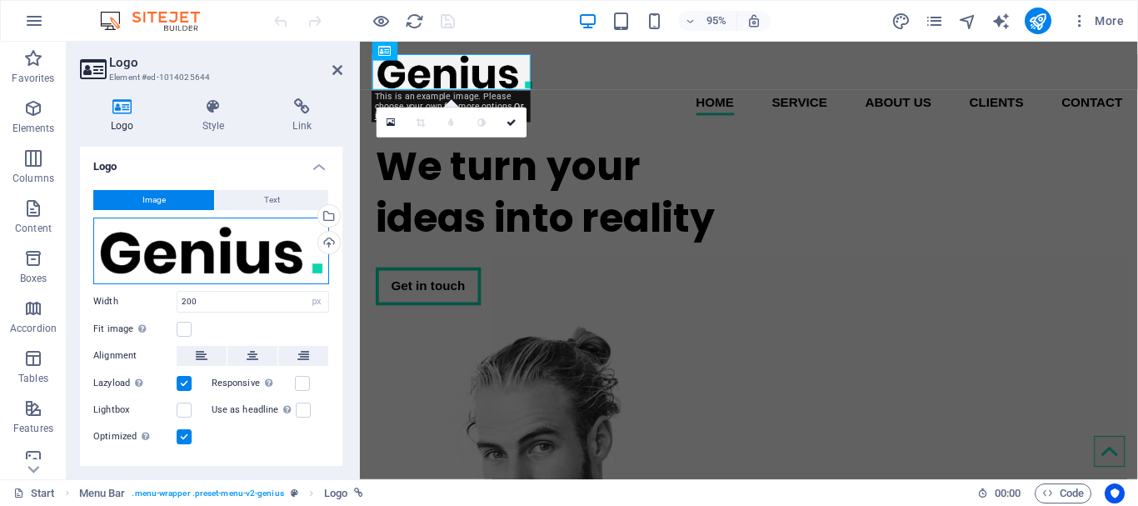
click at [260, 253] on div "Drag files here, click to choose files or select files from Files or our free s…" at bounding box center [211, 250] width 236 height 67
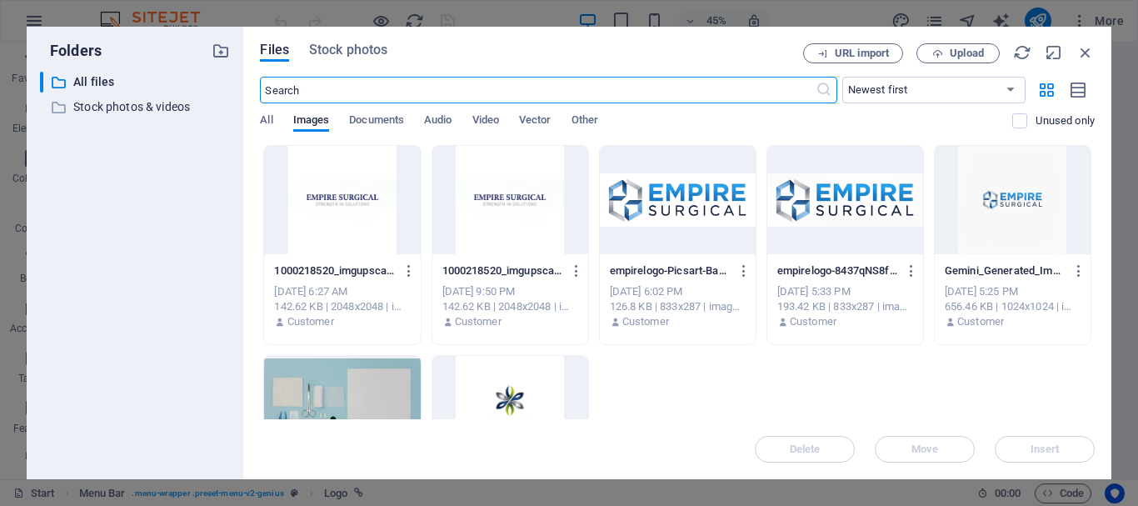
click at [367, 200] on div at bounding box center [342, 200] width 156 height 108
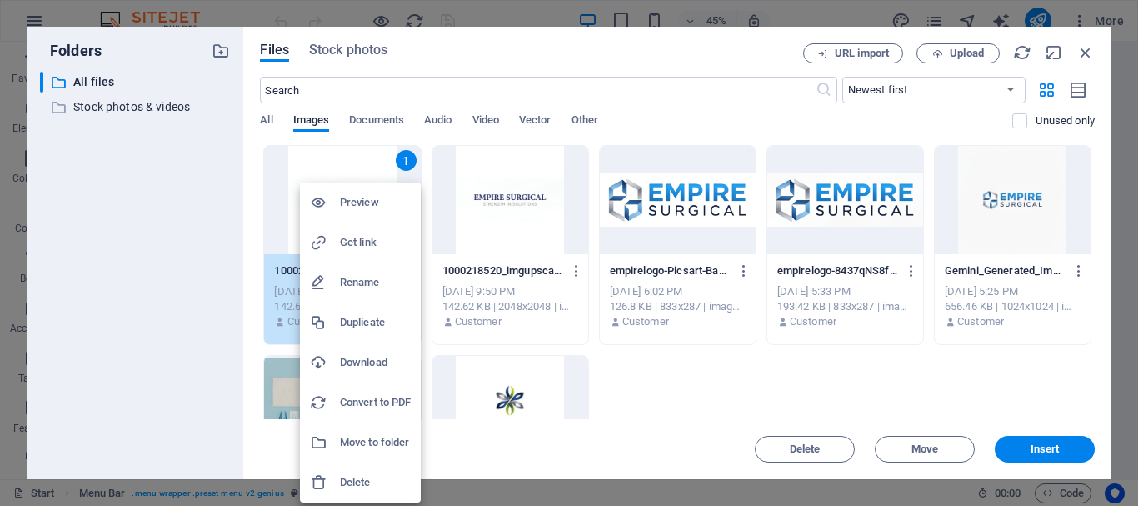
click at [1057, 453] on div at bounding box center [569, 253] width 1138 height 506
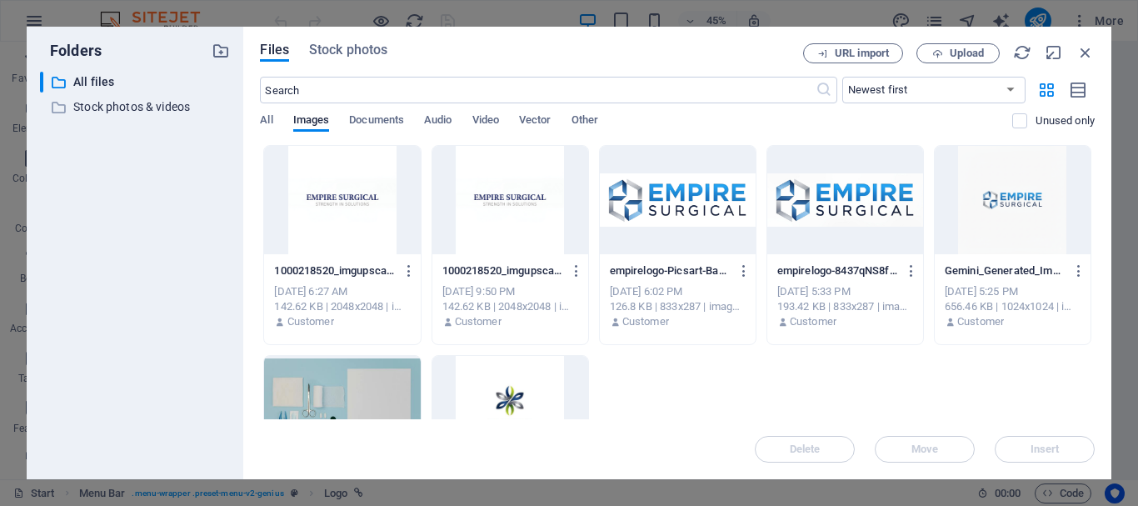
click at [375, 179] on div at bounding box center [342, 200] width 156 height 108
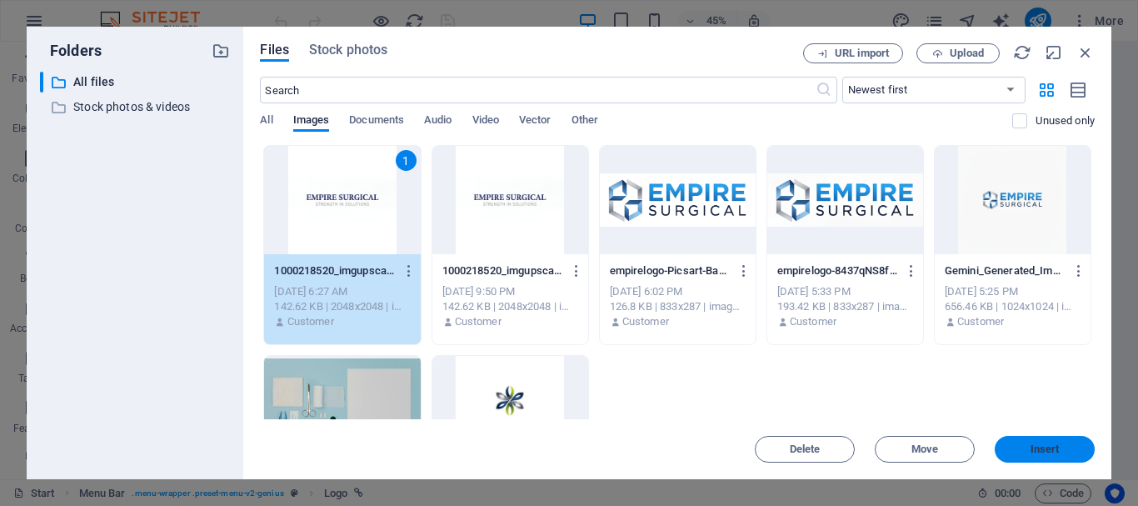
click at [1055, 445] on span "Insert" at bounding box center [1044, 449] width 29 height 10
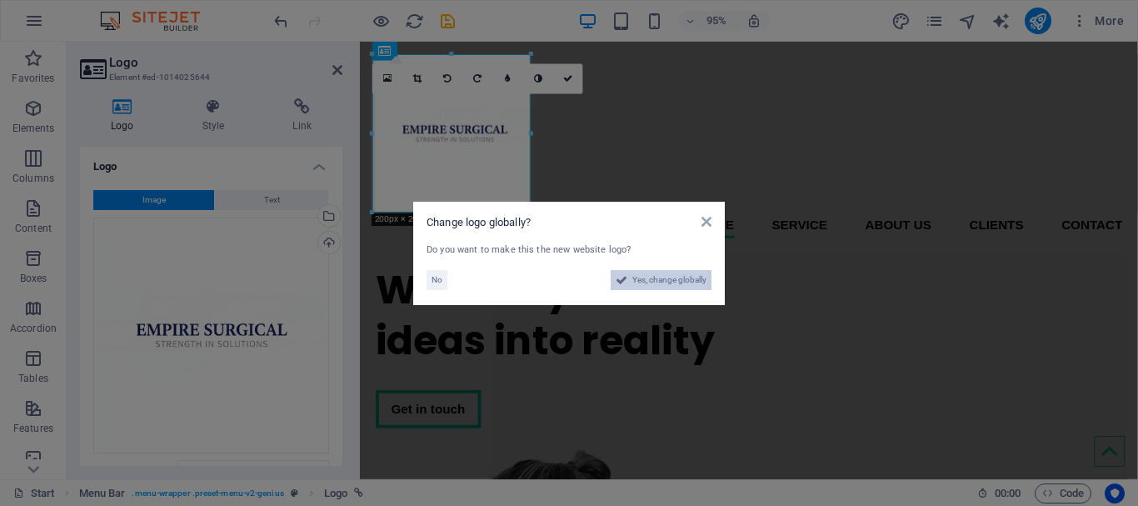
click at [664, 283] on span "Yes, change globally" at bounding box center [669, 280] width 74 height 20
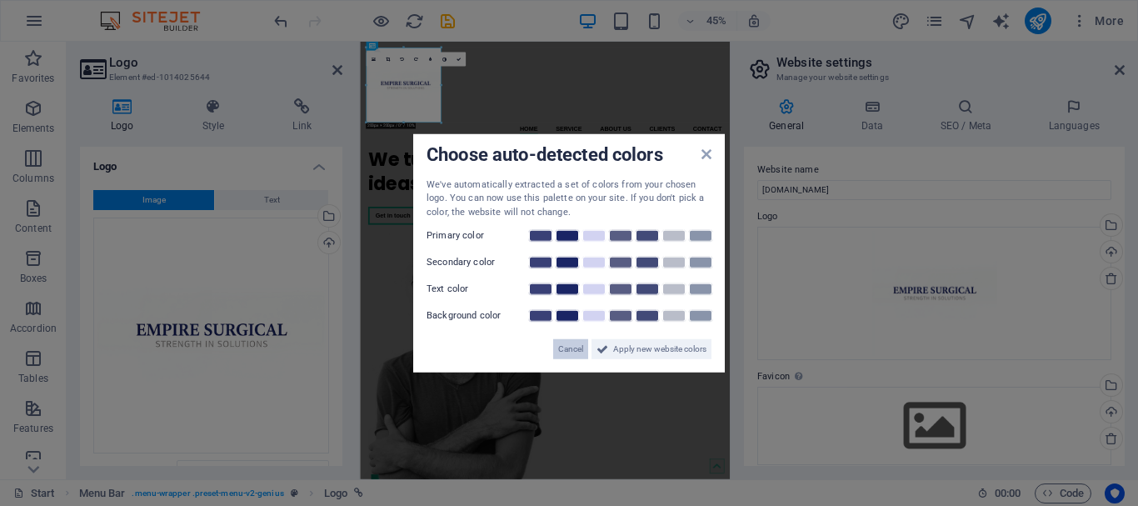
drag, startPoint x: 553, startPoint y: 351, endPoint x: 555, endPoint y: 646, distance: 294.9
click at [553, 351] on button "Cancel" at bounding box center [570, 349] width 35 height 20
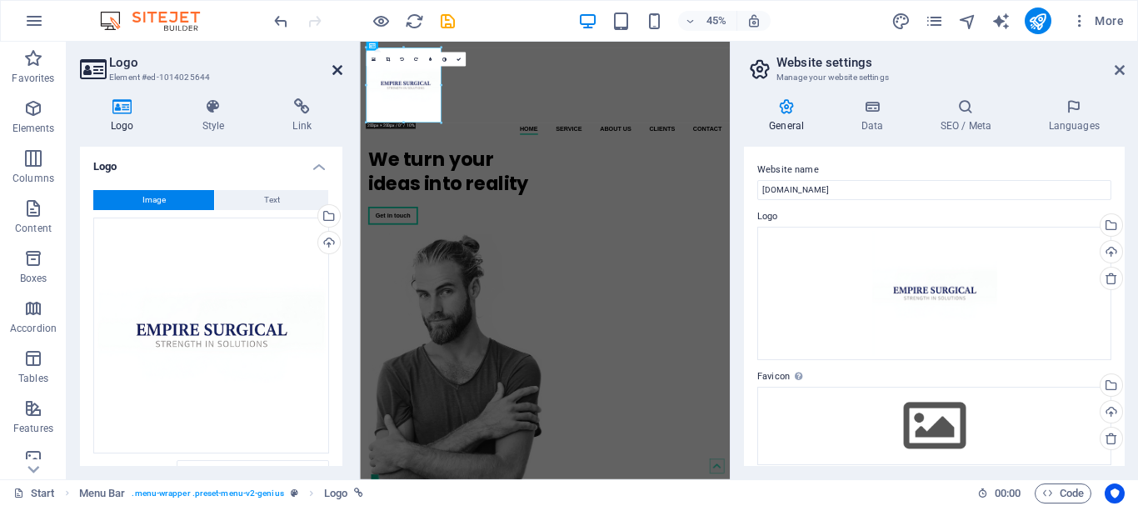
click at [332, 68] on icon at bounding box center [337, 69] width 10 height 13
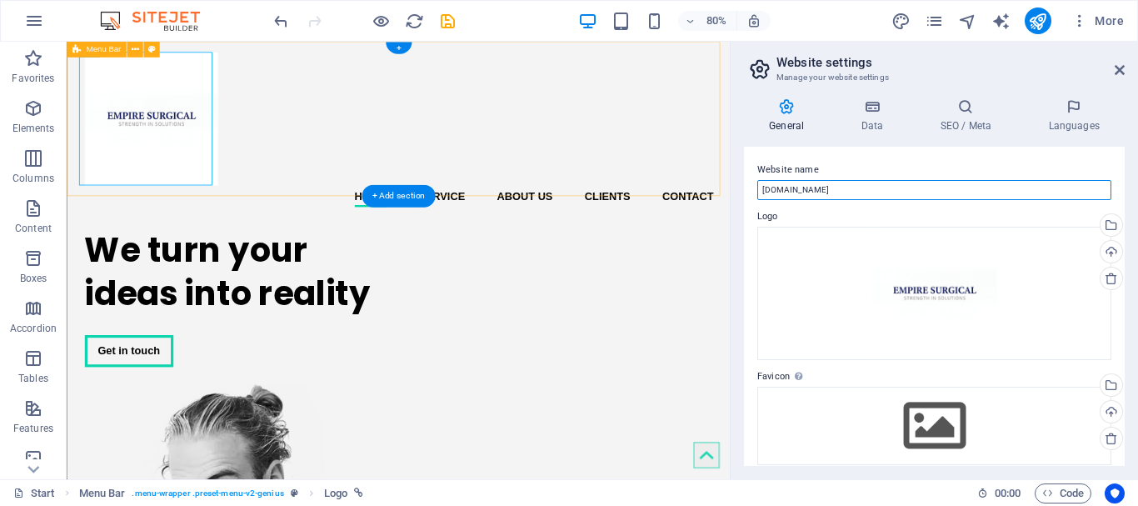
drag, startPoint x: 954, startPoint y: 231, endPoint x: 850, endPoint y: 223, distance: 104.4
click at [862, 195] on input "[DOMAIN_NAME]" at bounding box center [934, 190] width 354 height 20
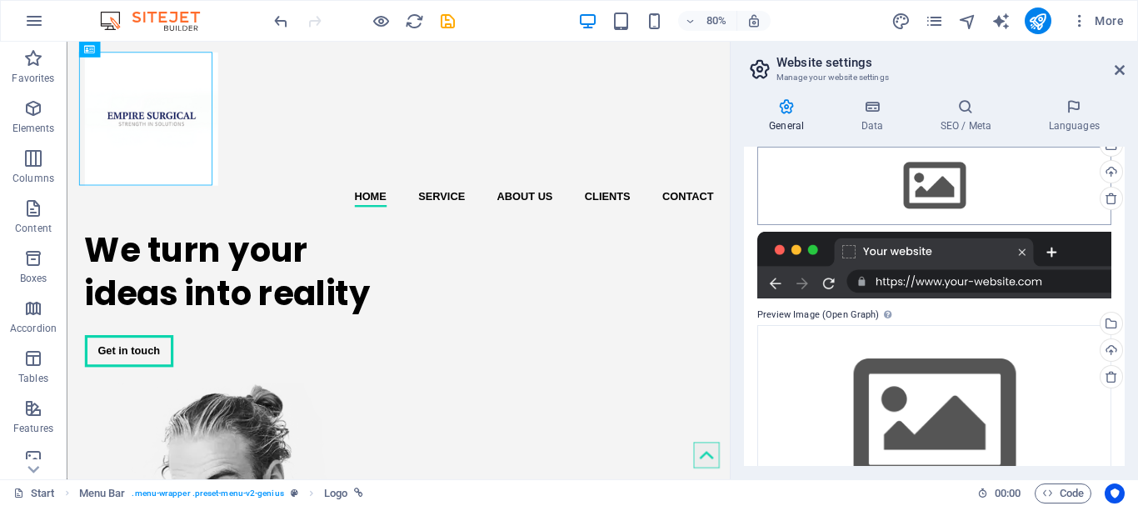
scroll to position [303, 0]
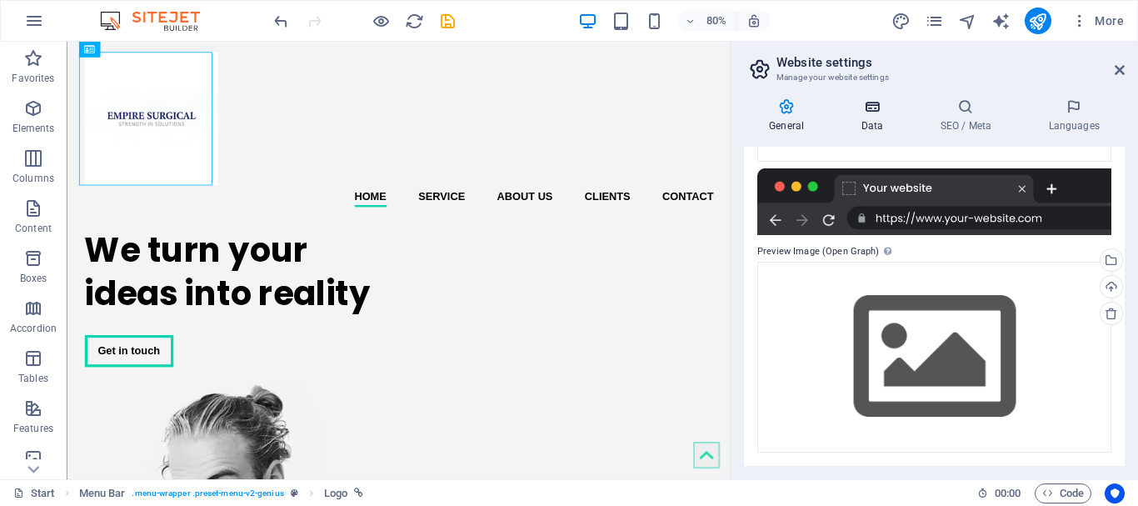
type input "Empire Surgical"
click at [889, 114] on icon at bounding box center [871, 106] width 72 height 17
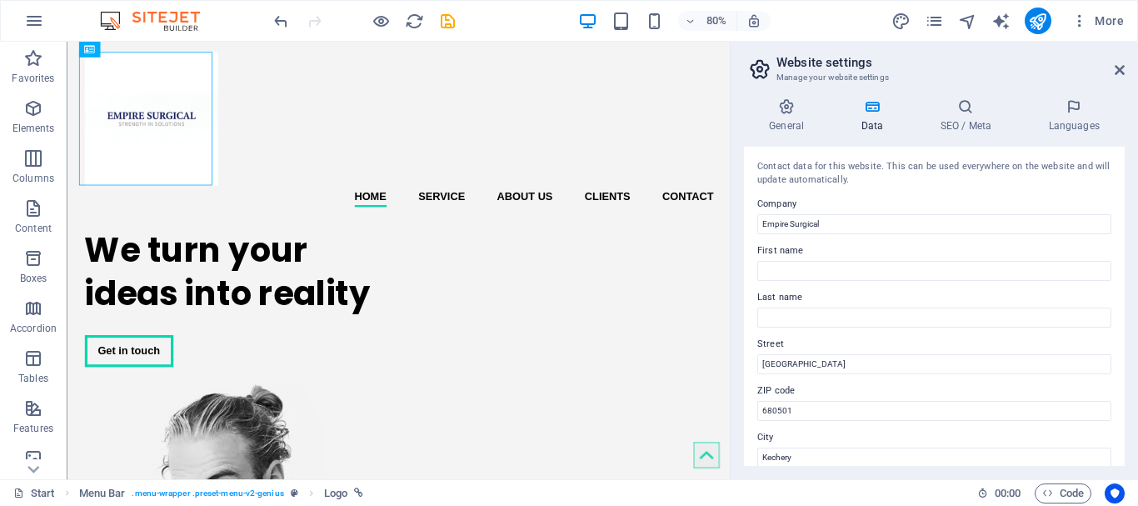
scroll to position [83, 0]
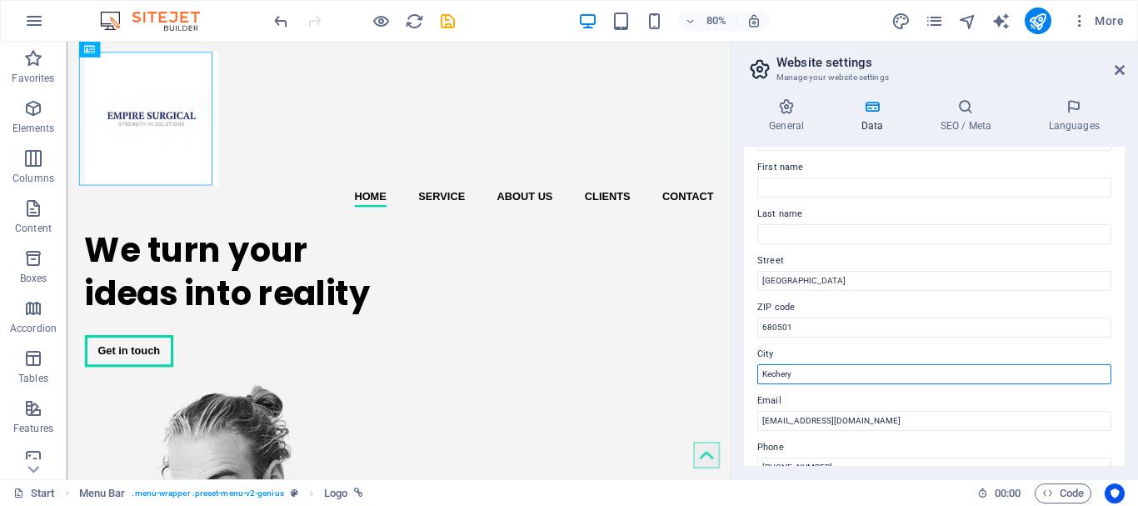
drag, startPoint x: 923, startPoint y: 416, endPoint x: 855, endPoint y: 451, distance: 76.0
click at [833, 377] on input "Kechery" at bounding box center [934, 374] width 354 height 20
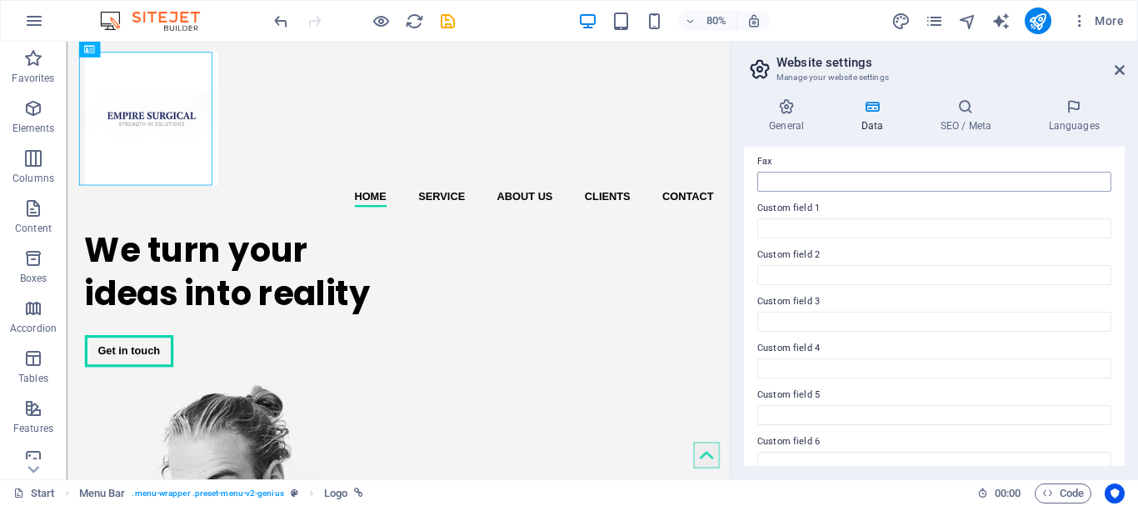
scroll to position [481, 0]
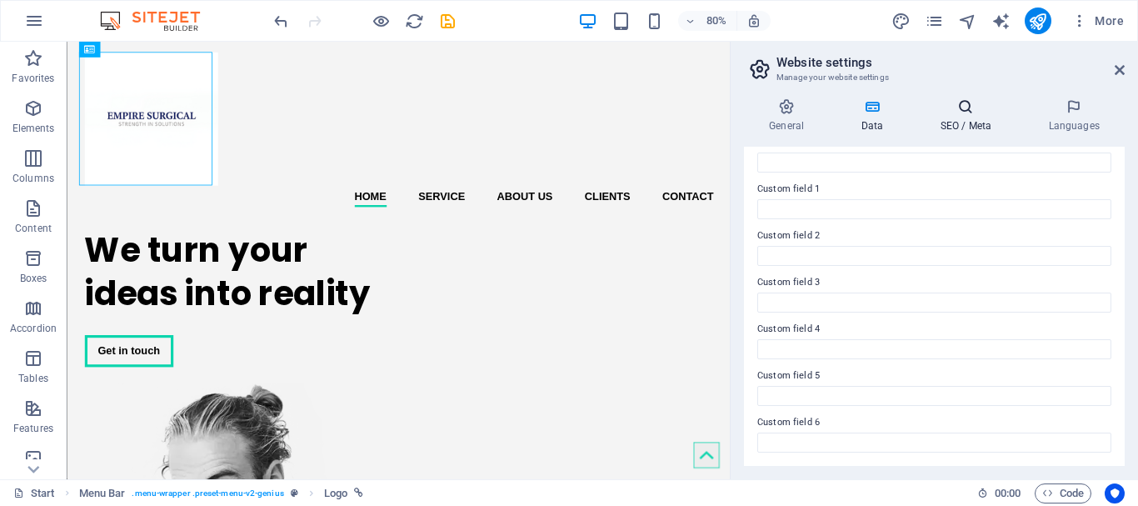
type input "Thrissur"
click at [975, 116] on h4 "SEO / Meta" at bounding box center [969, 115] width 108 height 35
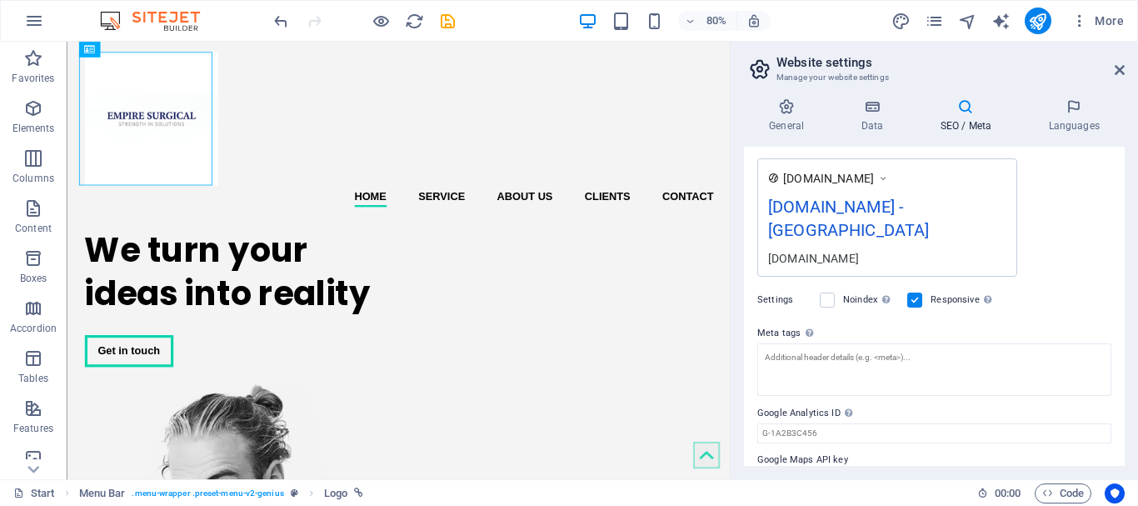
scroll to position [294, 0]
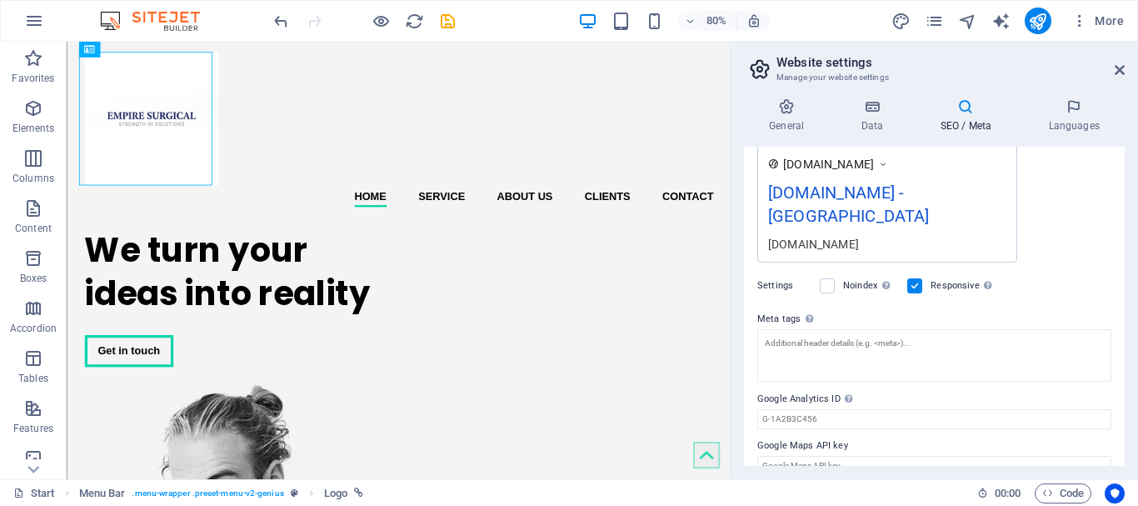
click at [1082, 97] on div "General Data SEO / Meta Languages Website name Empire Surgical Logo Drag files …" at bounding box center [934, 282] width 407 height 394
click at [1080, 102] on icon at bounding box center [1074, 106] width 102 height 17
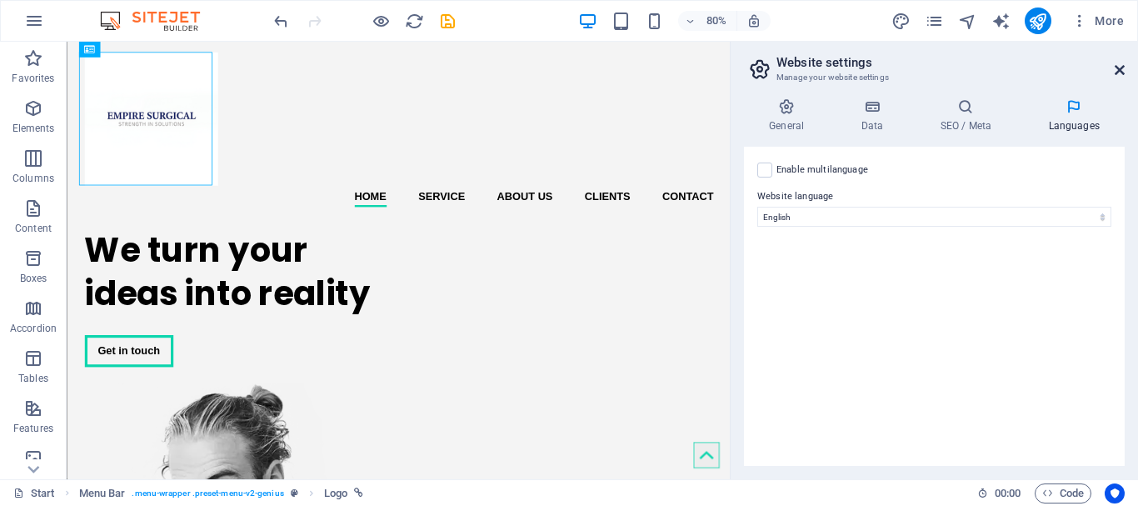
click at [1118, 71] on icon at bounding box center [1120, 69] width 10 height 13
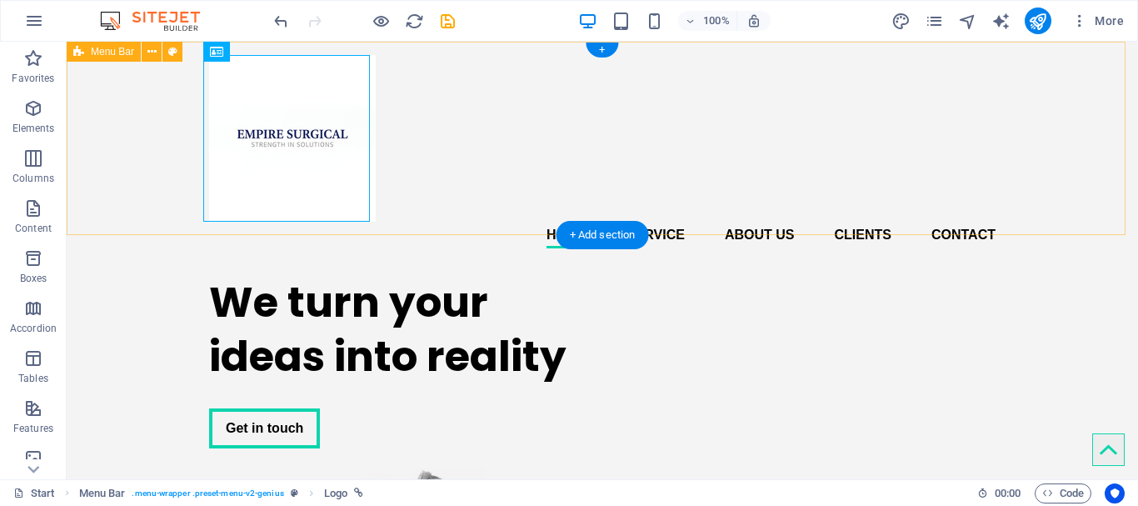
click at [839, 82] on div "Home Service About us Clients Contact Menu" at bounding box center [602, 152] width 1071 height 220
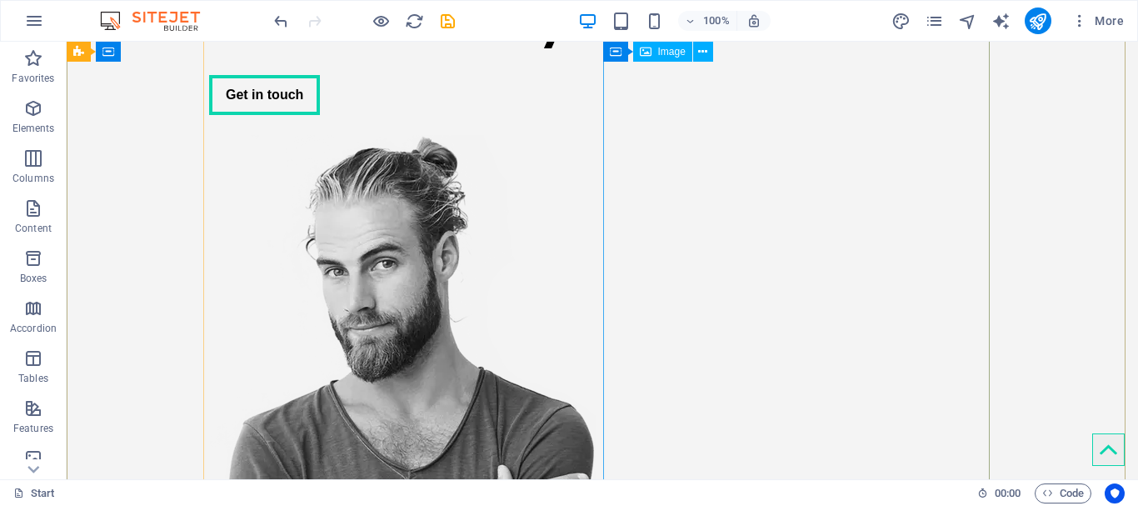
scroll to position [0, 0]
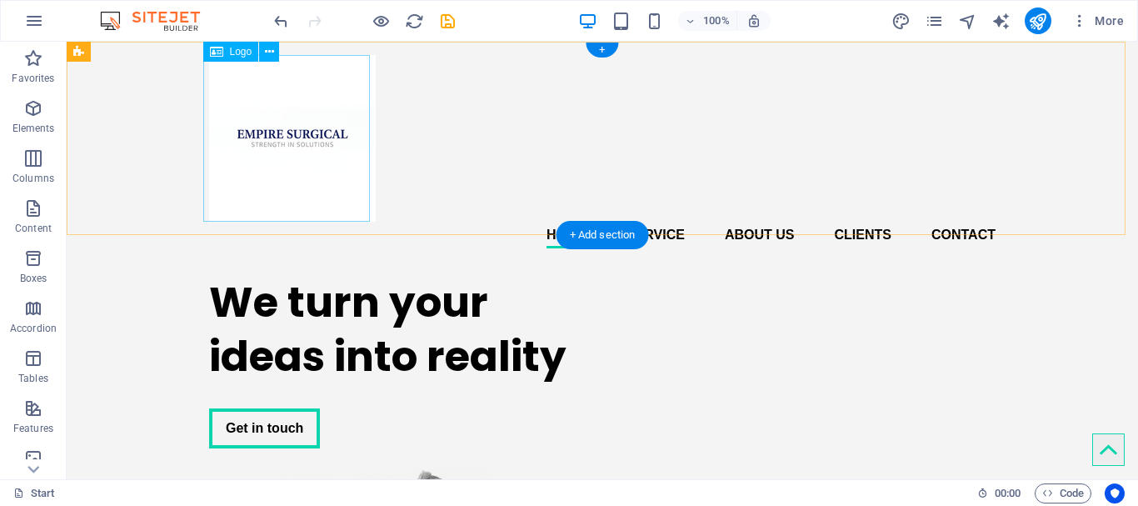
click at [294, 186] on div at bounding box center [602, 138] width 786 height 167
select select "px"
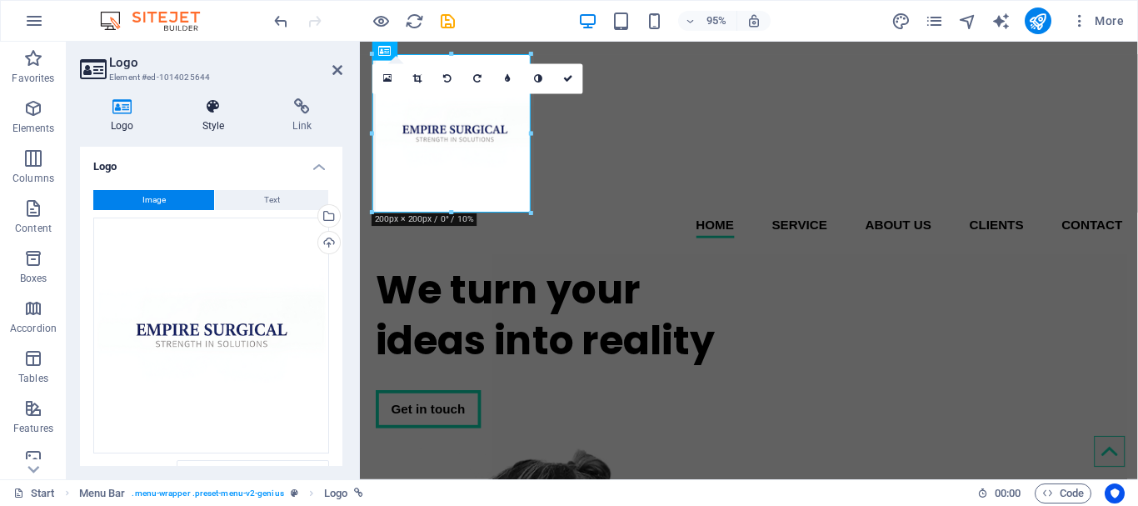
click at [215, 112] on icon at bounding box center [214, 106] width 84 height 17
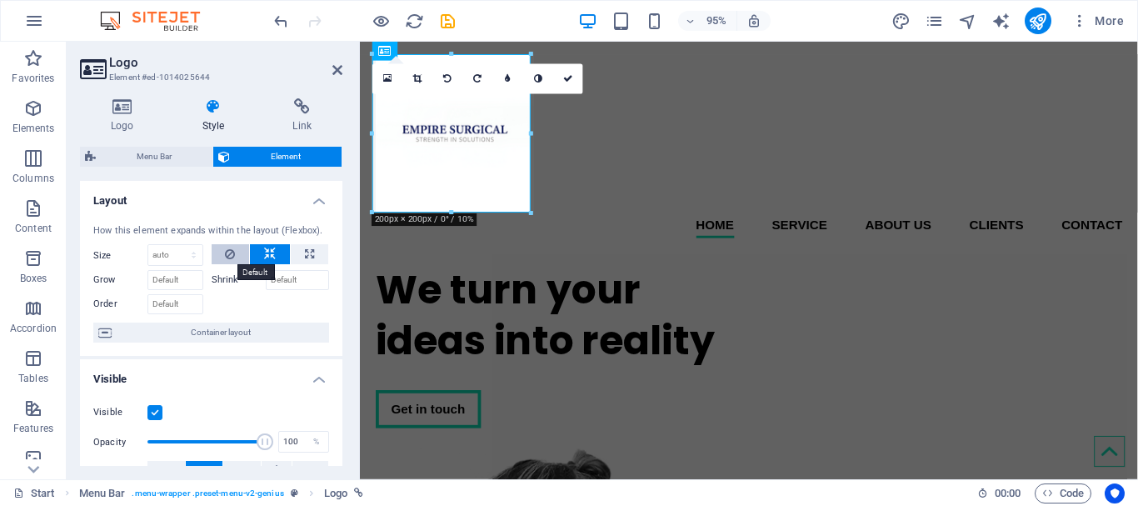
click at [222, 253] on button at bounding box center [231, 254] width 38 height 20
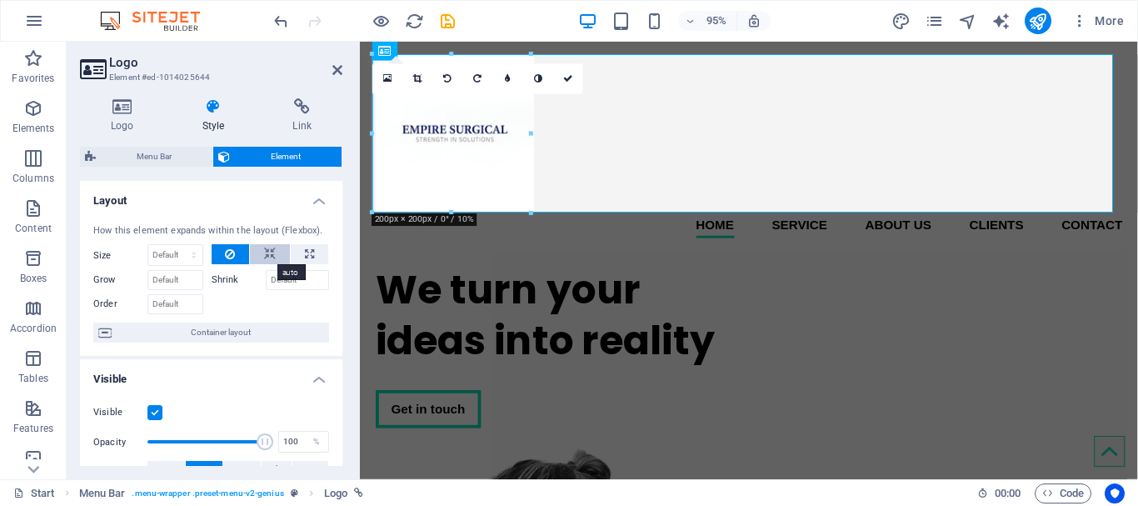
click at [264, 252] on icon at bounding box center [270, 254] width 12 height 20
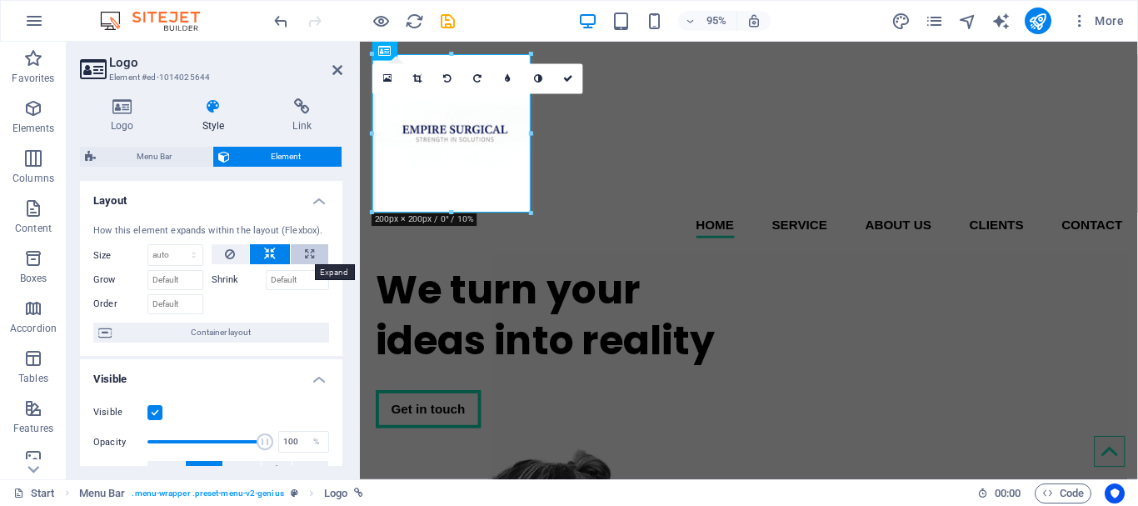
click at [305, 251] on icon at bounding box center [309, 254] width 9 height 20
type input "100"
select select "%"
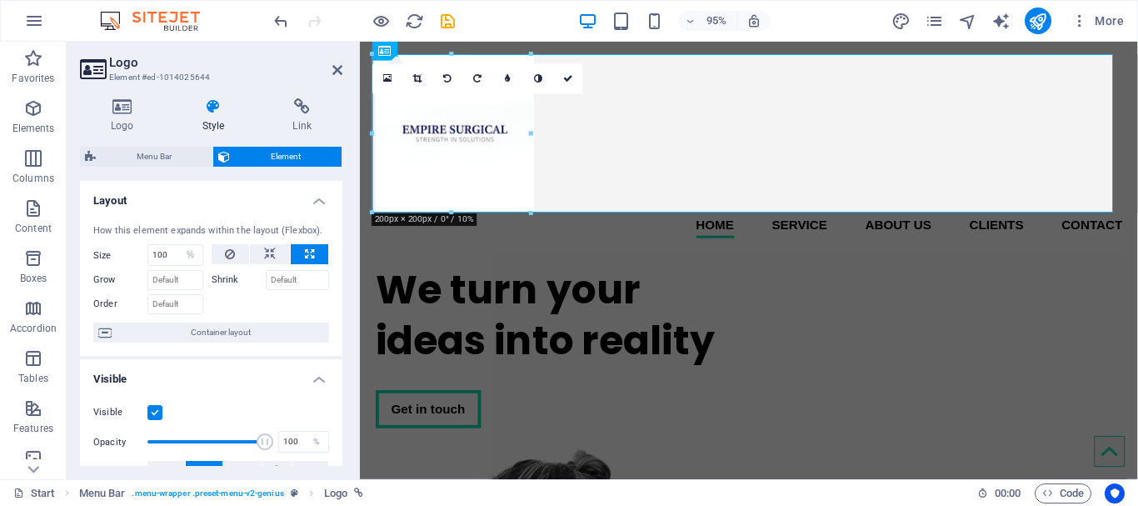
click at [305, 251] on icon at bounding box center [309, 254] width 9 height 20
click at [282, 252] on button at bounding box center [270, 254] width 40 height 20
select select "DISABLED_OPTION_VALUE"
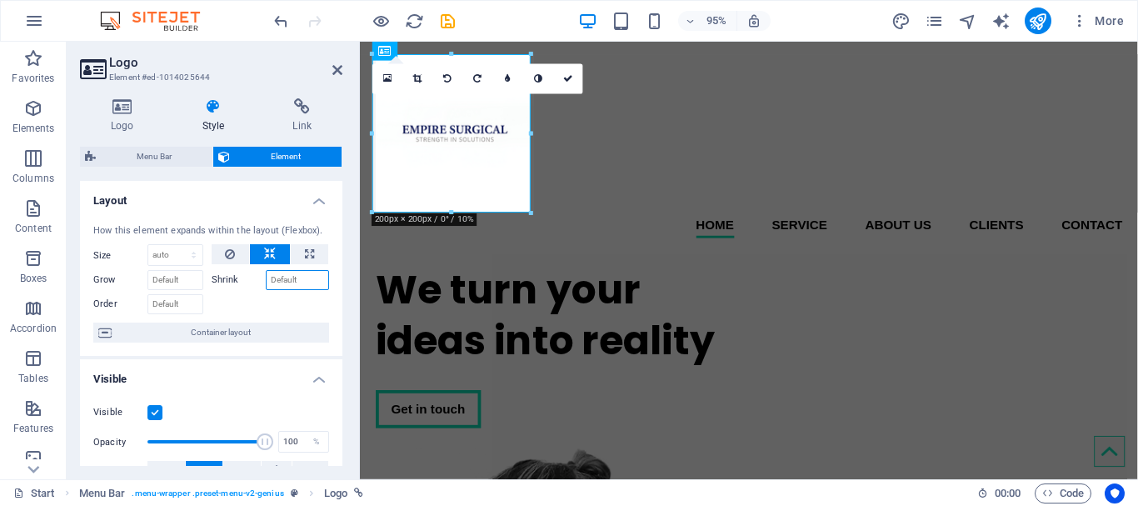
click at [288, 284] on input "Shrink" at bounding box center [298, 280] width 64 height 20
click at [158, 276] on input "Grow" at bounding box center [175, 280] width 56 height 20
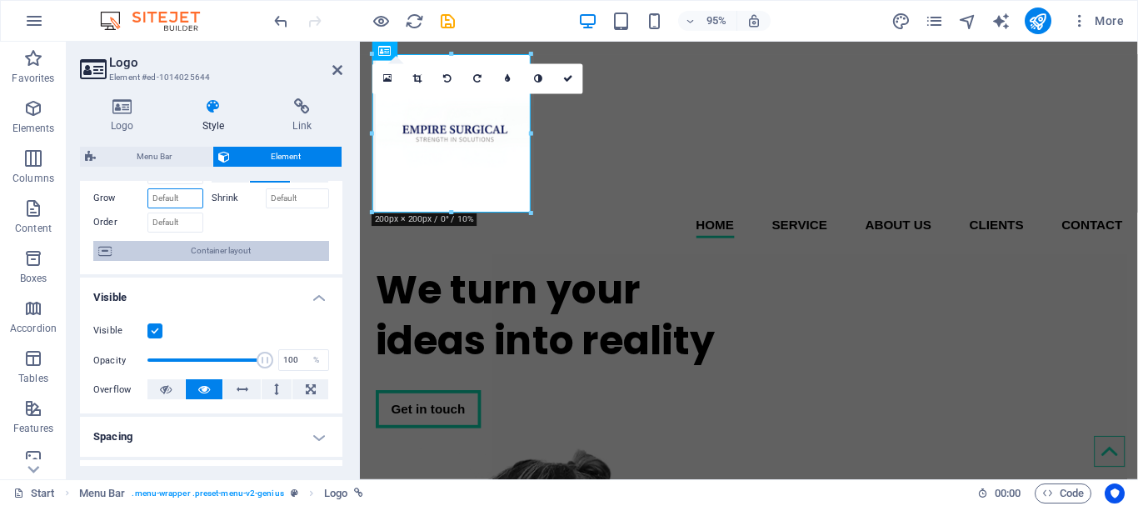
scroll to position [167, 0]
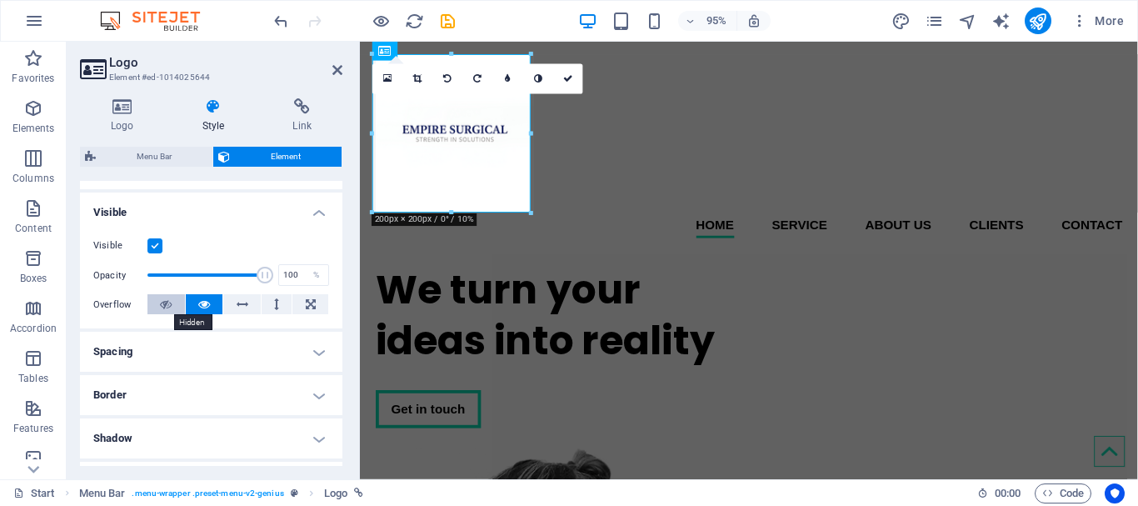
click at [152, 304] on button at bounding box center [165, 304] width 37 height 20
click at [160, 302] on icon at bounding box center [166, 304] width 12 height 20
click at [206, 302] on icon at bounding box center [204, 304] width 12 height 20
click at [200, 304] on icon at bounding box center [204, 304] width 12 height 20
drag, startPoint x: 263, startPoint y: 277, endPoint x: 207, endPoint y: 278, distance: 56.7
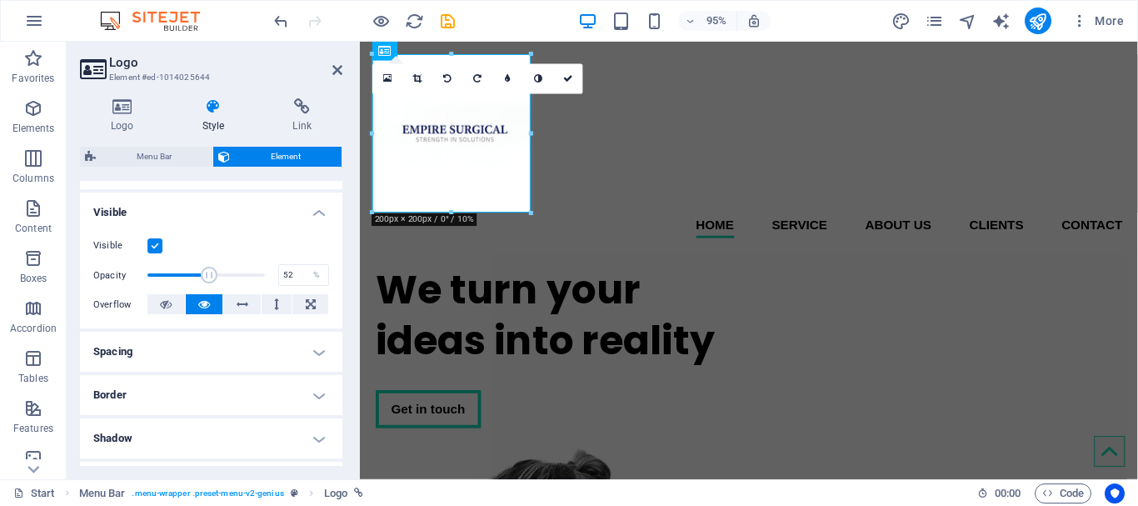
click at [207, 278] on span at bounding box center [209, 275] width 17 height 17
type input "100"
drag, startPoint x: 207, startPoint y: 274, endPoint x: 353, endPoint y: 266, distance: 146.0
click at [353, 266] on div "Logo Style Link Logo Image Text Drag files here, click to choose files or selec…" at bounding box center [211, 282] width 289 height 394
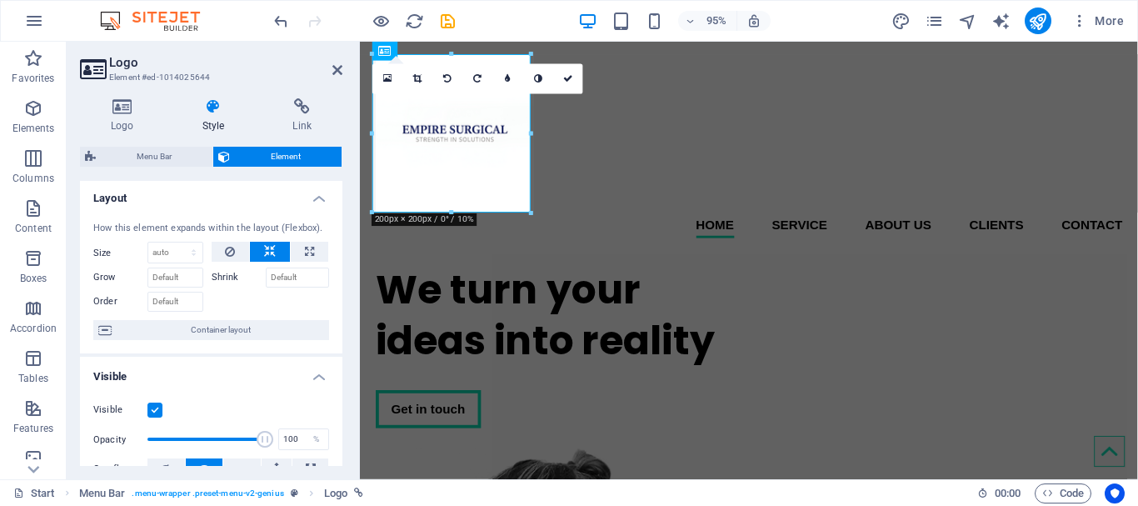
scroll to position [0, 0]
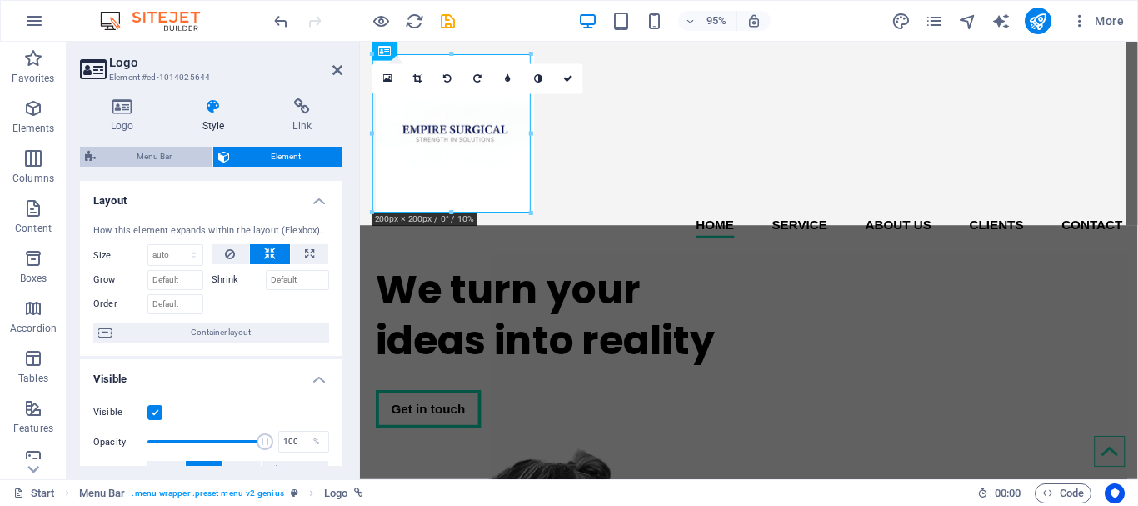
click at [174, 157] on span "Menu Bar" at bounding box center [154, 157] width 107 height 20
select select "rem"
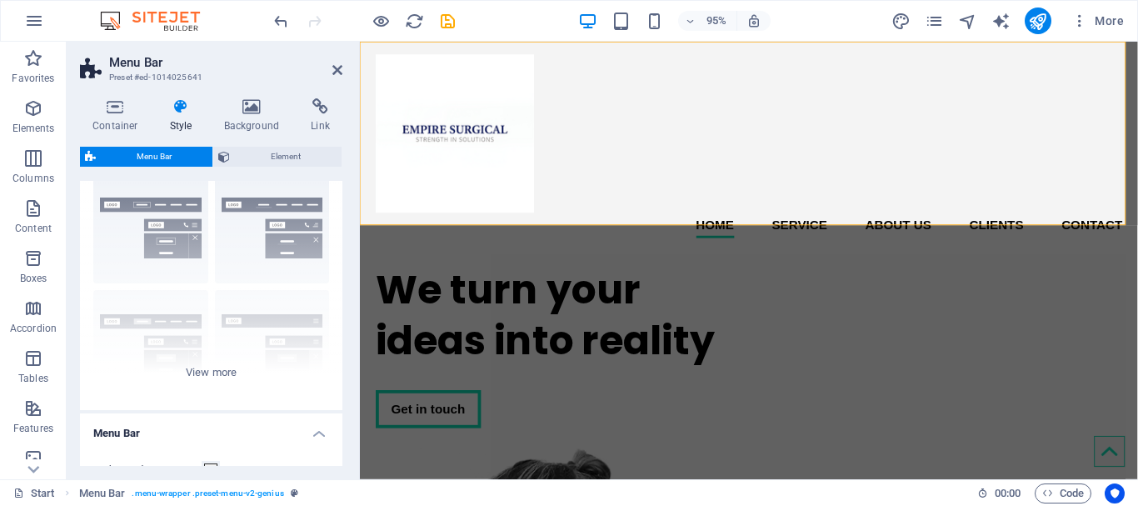
scroll to position [167, 0]
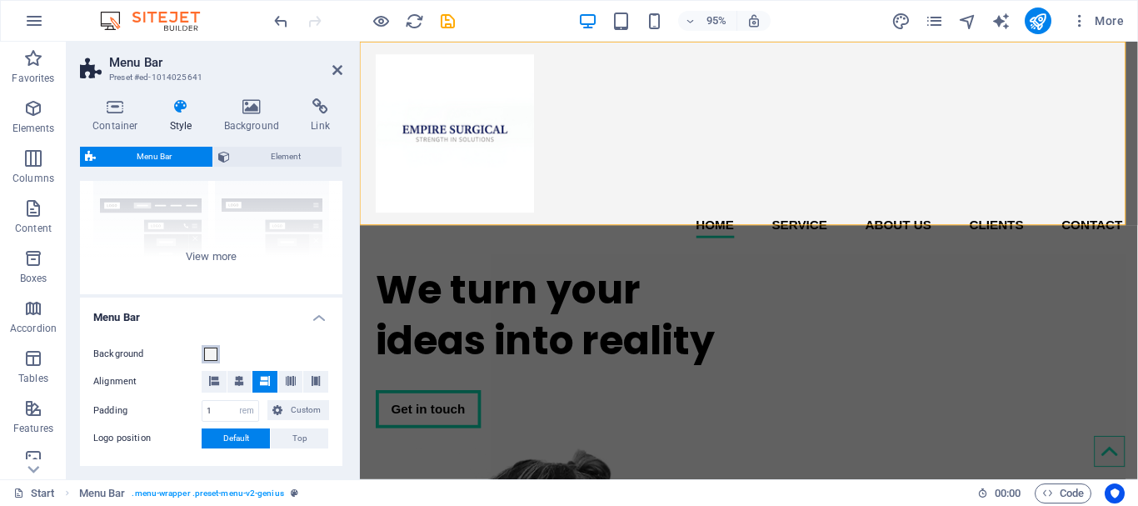
click at [210, 356] on span at bounding box center [210, 353] width 13 height 13
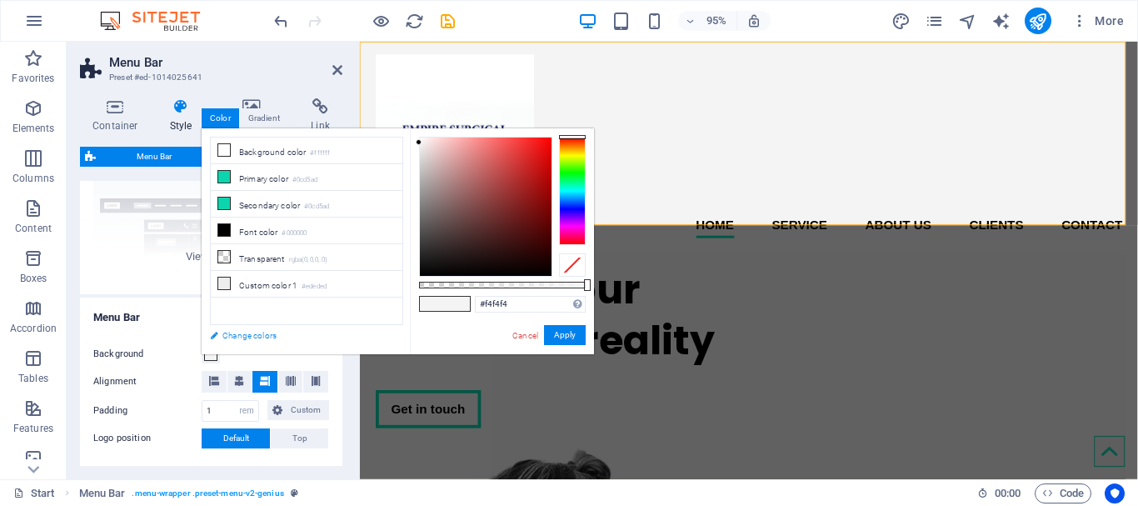
drag, startPoint x: 247, startPoint y: 335, endPoint x: 147, endPoint y: 79, distance: 274.3
click at [247, 335] on link "Change colors" at bounding box center [298, 335] width 193 height 21
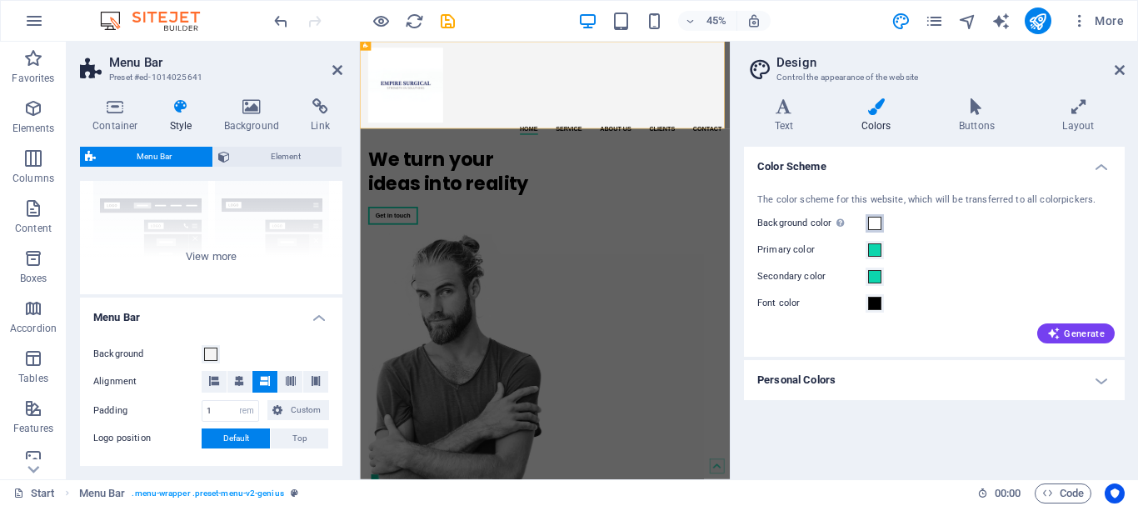
click at [875, 224] on span at bounding box center [874, 223] width 13 height 13
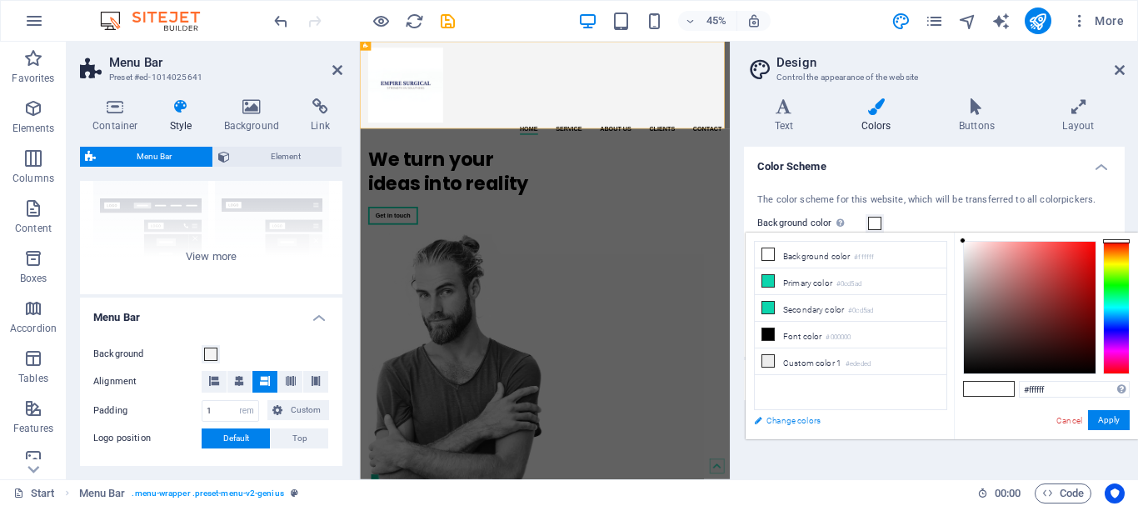
click at [782, 423] on link "Change colors" at bounding box center [842, 420] width 193 height 21
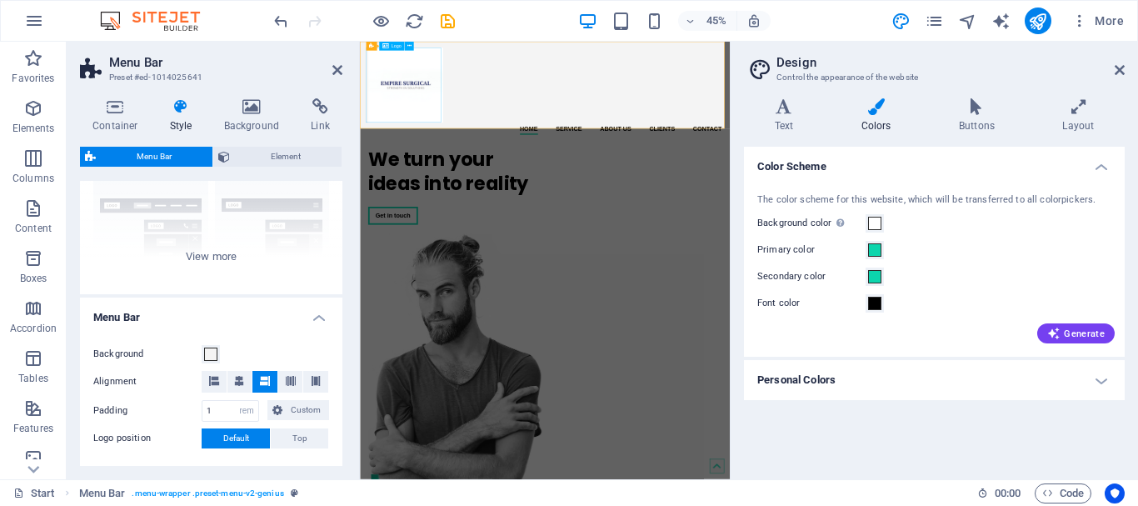
click at [481, 112] on div at bounding box center [771, 138] width 786 height 167
click at [1067, 334] on span "Generate" at bounding box center [1075, 333] width 57 height 13
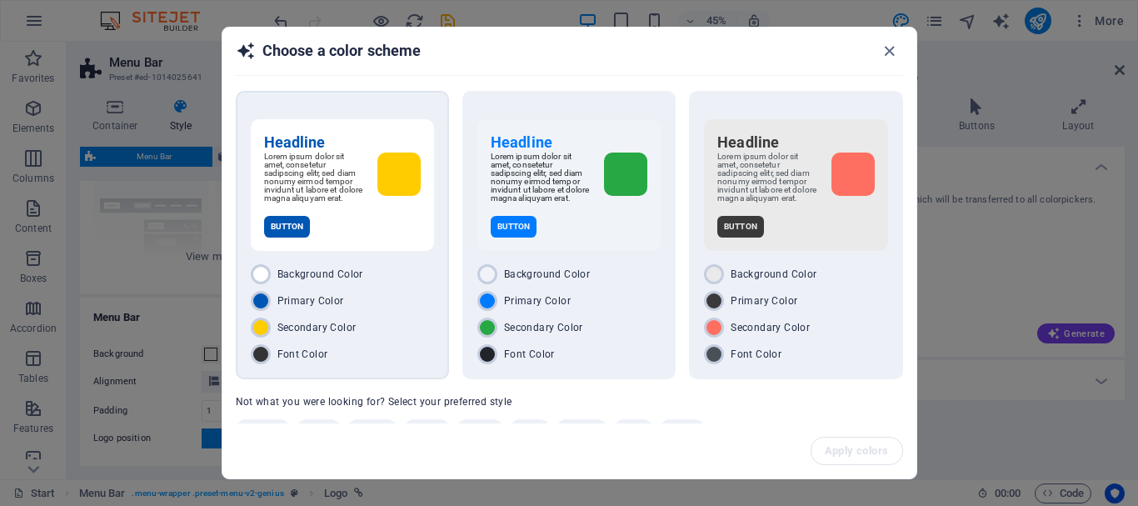
click at [411, 284] on div "Background Color" at bounding box center [342, 274] width 183 height 20
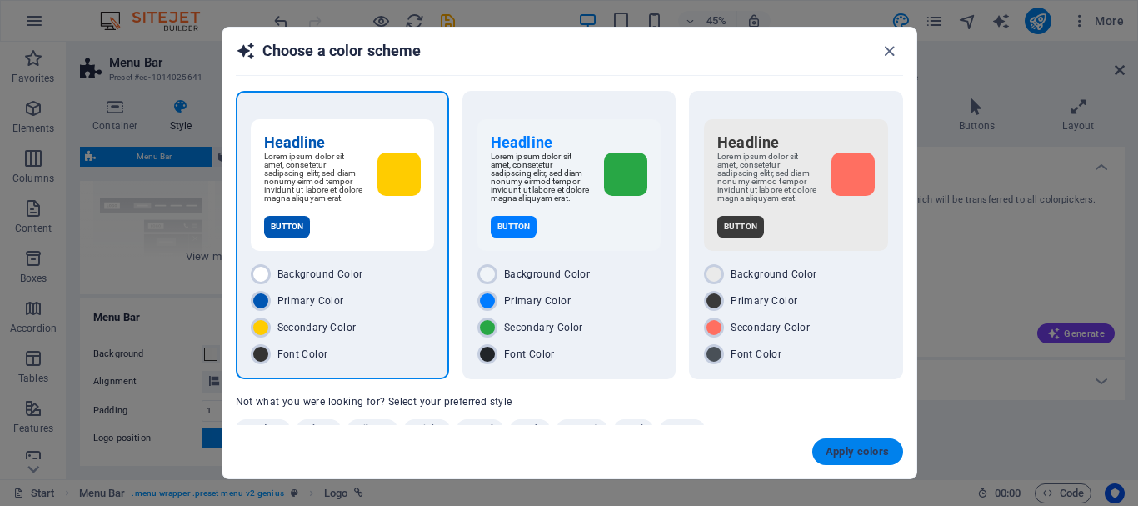
click at [850, 451] on span "Apply colors" at bounding box center [857, 451] width 64 height 13
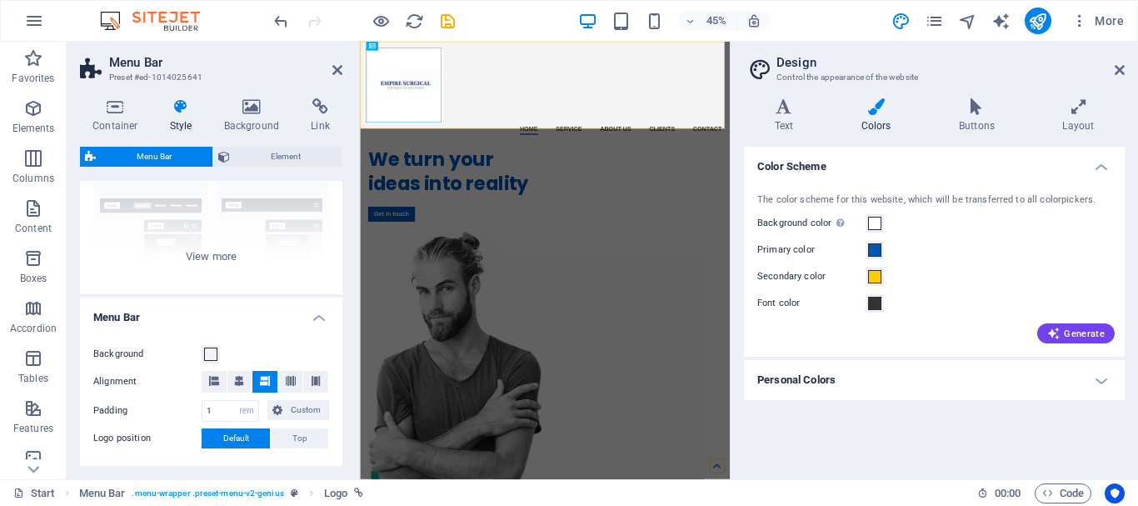
click at [1128, 70] on aside "Design Control the appearance of the website Variants Text Colors Buttons Layou…" at bounding box center [934, 260] width 408 height 437
click at [1120, 67] on icon at bounding box center [1120, 69] width 10 height 13
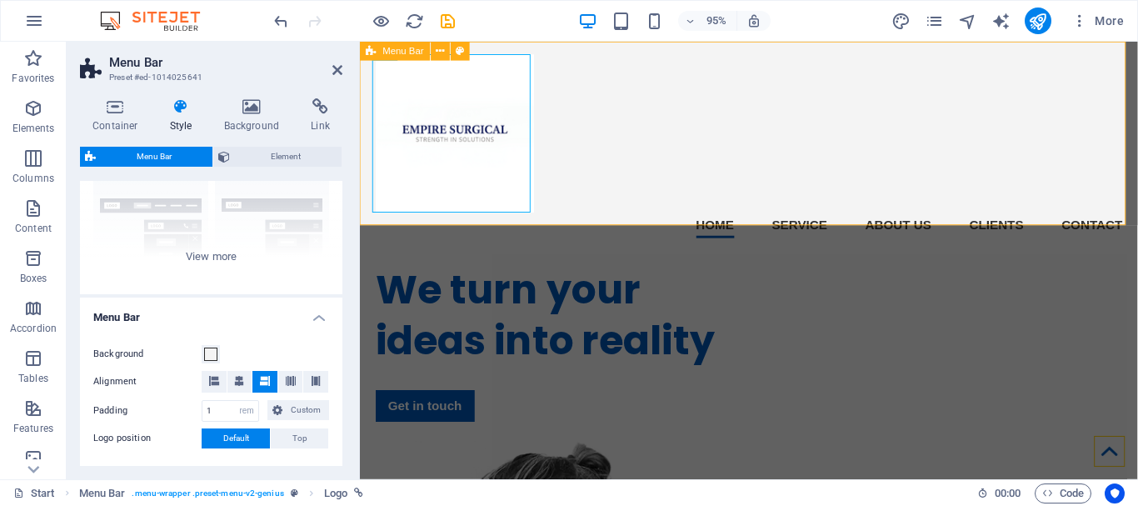
click at [855, 69] on div "Home Service About us Clients Contact Menu" at bounding box center [769, 152] width 819 height 220
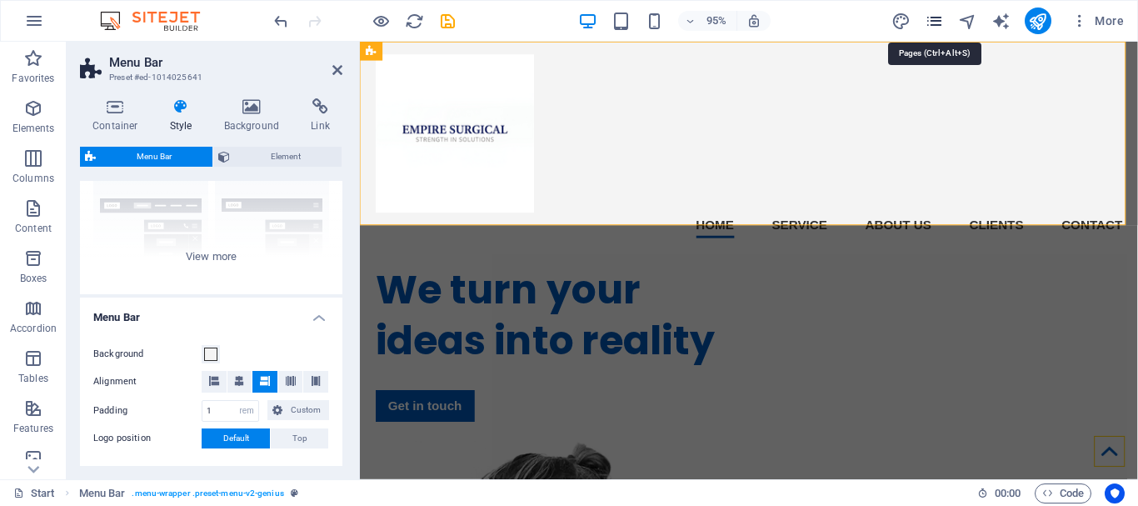
click at [933, 22] on icon "pages" at bounding box center [934, 21] width 19 height 19
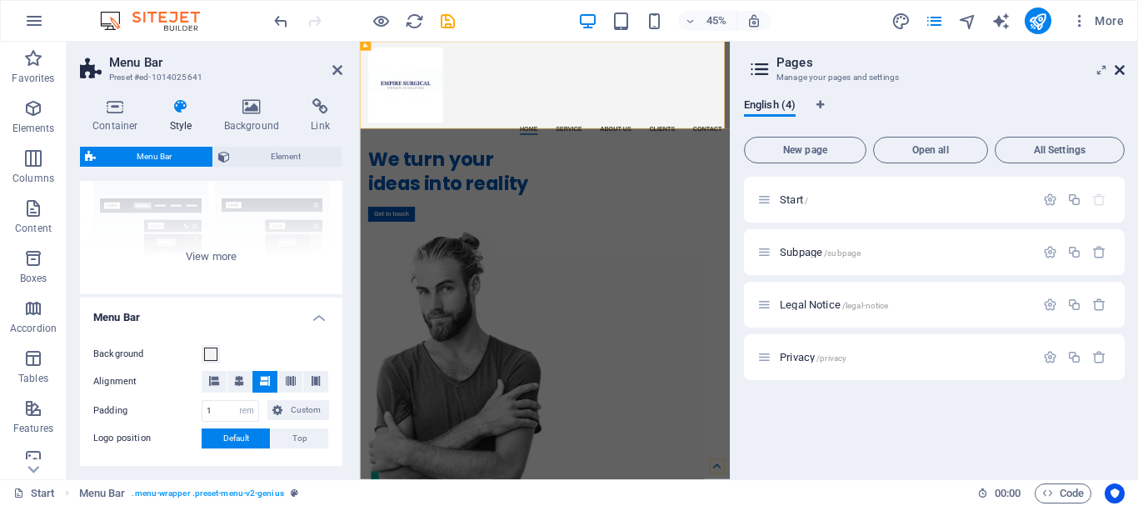
click at [1117, 70] on icon at bounding box center [1120, 69] width 10 height 13
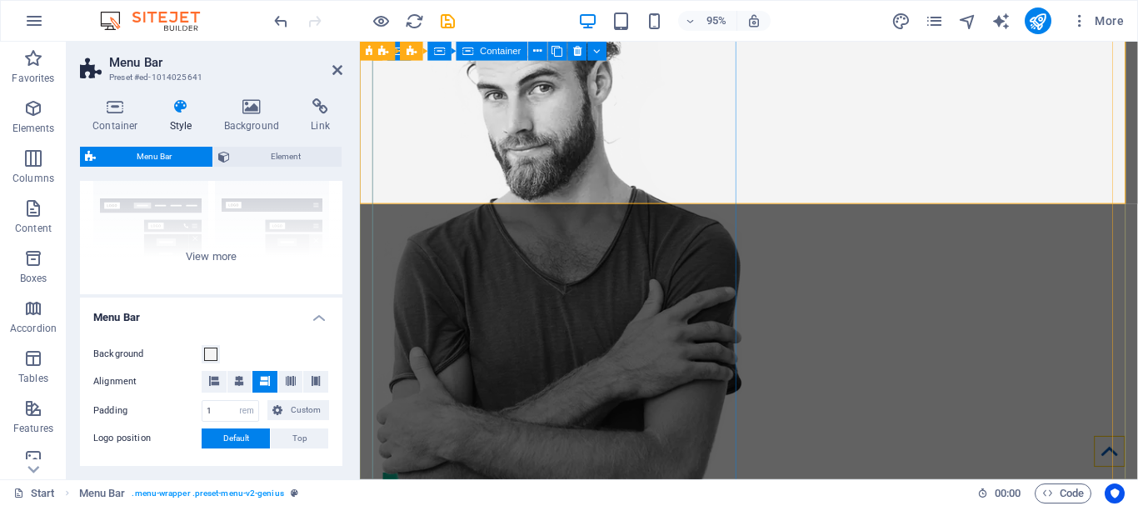
scroll to position [0, 0]
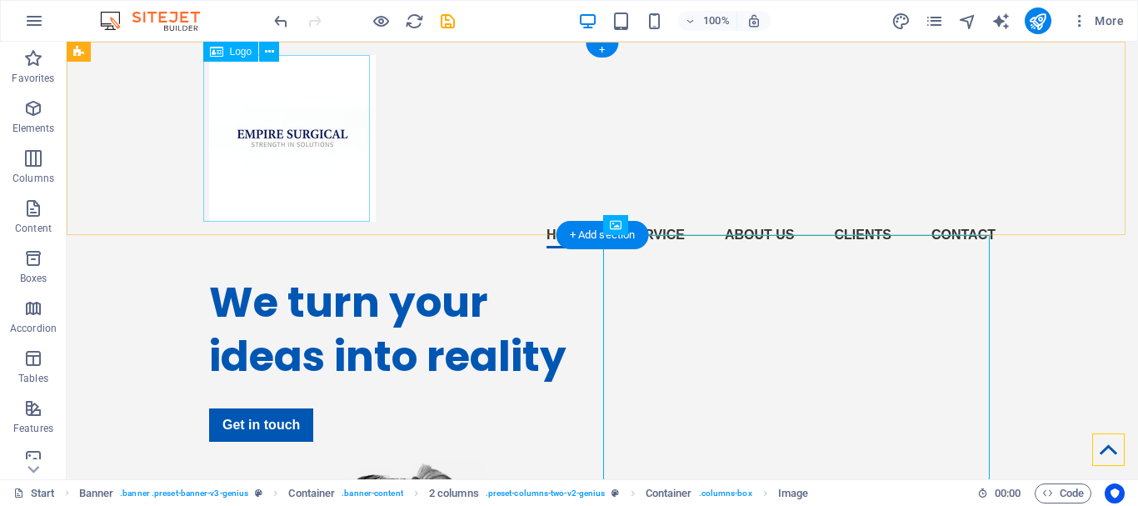
click at [285, 77] on div at bounding box center [602, 138] width 786 height 167
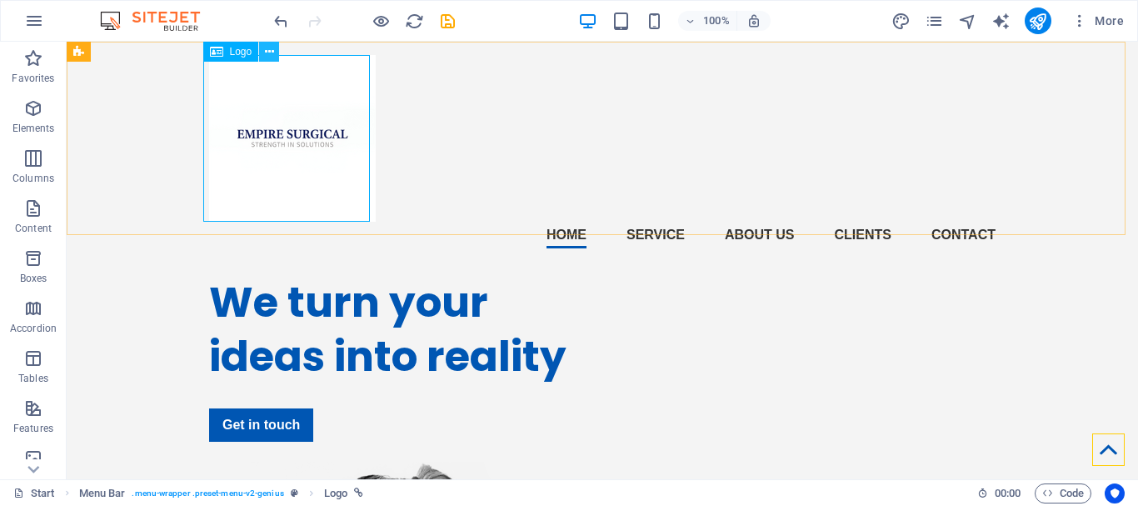
click at [272, 52] on icon at bounding box center [269, 51] width 9 height 17
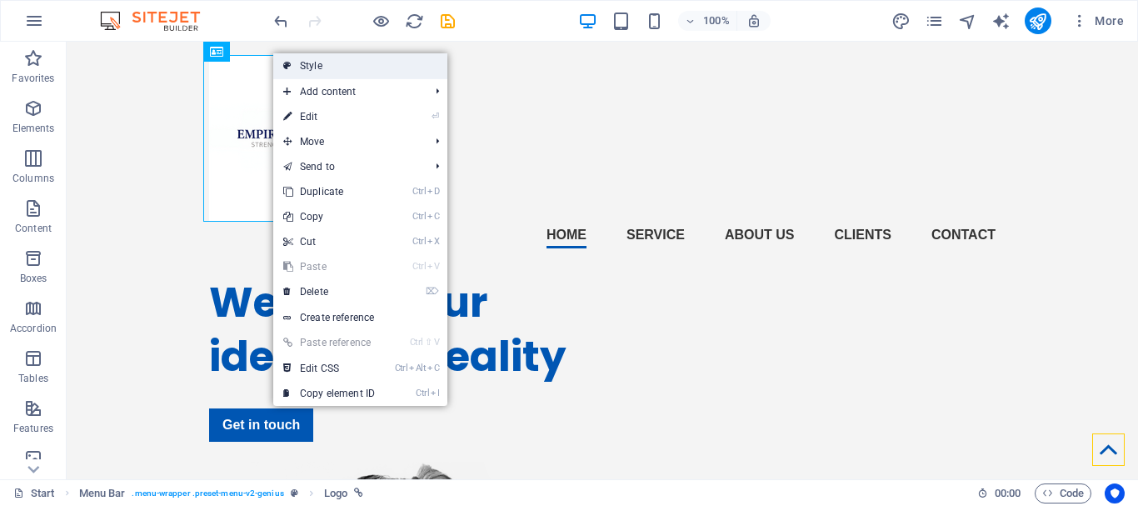
click at [413, 69] on link "Style" at bounding box center [360, 65] width 174 height 25
select select "rem"
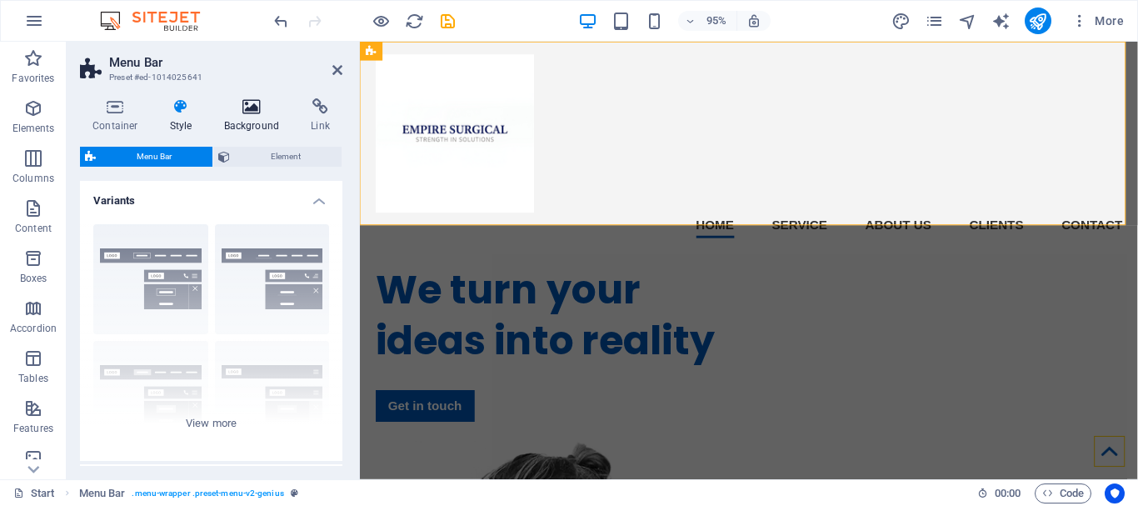
click at [259, 111] on icon at bounding box center [252, 106] width 81 height 17
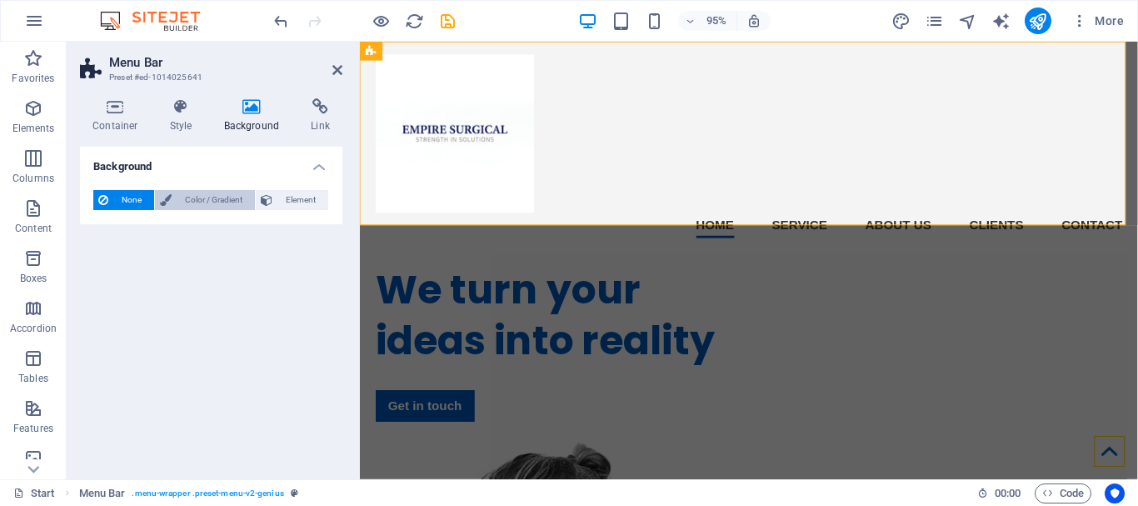
click at [196, 192] on span "Color / Gradient" at bounding box center [213, 200] width 73 height 20
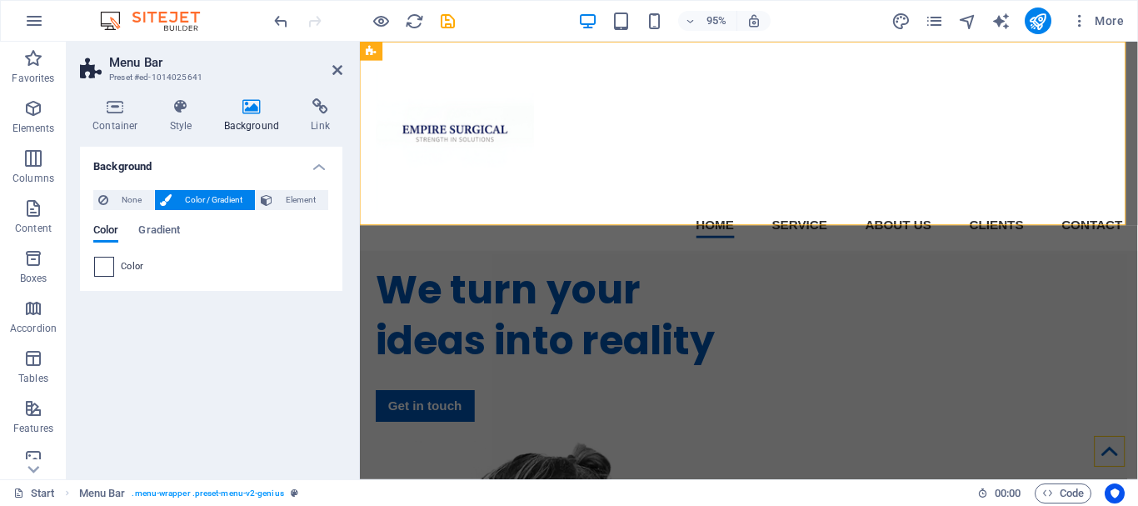
click at [108, 266] on span at bounding box center [104, 266] width 18 height 18
type input "#ffffff"
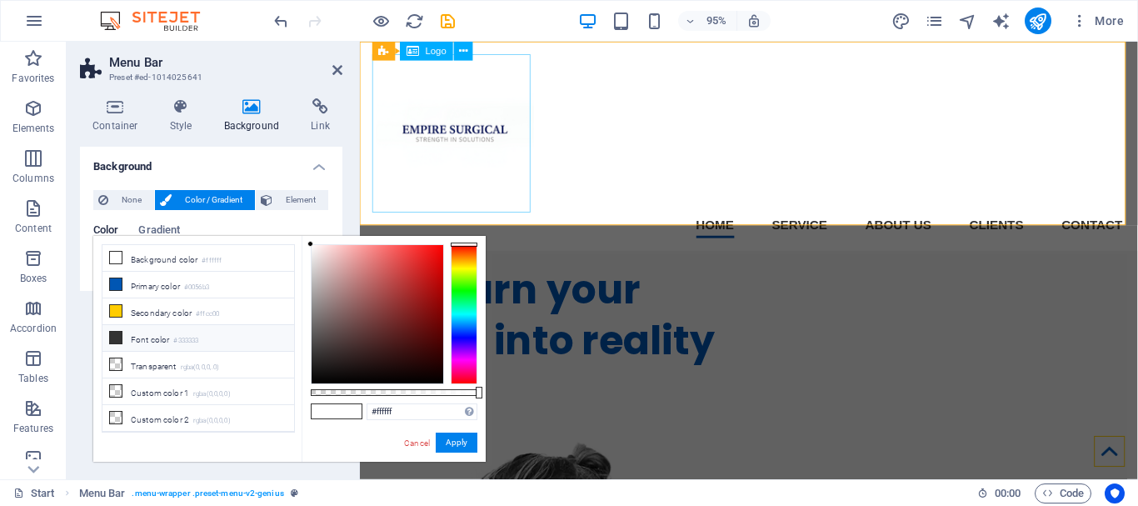
click at [486, 152] on div at bounding box center [770, 138] width 786 height 167
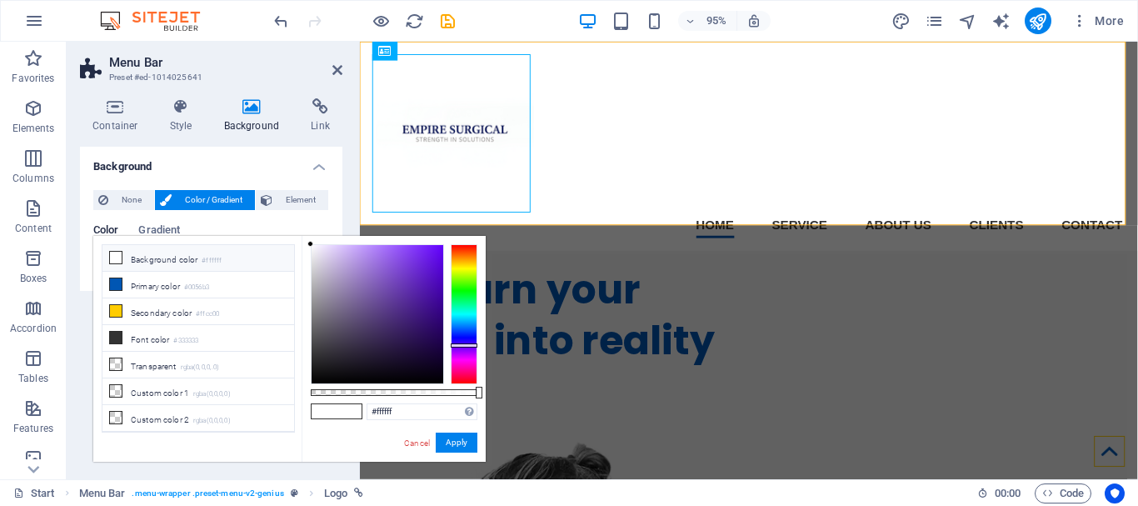
drag, startPoint x: 463, startPoint y: 327, endPoint x: 471, endPoint y: 358, distance: 32.7
click at [471, 358] on div at bounding box center [464, 314] width 27 height 140
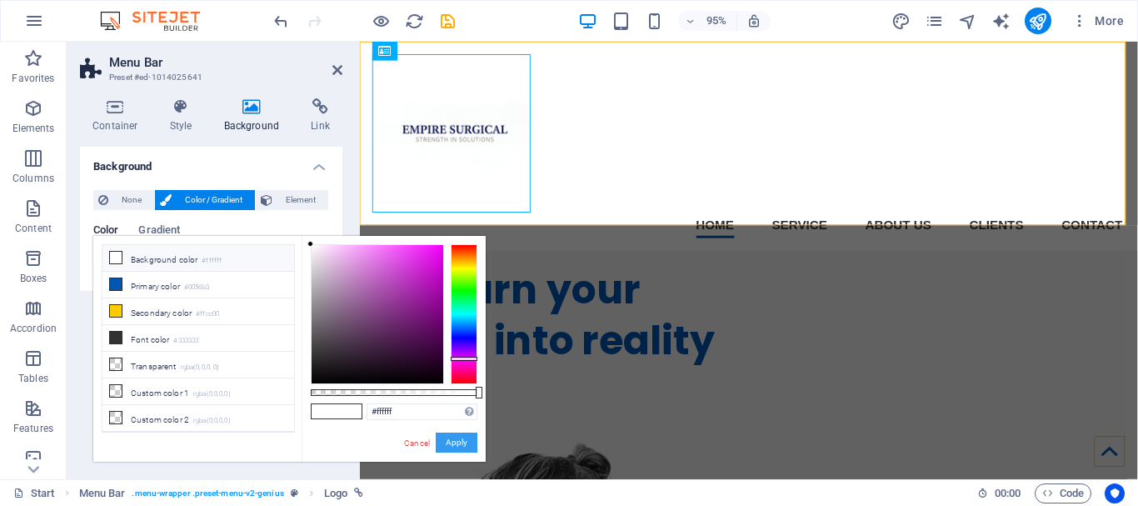
click at [455, 440] on button "Apply" at bounding box center [457, 442] width 42 height 20
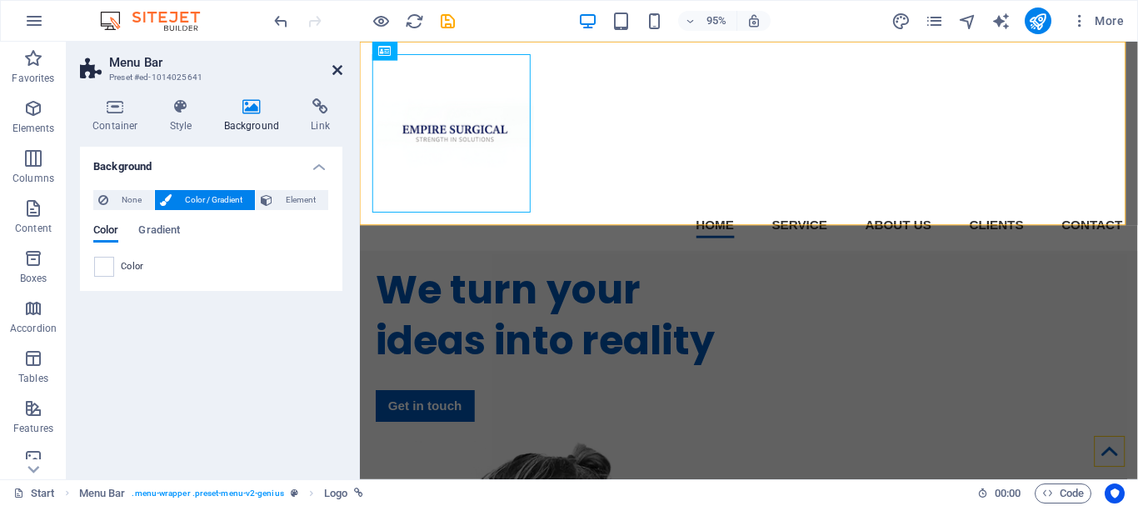
click at [332, 68] on icon at bounding box center [337, 69] width 10 height 13
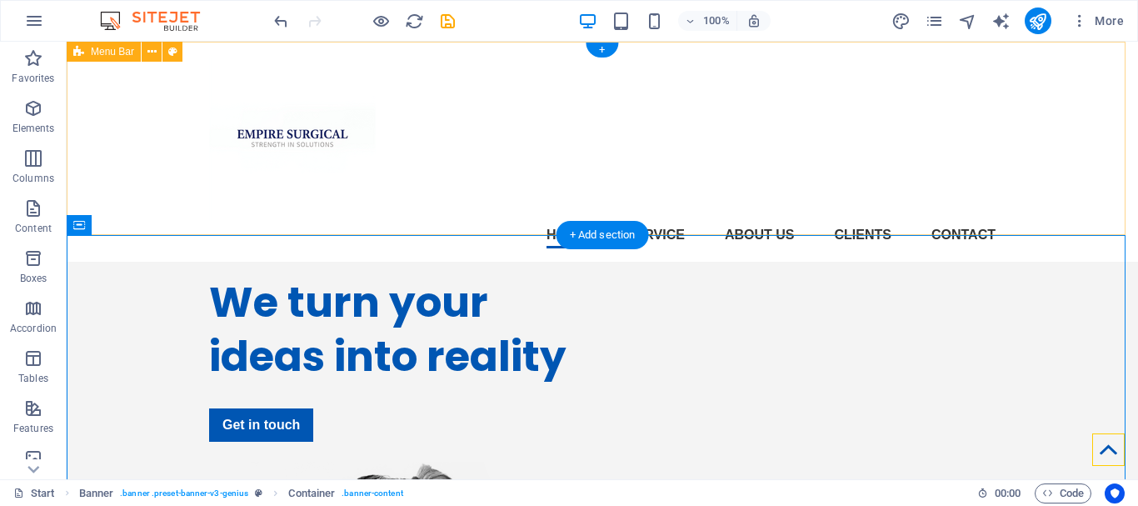
click at [947, 163] on div "Home Service About us Clients Contact Menu" at bounding box center [602, 152] width 1071 height 220
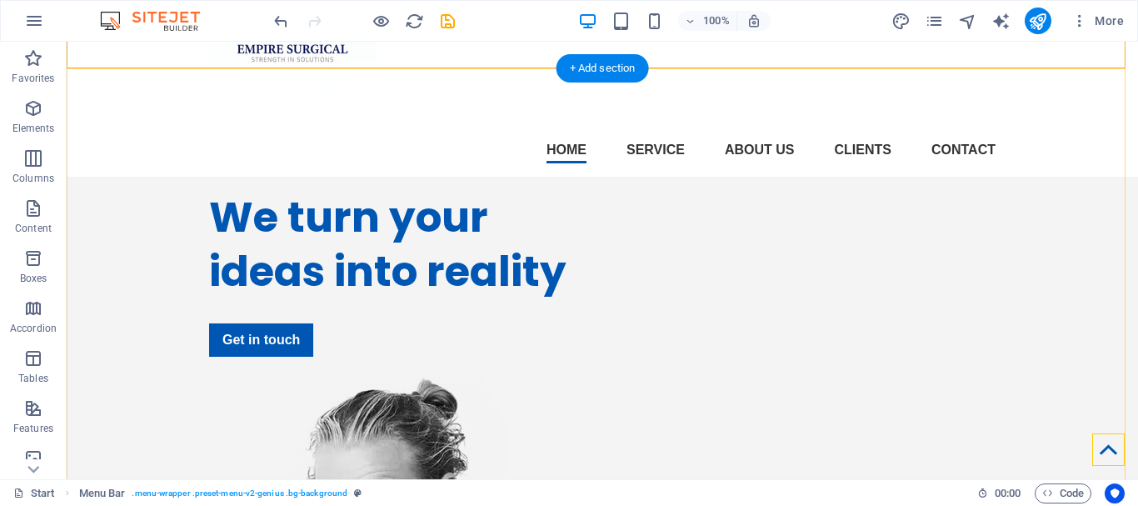
scroll to position [167, 0]
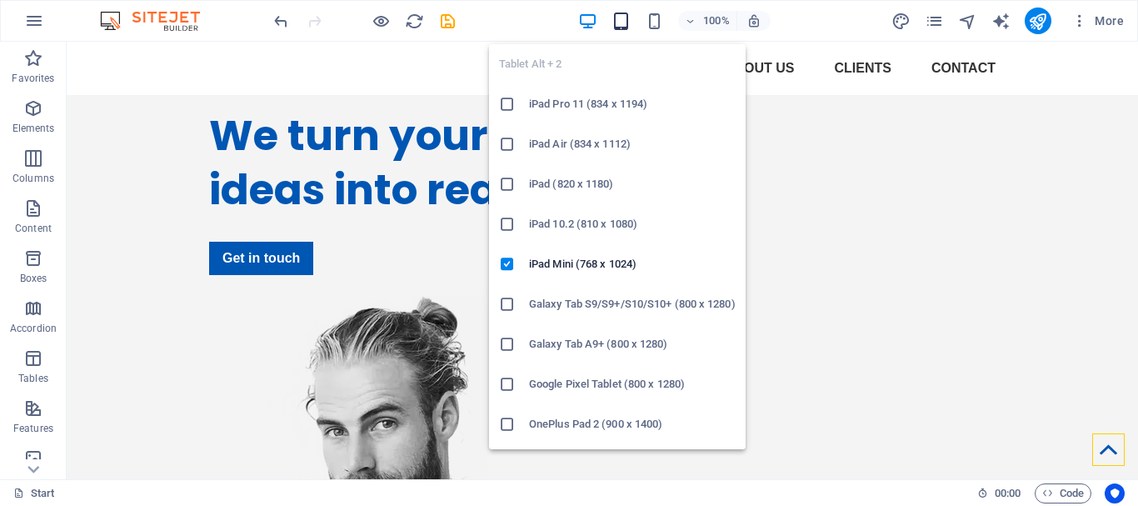
click at [628, 19] on icon "button" at bounding box center [620, 21] width 19 height 19
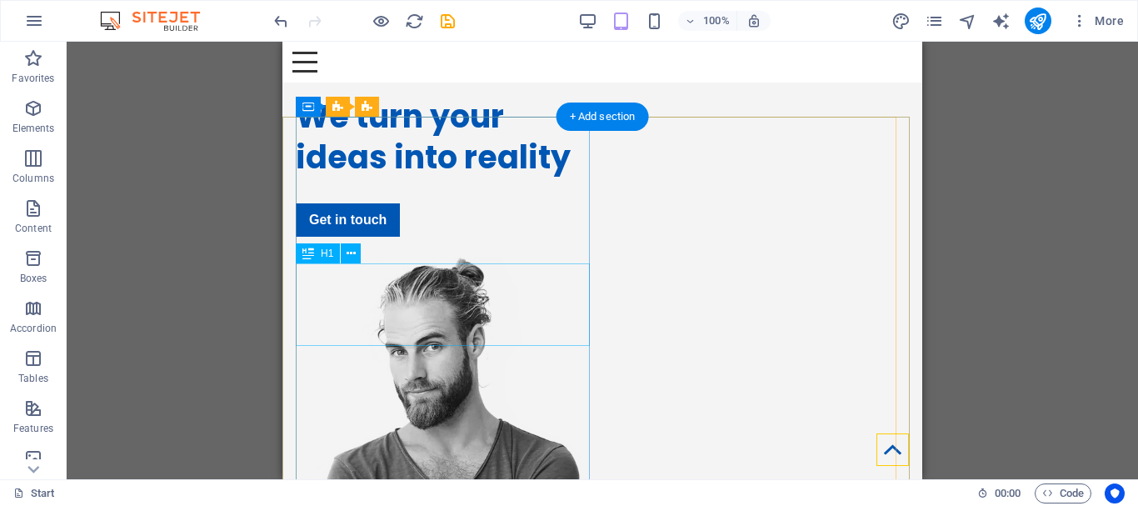
scroll to position [0, 0]
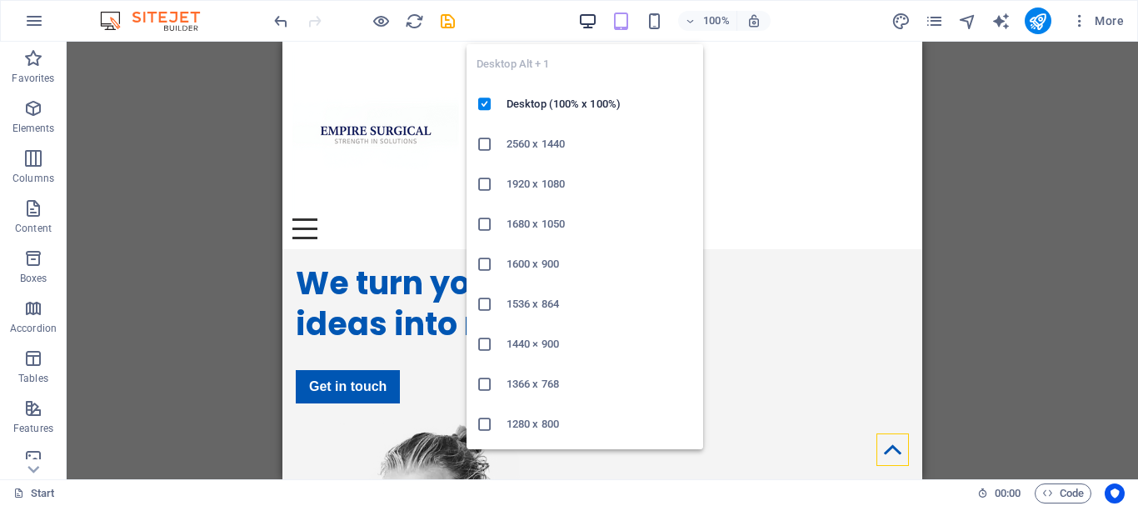
click at [586, 17] on icon "button" at bounding box center [587, 21] width 19 height 19
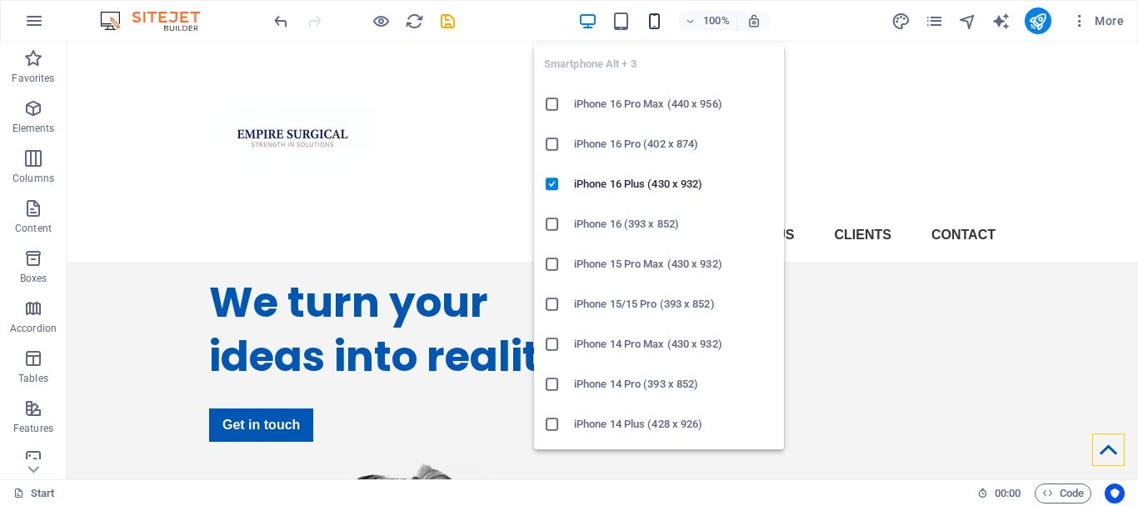
click at [654, 14] on icon "button" at bounding box center [654, 21] width 19 height 19
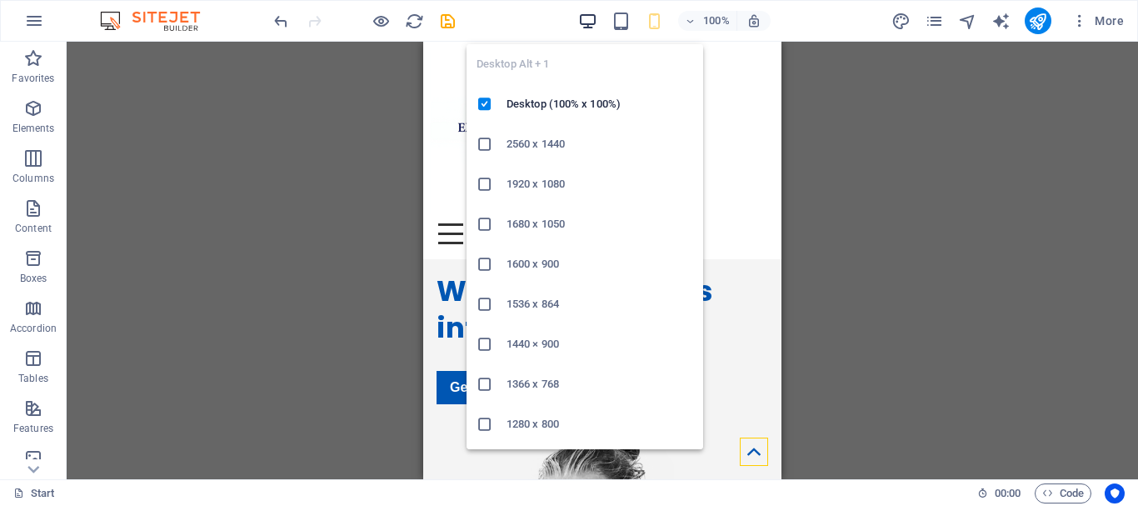
click at [580, 13] on icon "button" at bounding box center [587, 21] width 19 height 19
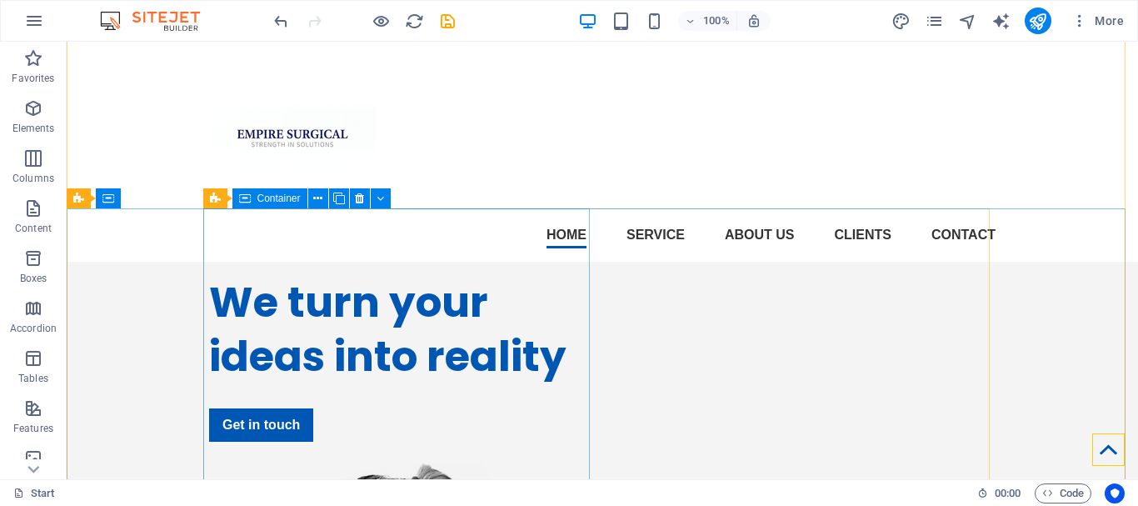
scroll to position [167, 0]
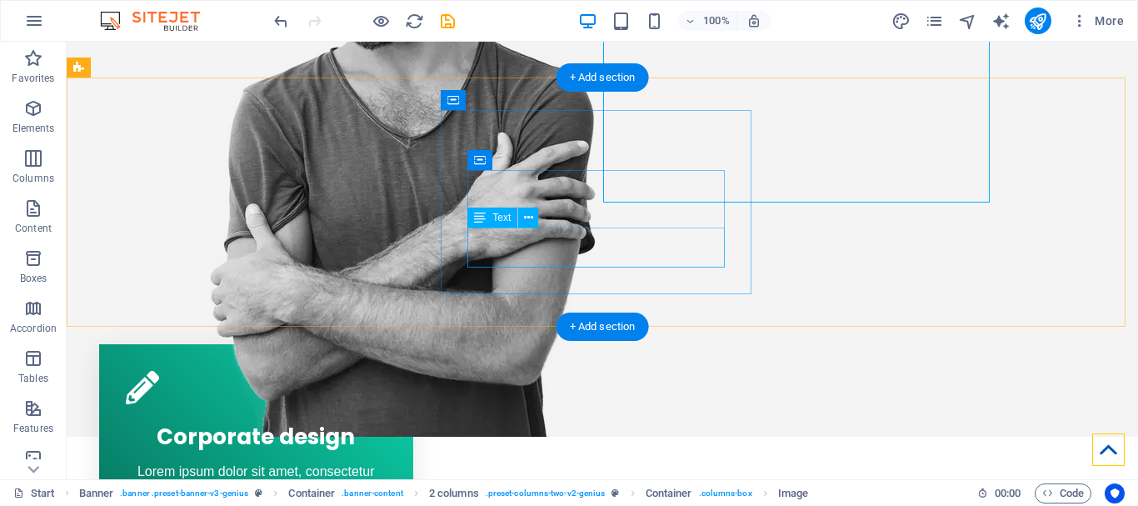
scroll to position [666, 0]
